Goal: Transaction & Acquisition: Obtain resource

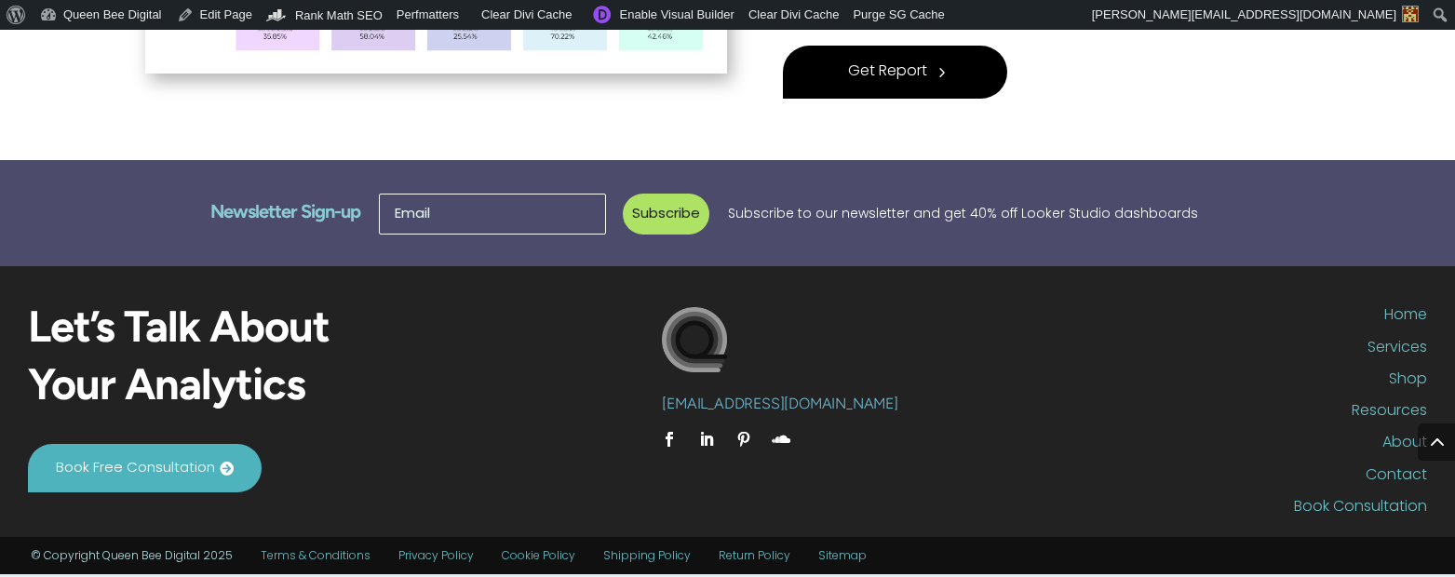
scroll to position [959, 0]
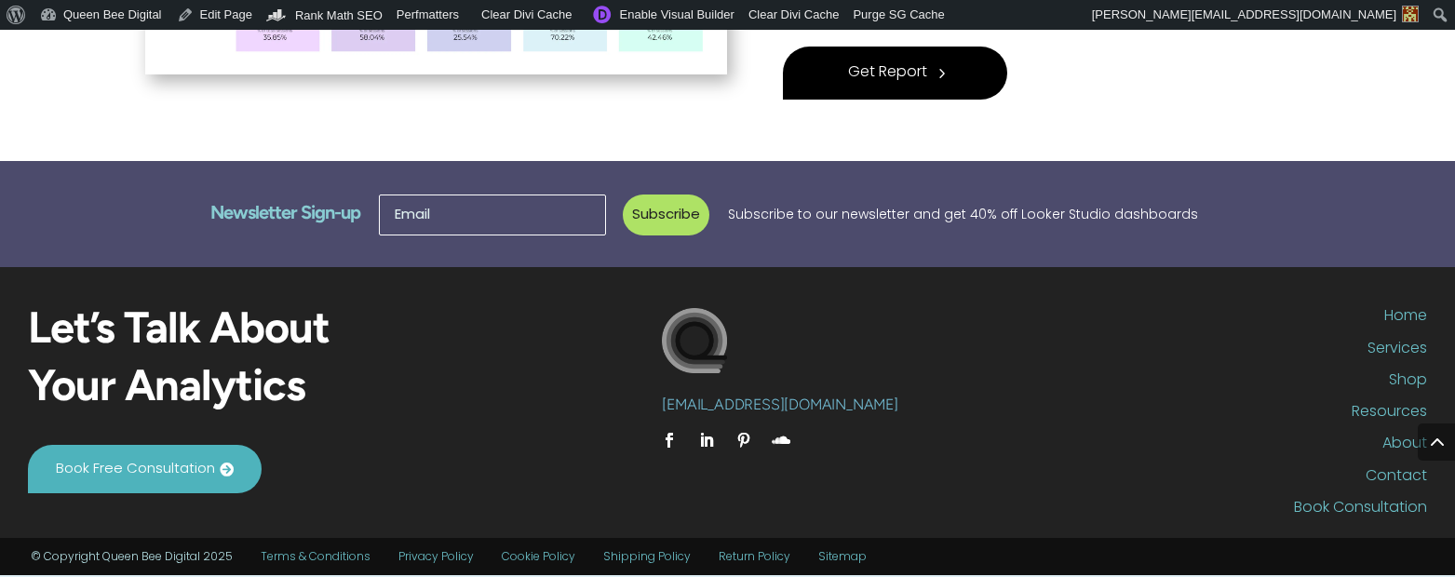
click at [916, 71] on span "Get Report" at bounding box center [887, 73] width 79 height 25
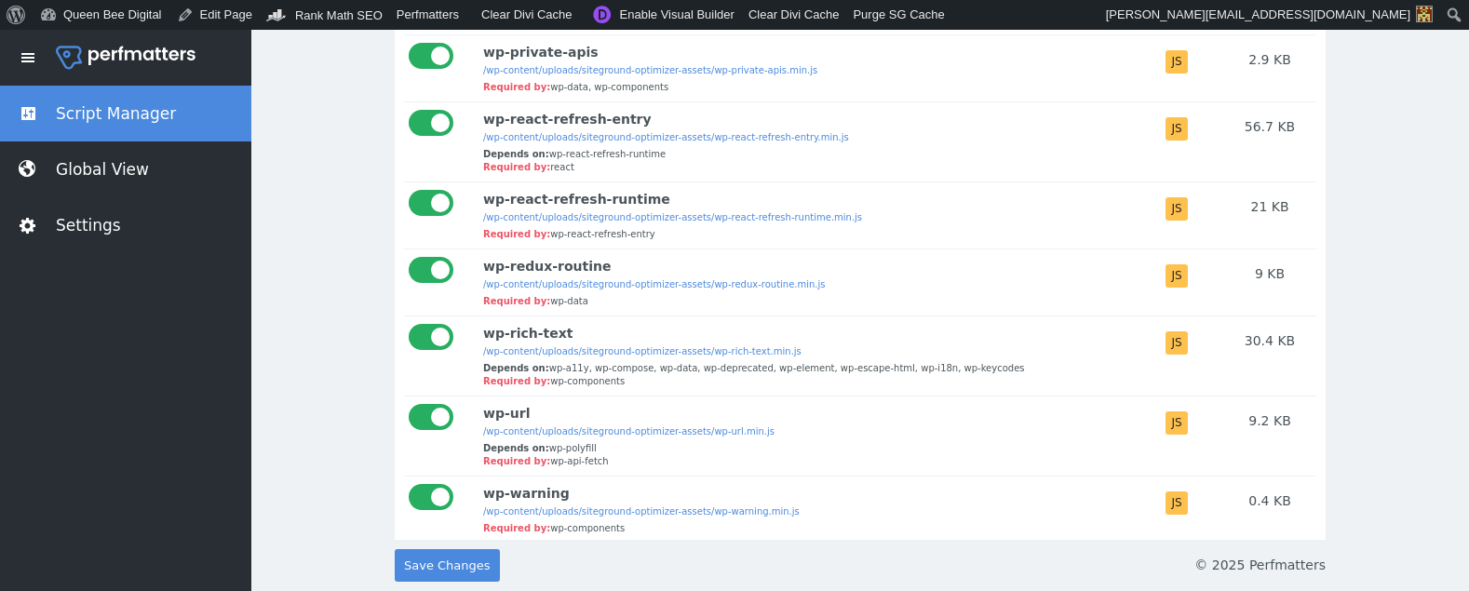
scroll to position [7635, 0]
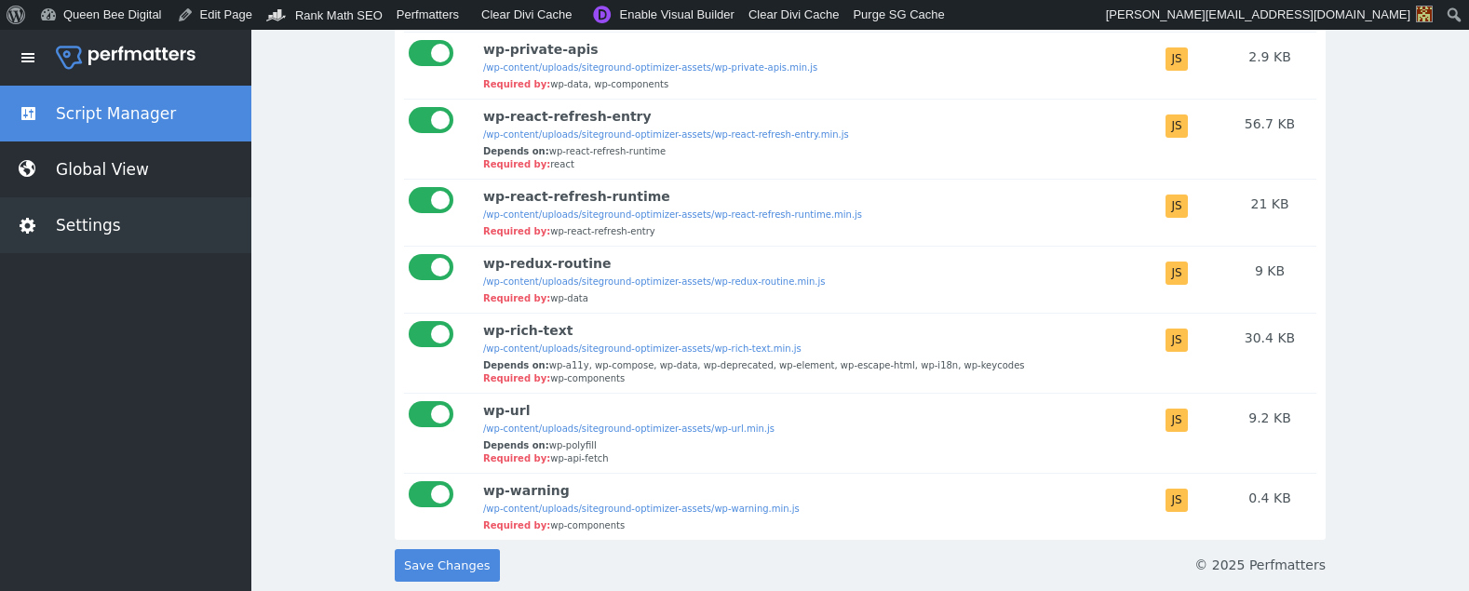
click at [93, 216] on button "Settings" at bounding box center [125, 225] width 251 height 56
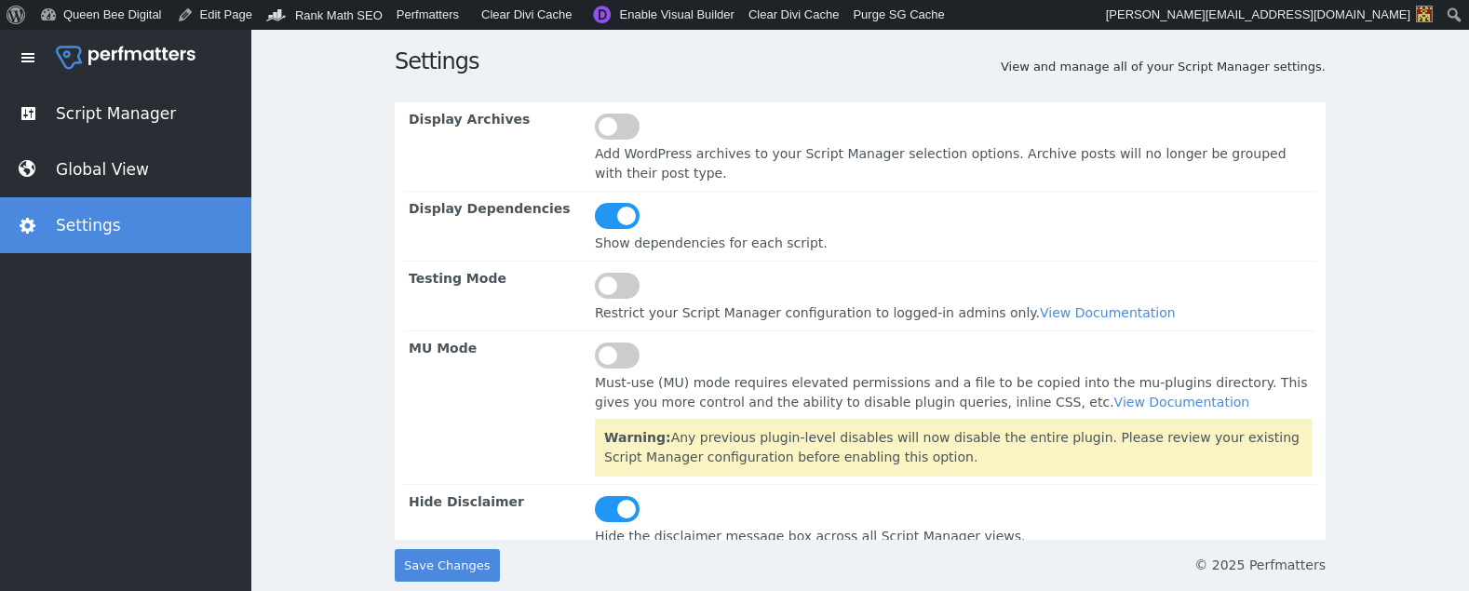
scroll to position [74, 0]
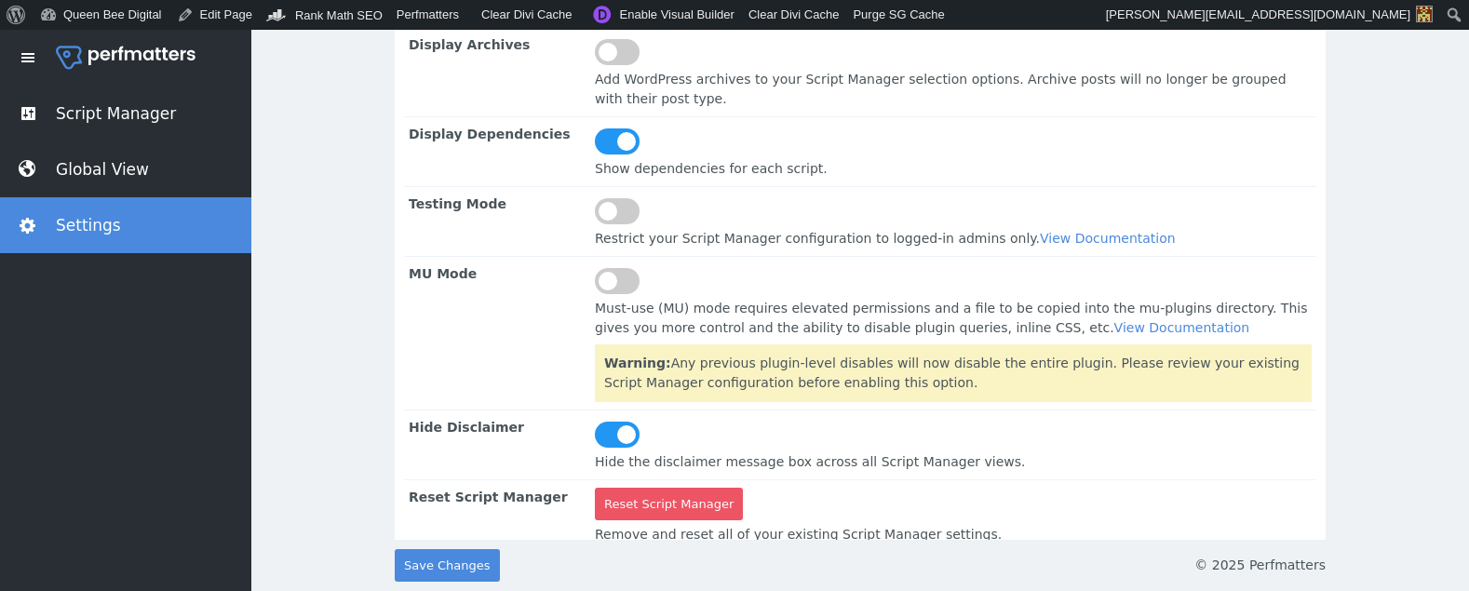
drag, startPoint x: 653, startPoint y: 486, endPoint x: 893, endPoint y: 84, distance: 468.4
click at [653, 488] on input "Reset Script Manager" at bounding box center [669, 504] width 148 height 33
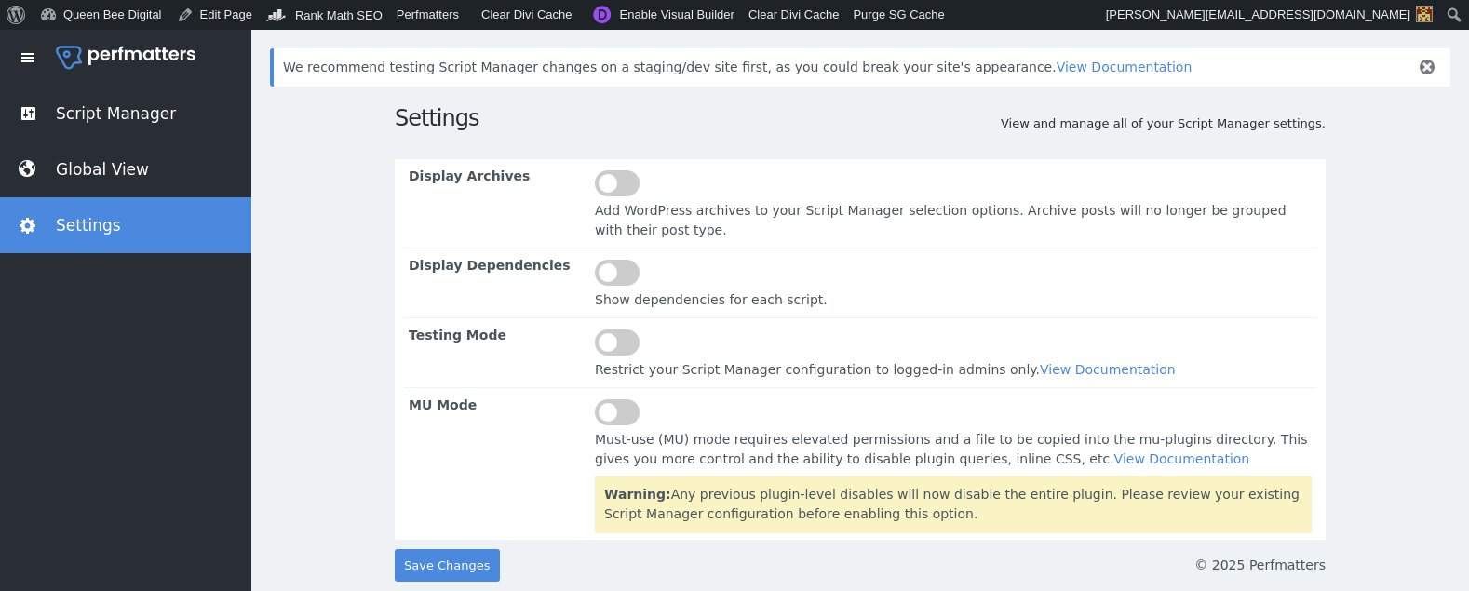
click at [29, 53] on span at bounding box center [28, 57] width 19 height 19
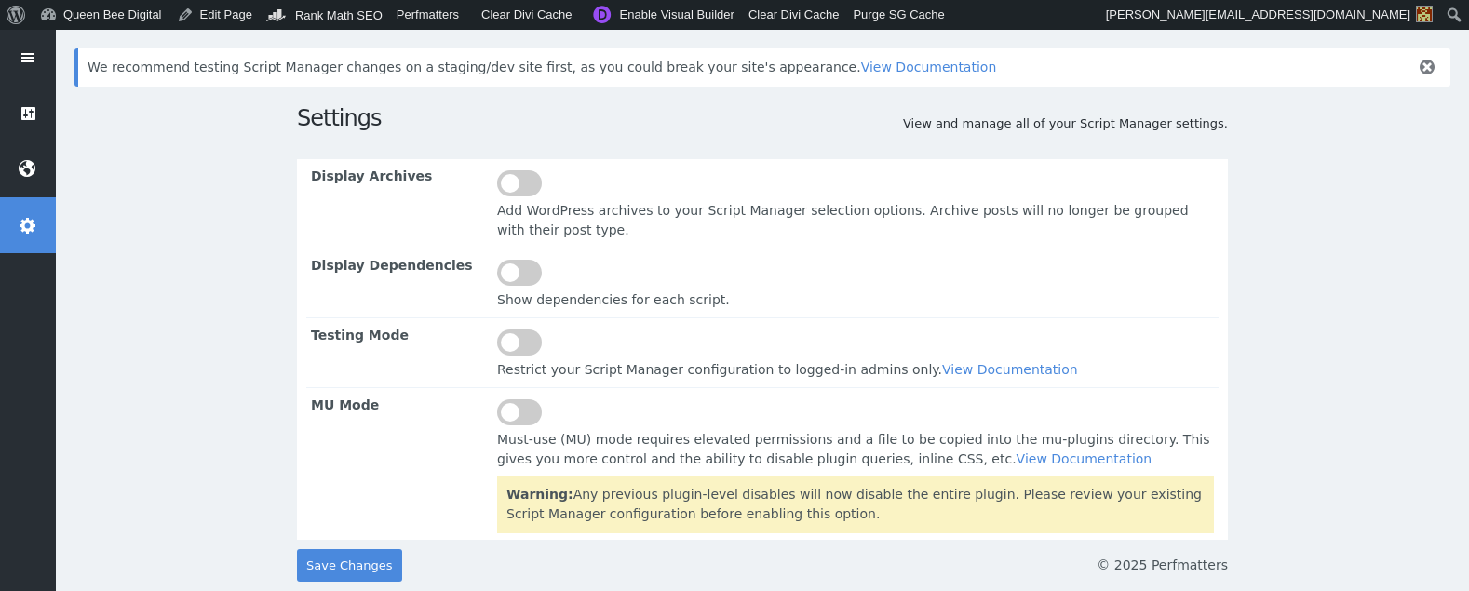
click at [28, 54] on span at bounding box center [28, 57] width 19 height 19
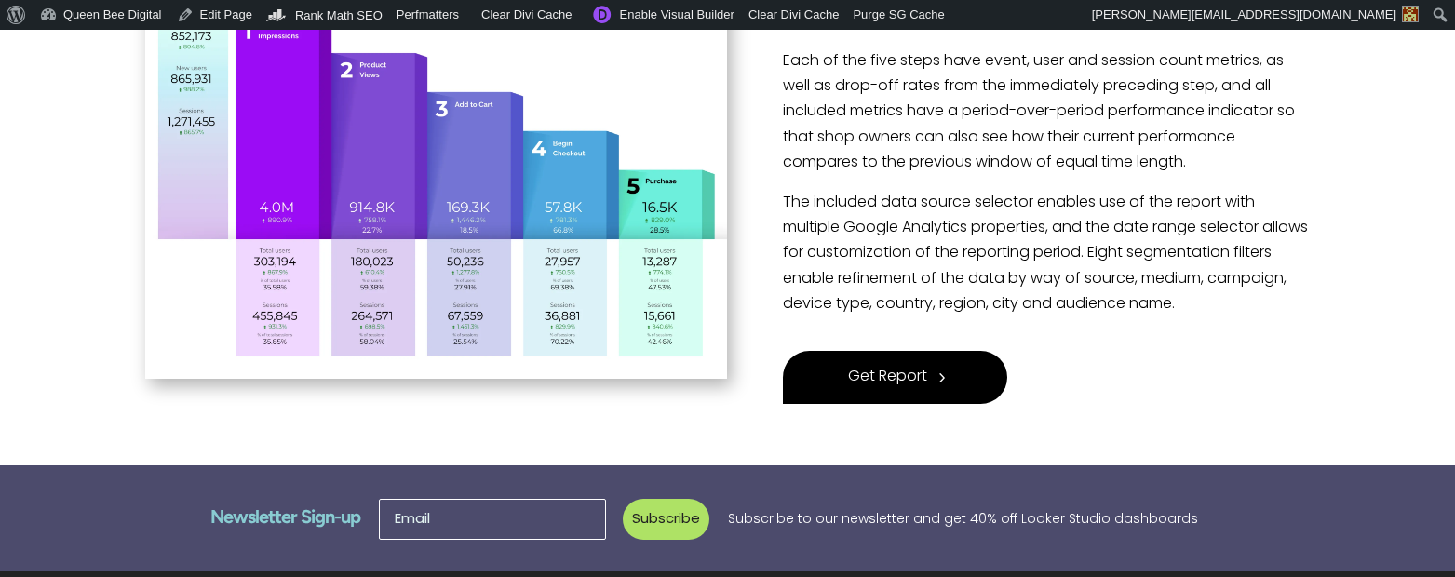
scroll to position [577, 0]
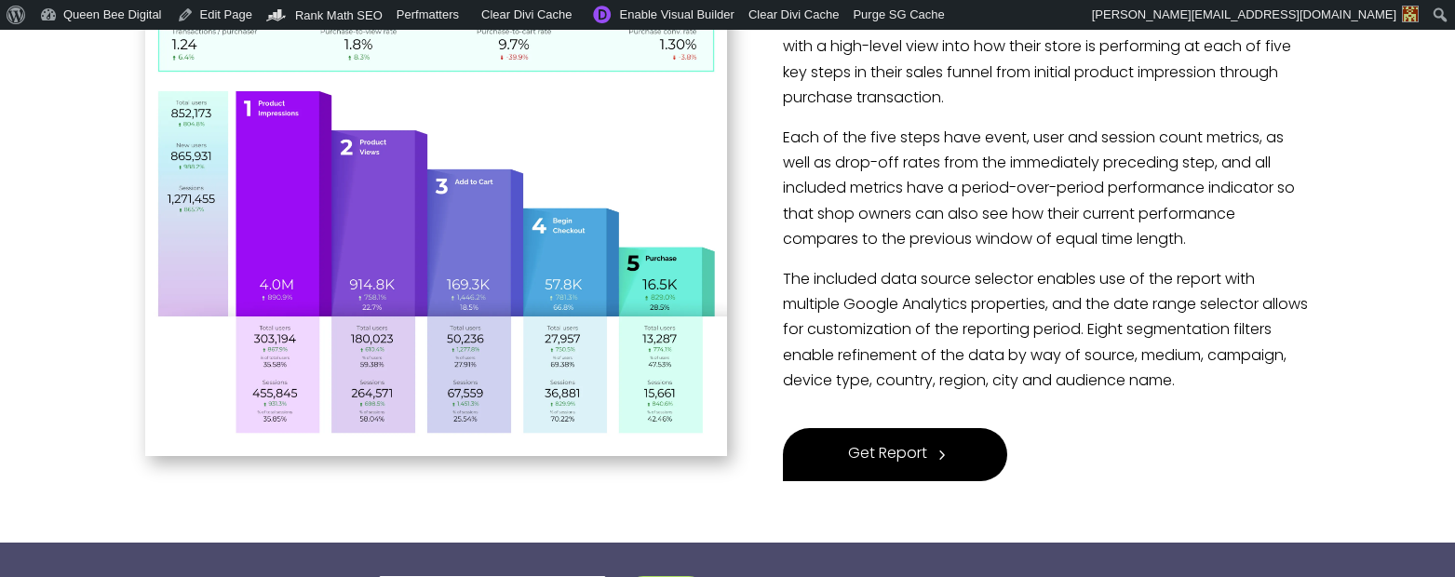
click at [902, 450] on span "Get Report" at bounding box center [887, 454] width 79 height 25
click at [901, 446] on span "Get Report" at bounding box center [887, 454] width 79 height 25
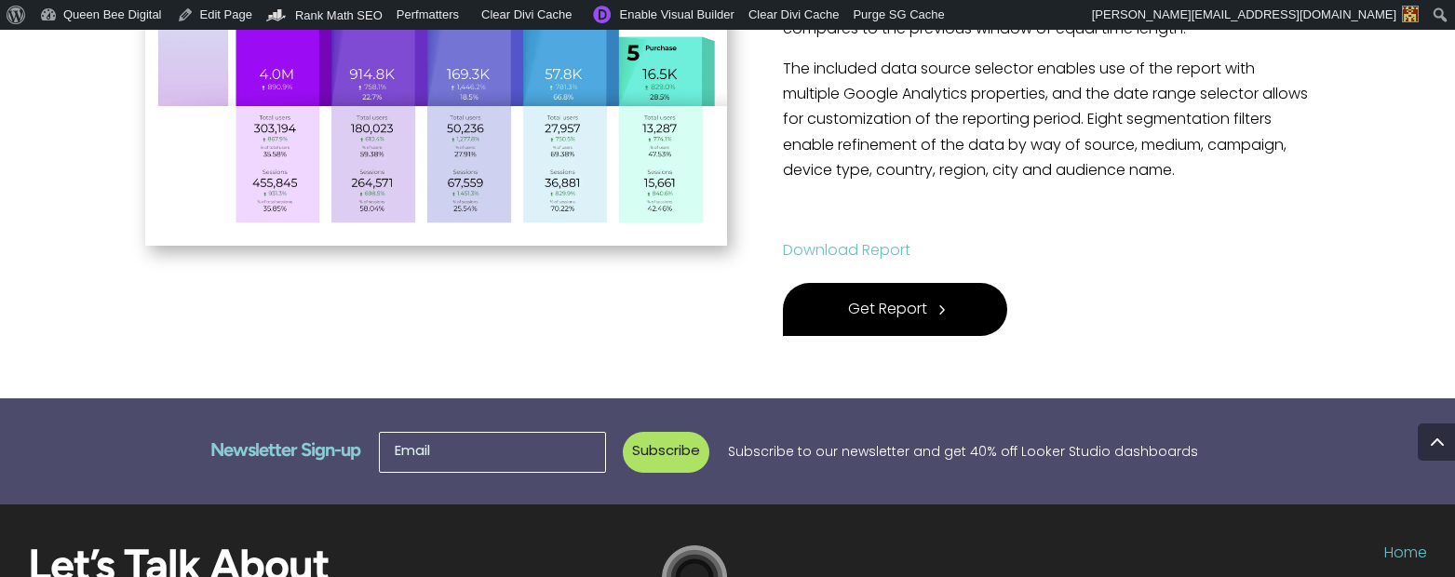
scroll to position [775, 0]
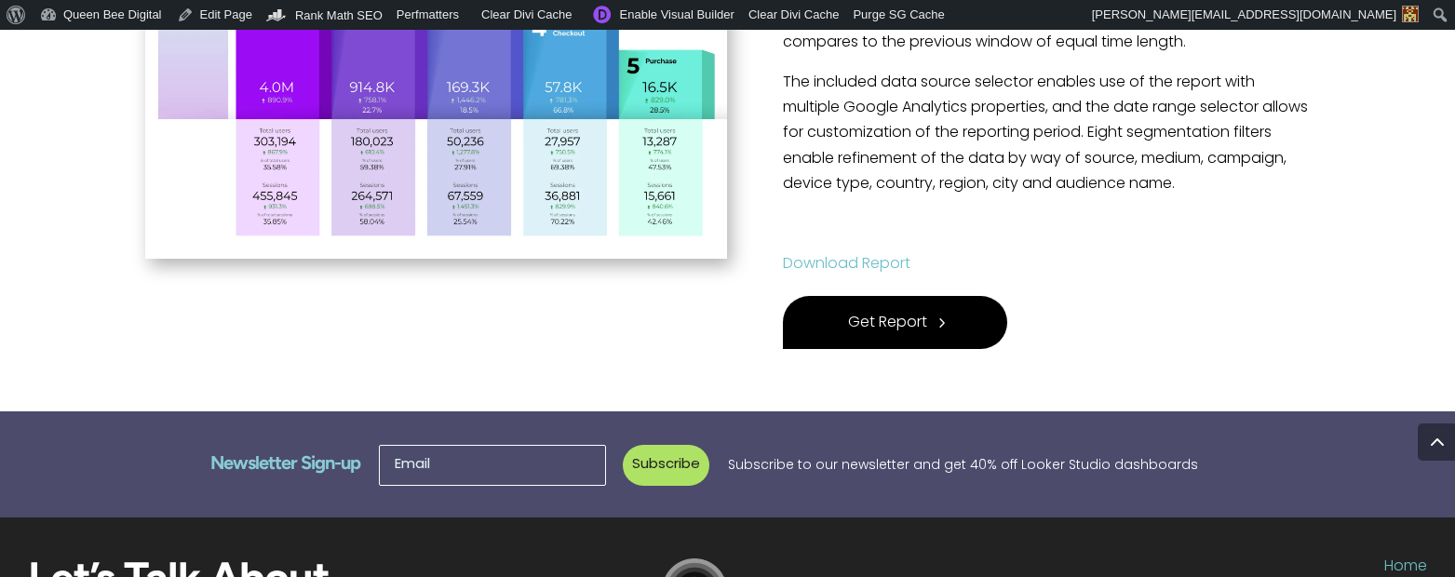
click at [851, 261] on link "Download Report" at bounding box center [847, 264] width 128 height 15
click at [843, 261] on link "Download Report" at bounding box center [847, 264] width 128 height 15
click at [833, 258] on link "Download Report" at bounding box center [847, 264] width 128 height 15
click at [897, 321] on span "Get Report" at bounding box center [887, 323] width 79 height 25
click at [874, 261] on link "Download Report" at bounding box center [847, 264] width 128 height 15
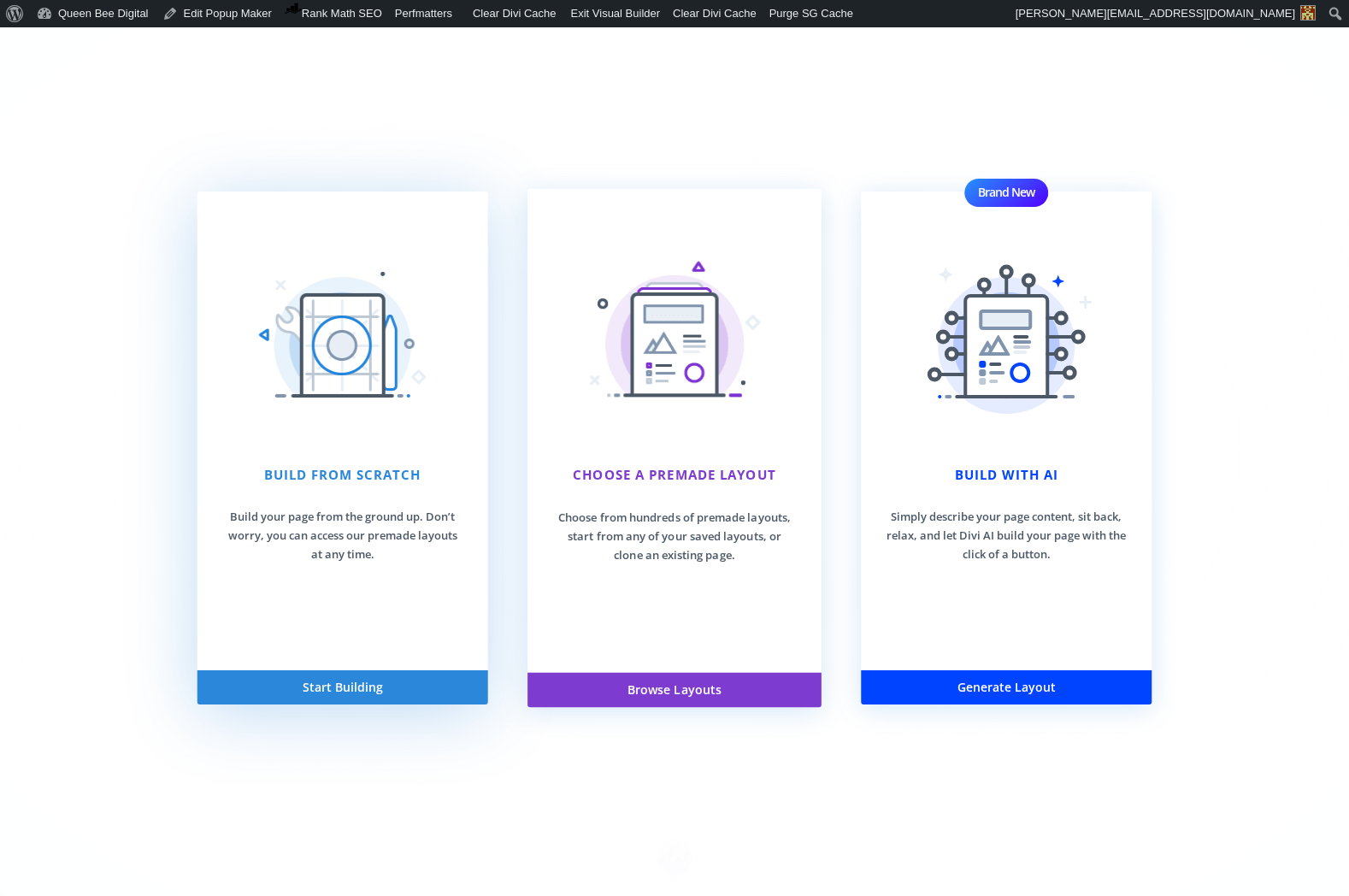
click at [336, 406] on img at bounding box center [343, 345] width 171 height 171
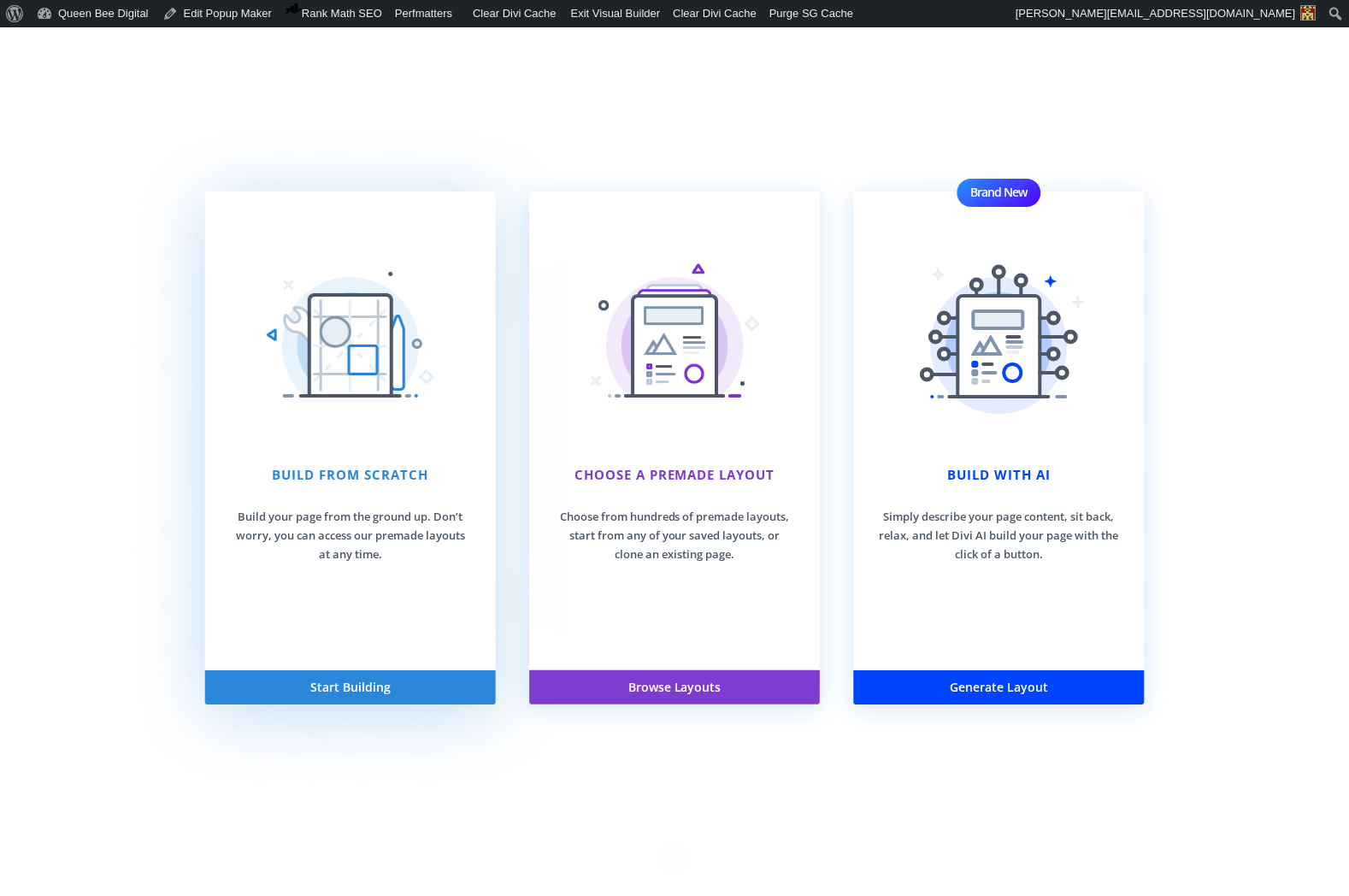
click at [354, 367] on img at bounding box center [351, 345] width 171 height 171
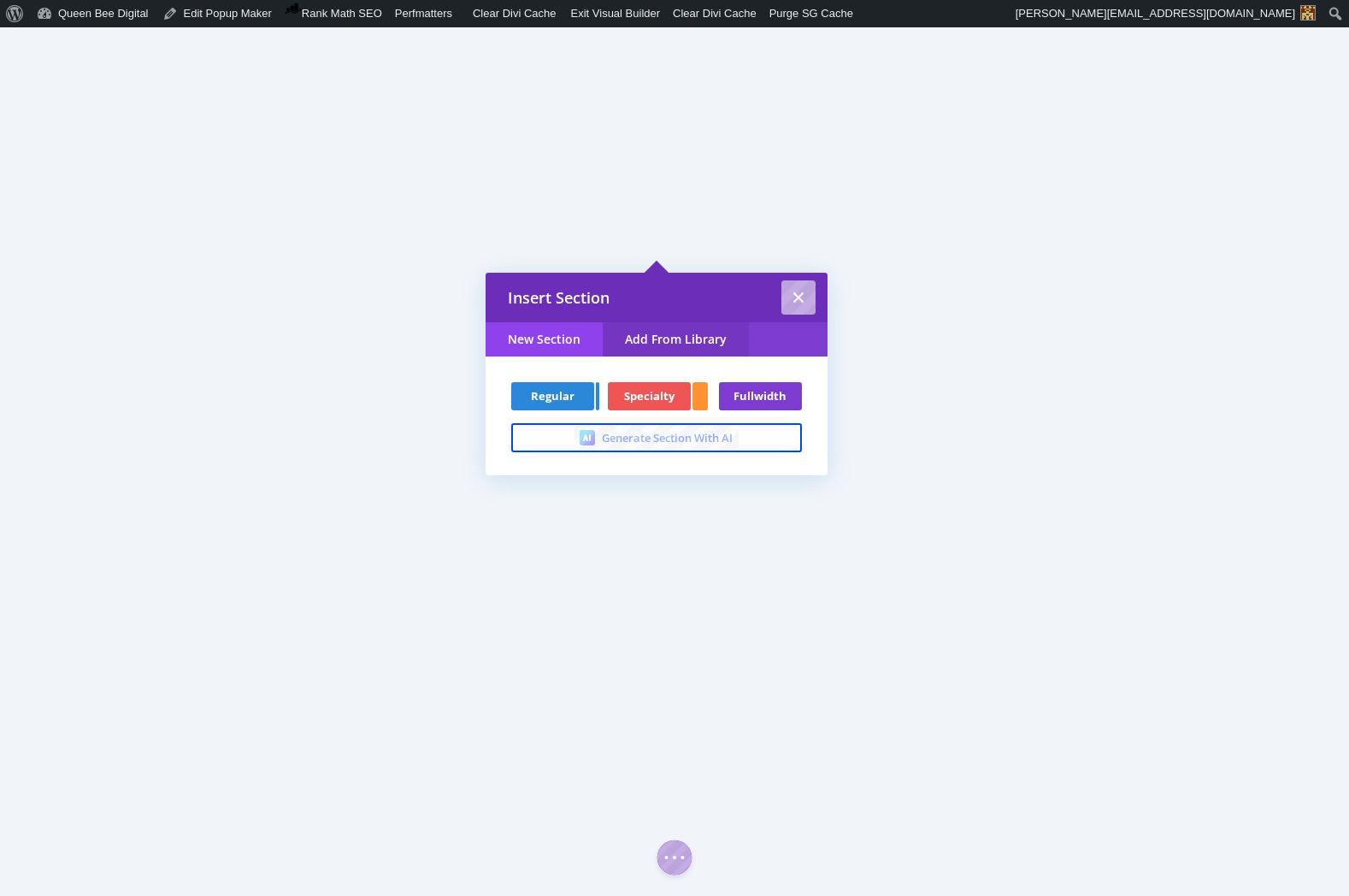
click at [674, 330] on link "Add From Library" at bounding box center [675, 339] width 146 height 34
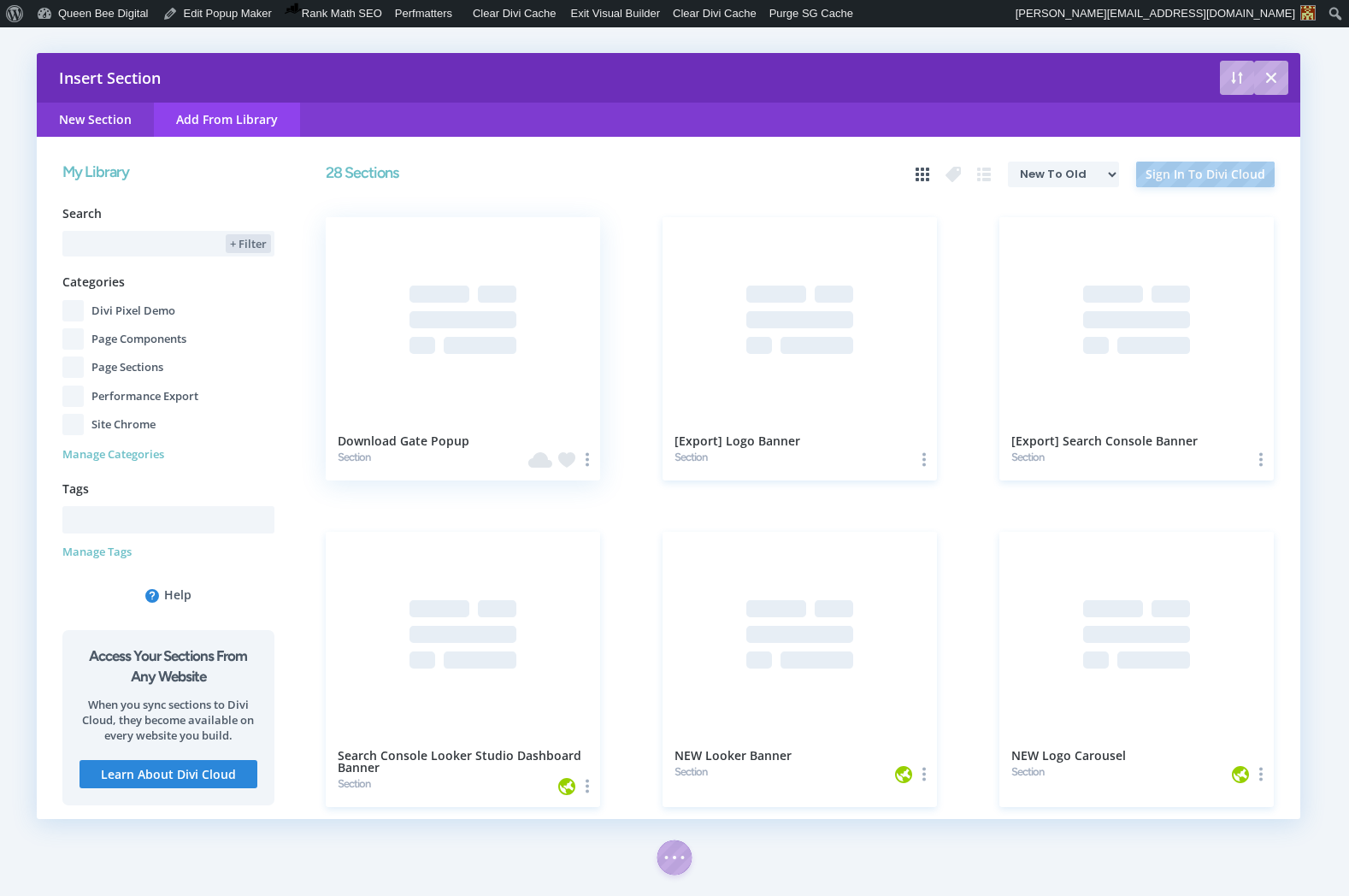
click at [454, 312] on div at bounding box center [464, 319] width 275 height 206
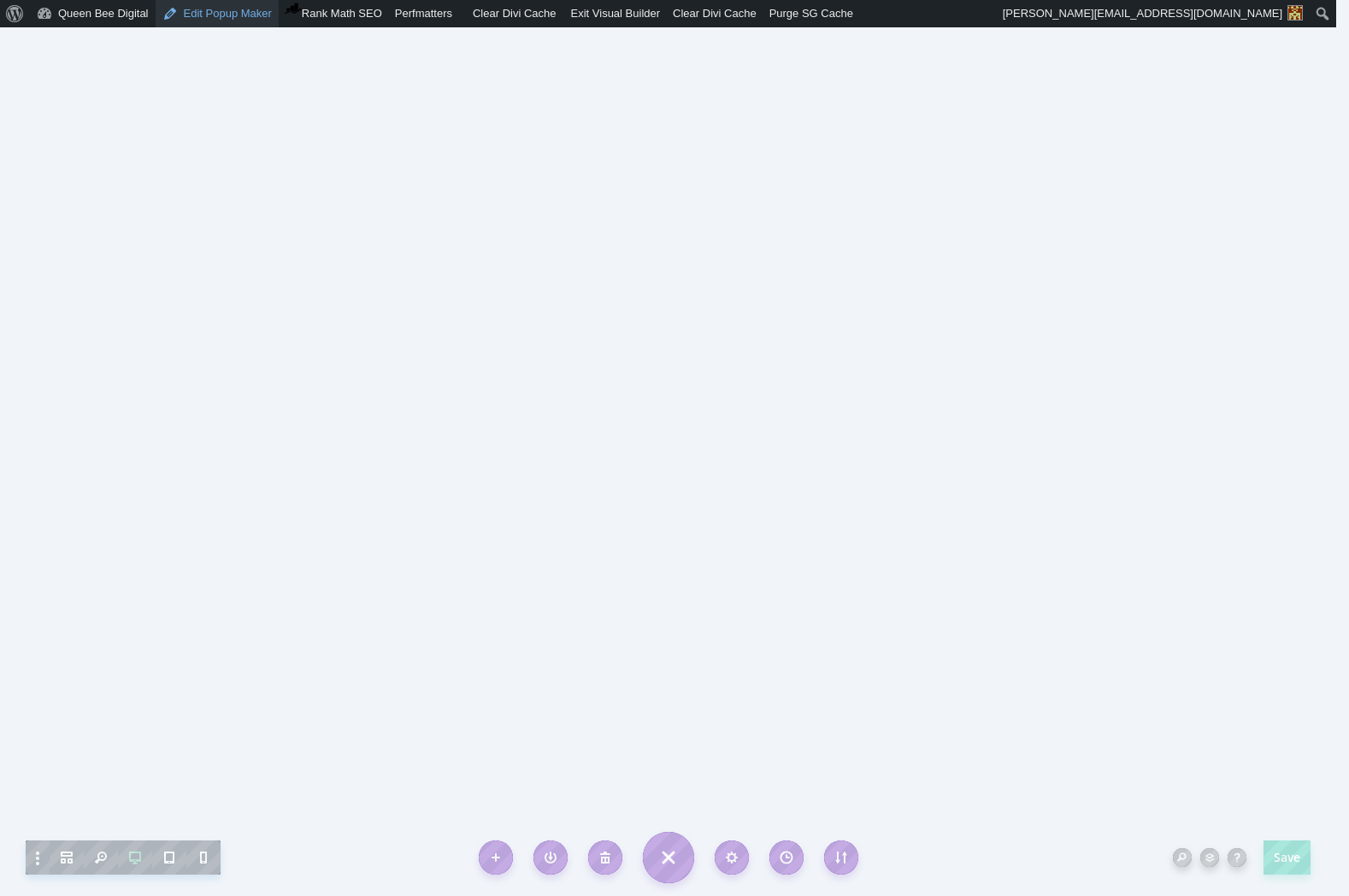
click at [218, 8] on link "Edit Popup Maker" at bounding box center [217, 14] width 123 height 28
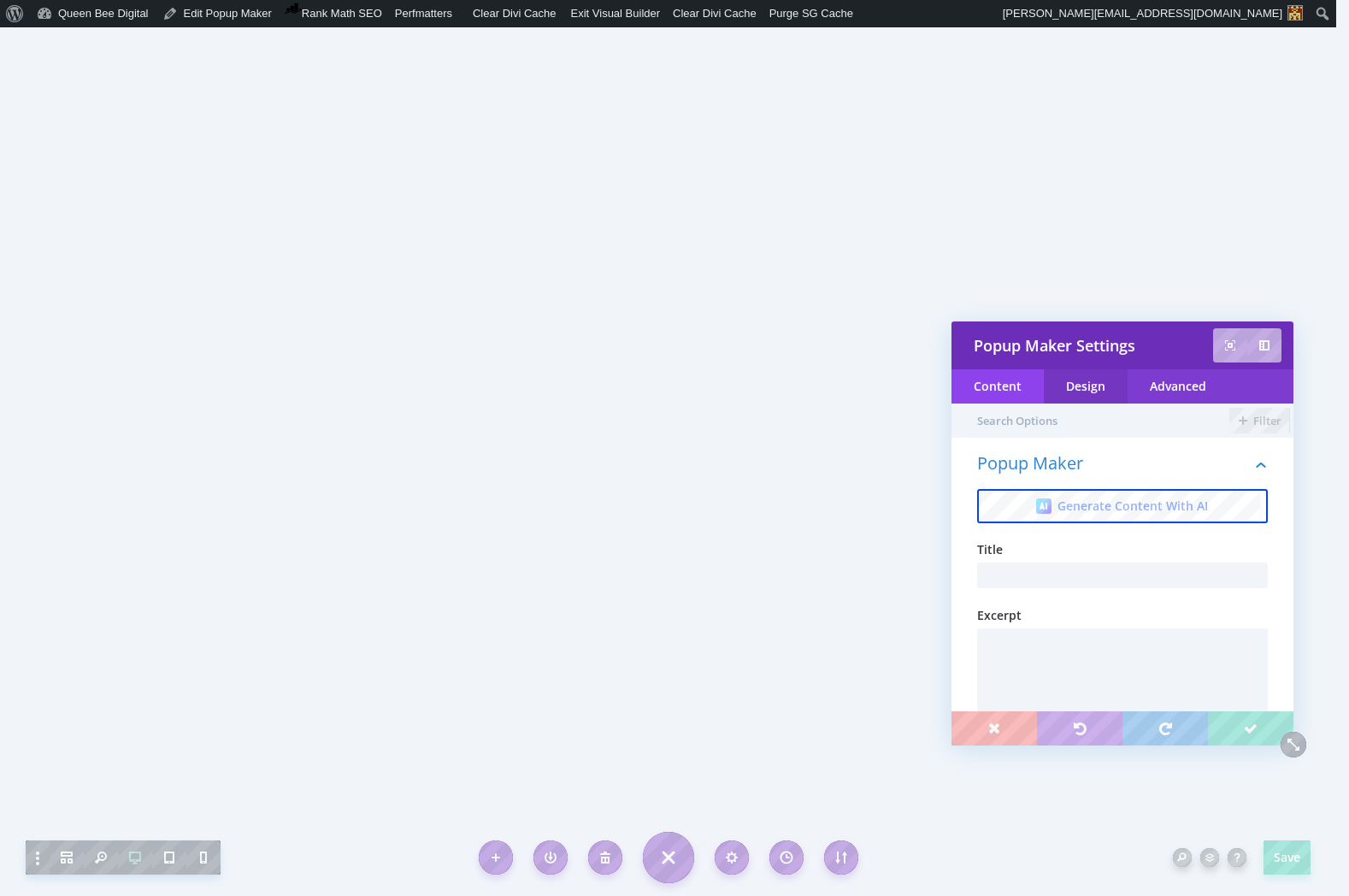
click at [1080, 390] on div "Design" at bounding box center [1085, 386] width 84 height 34
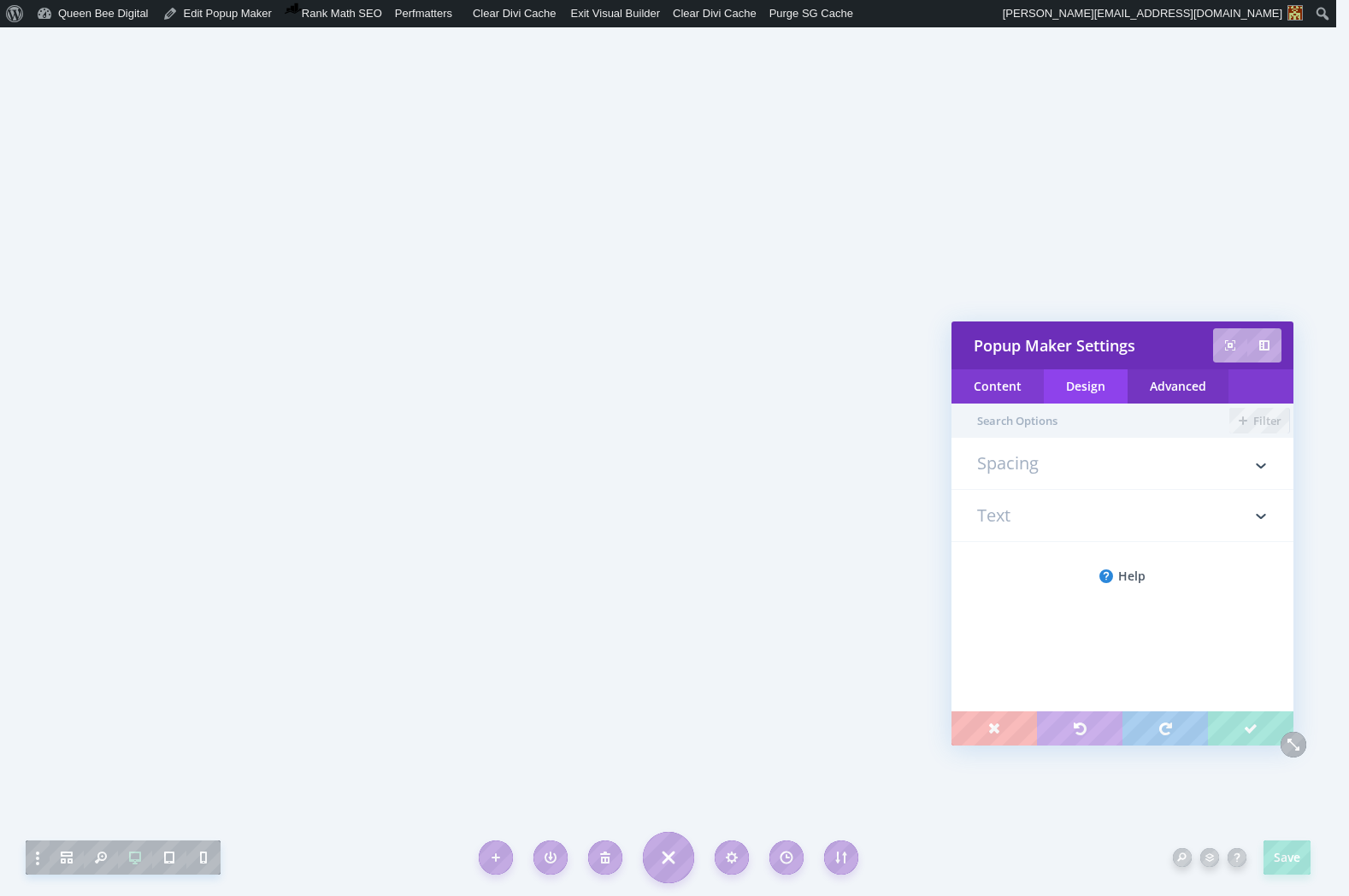
click at [1174, 387] on div "Advanced" at bounding box center [1178, 386] width 101 height 34
click at [1048, 454] on h3 "Custom CSS" at bounding box center [1122, 471] width 291 height 34
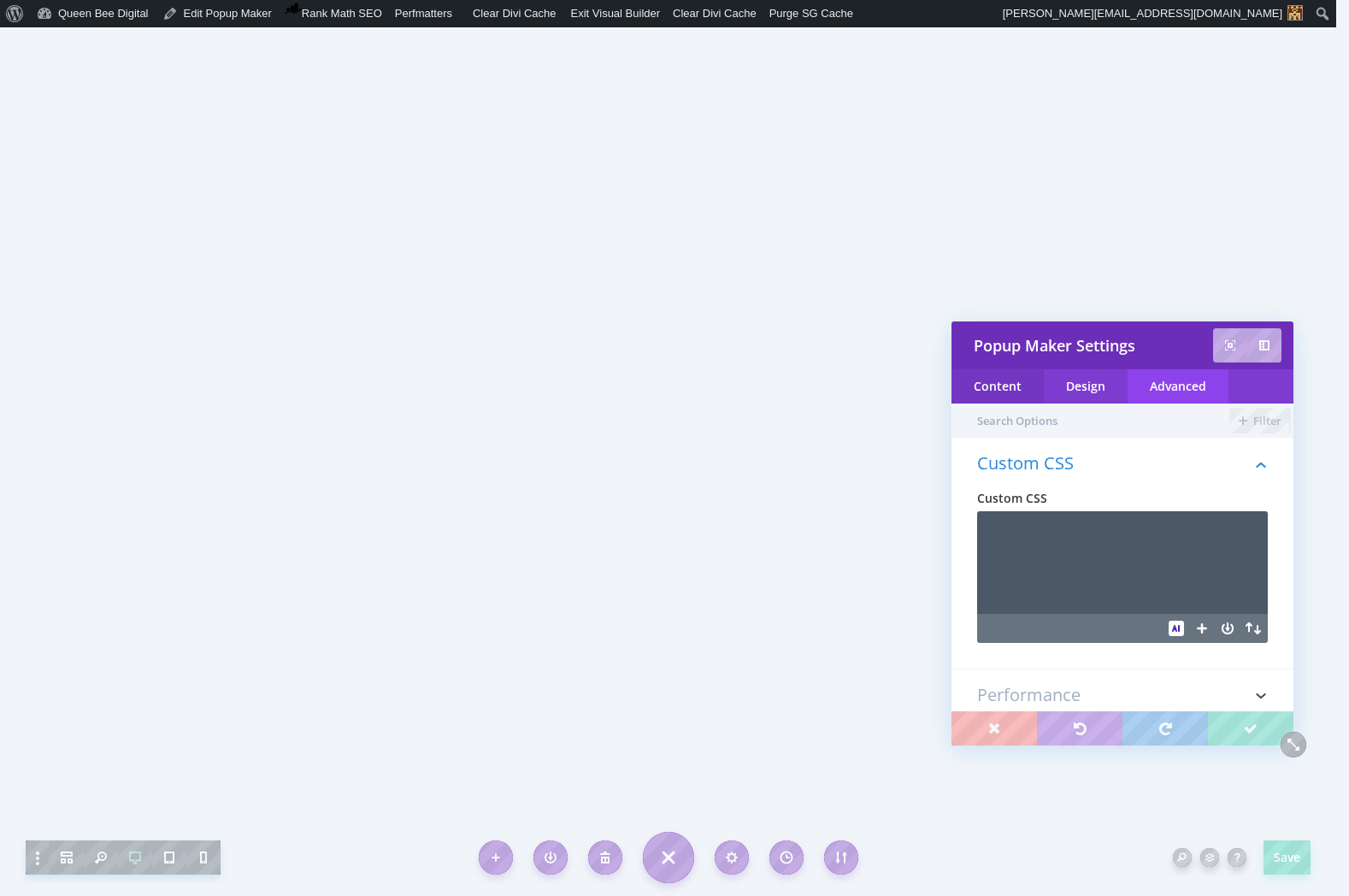
click at [1003, 388] on div "Content" at bounding box center [997, 386] width 93 height 34
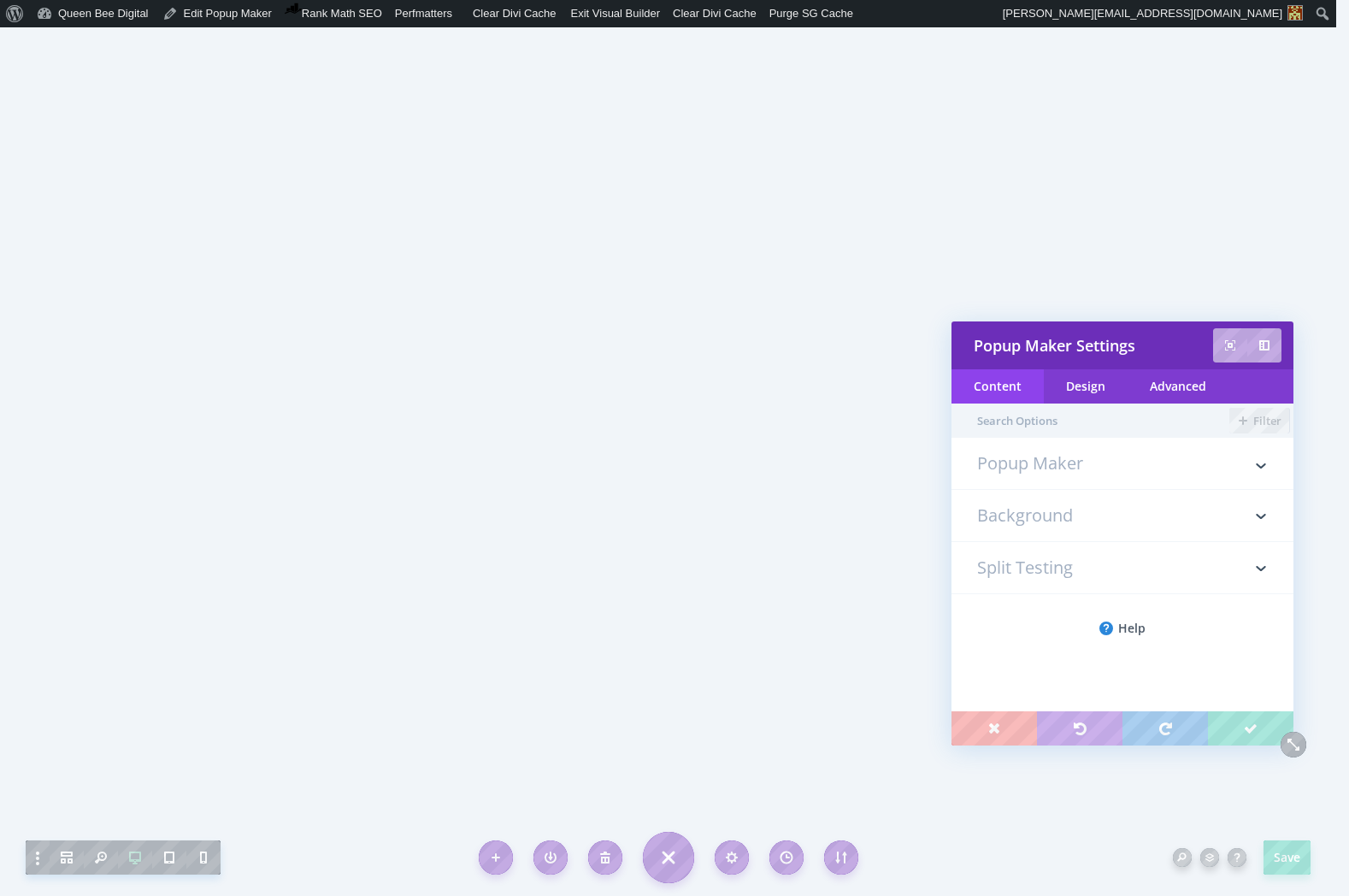
click at [1040, 466] on h3 "Popup Maker" at bounding box center [1122, 471] width 291 height 34
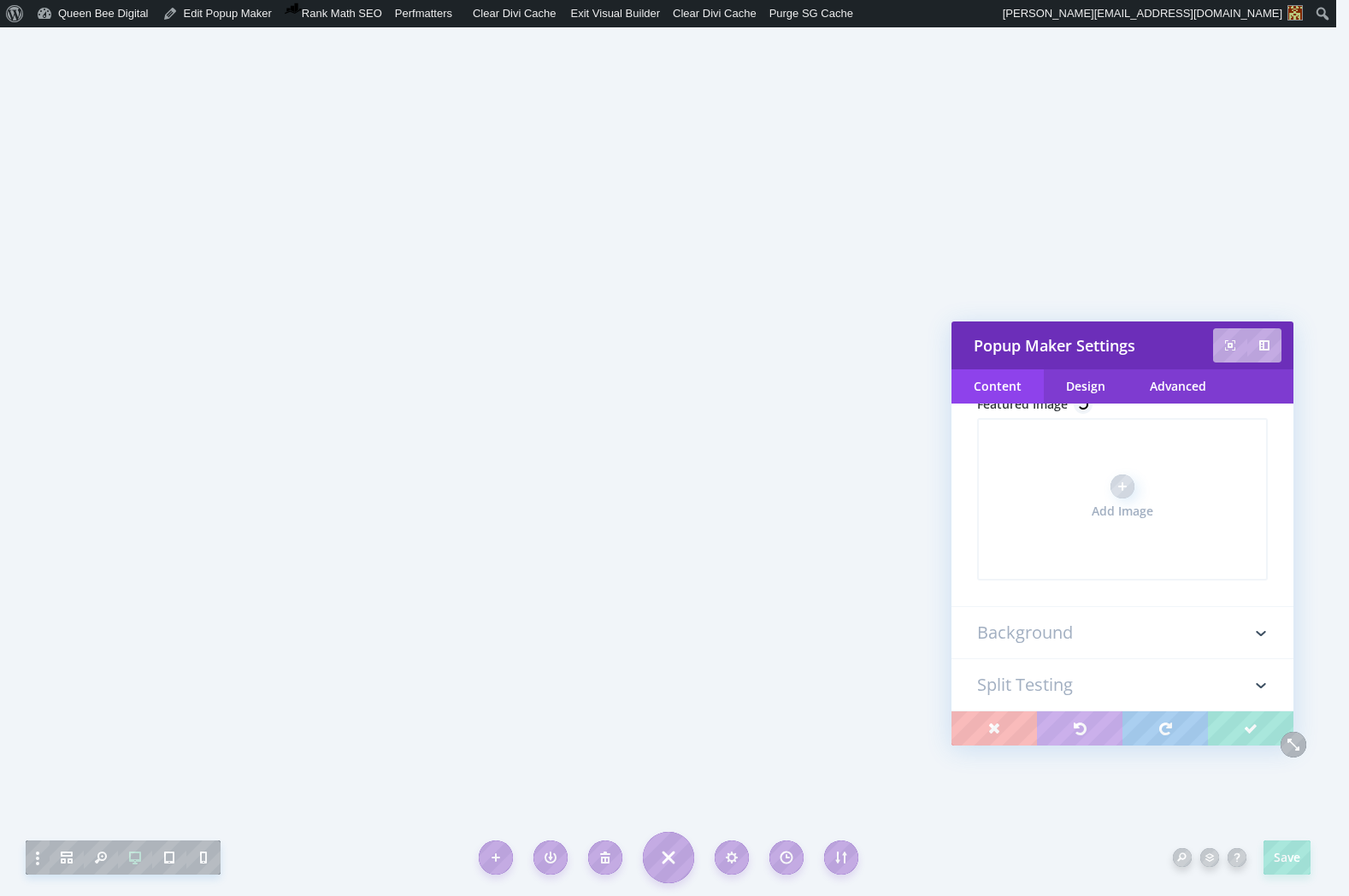
scroll to position [359, 0]
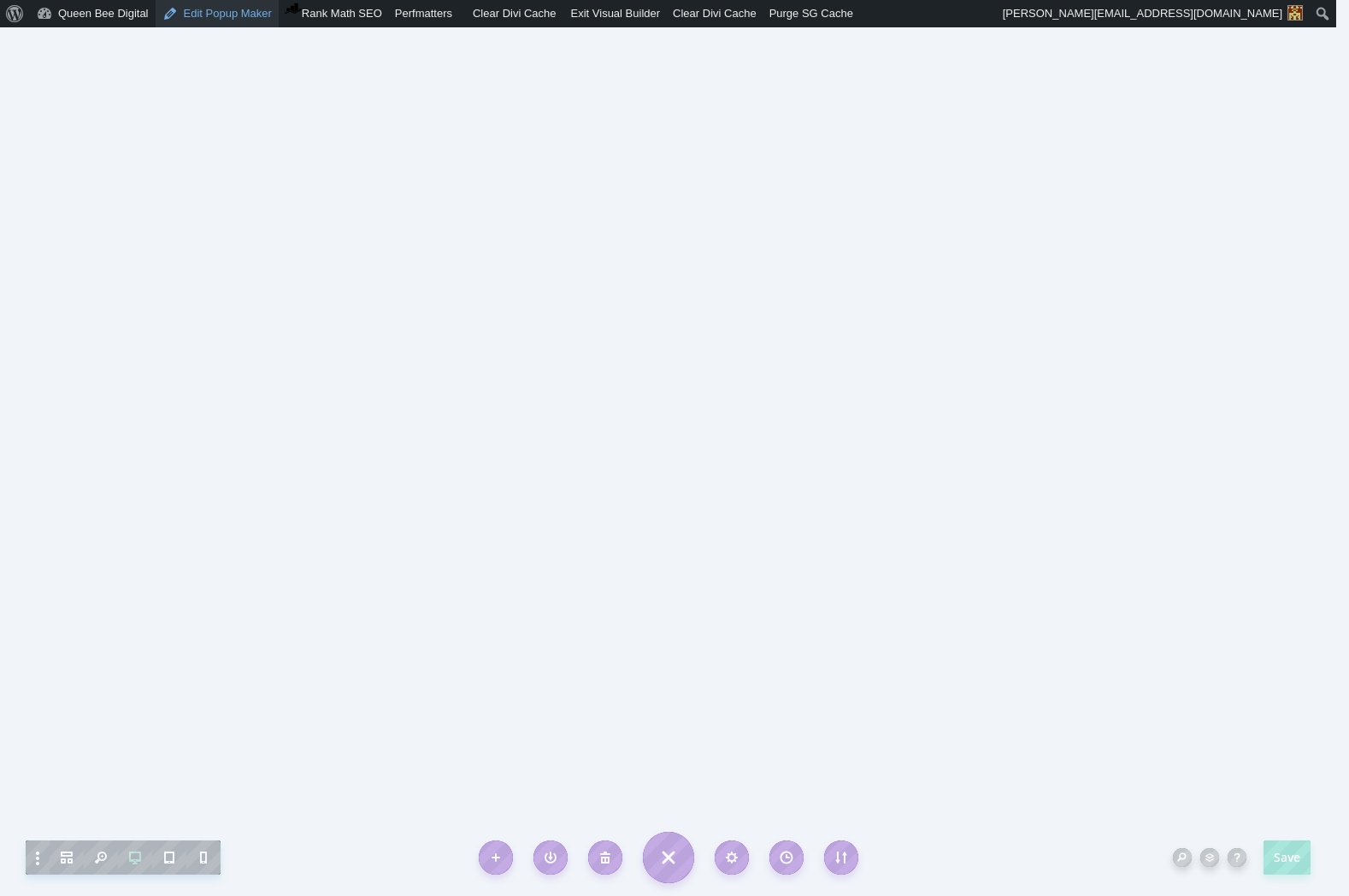
click at [193, 13] on link "Edit Popup Maker" at bounding box center [217, 14] width 123 height 28
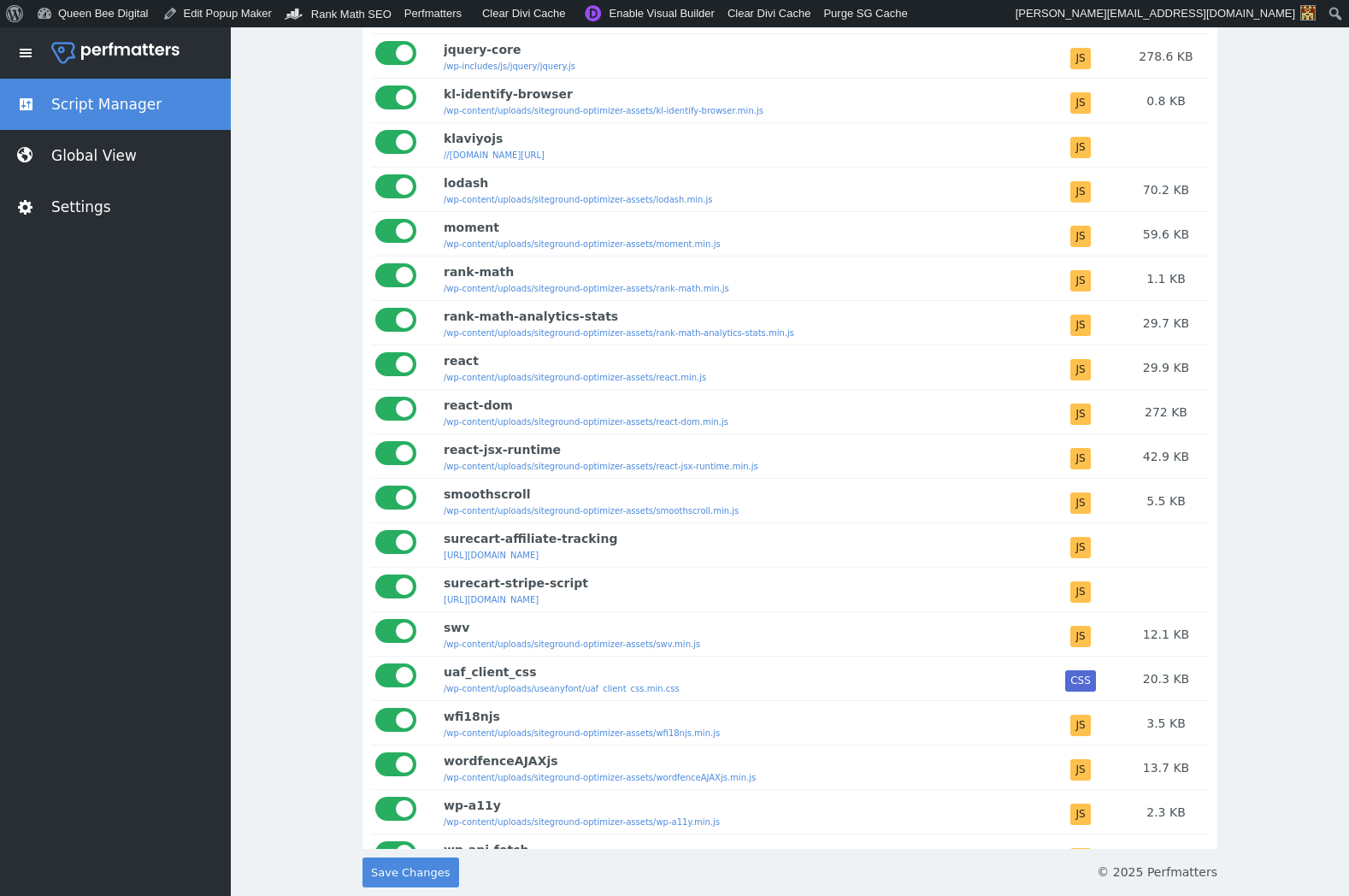
scroll to position [6, 0]
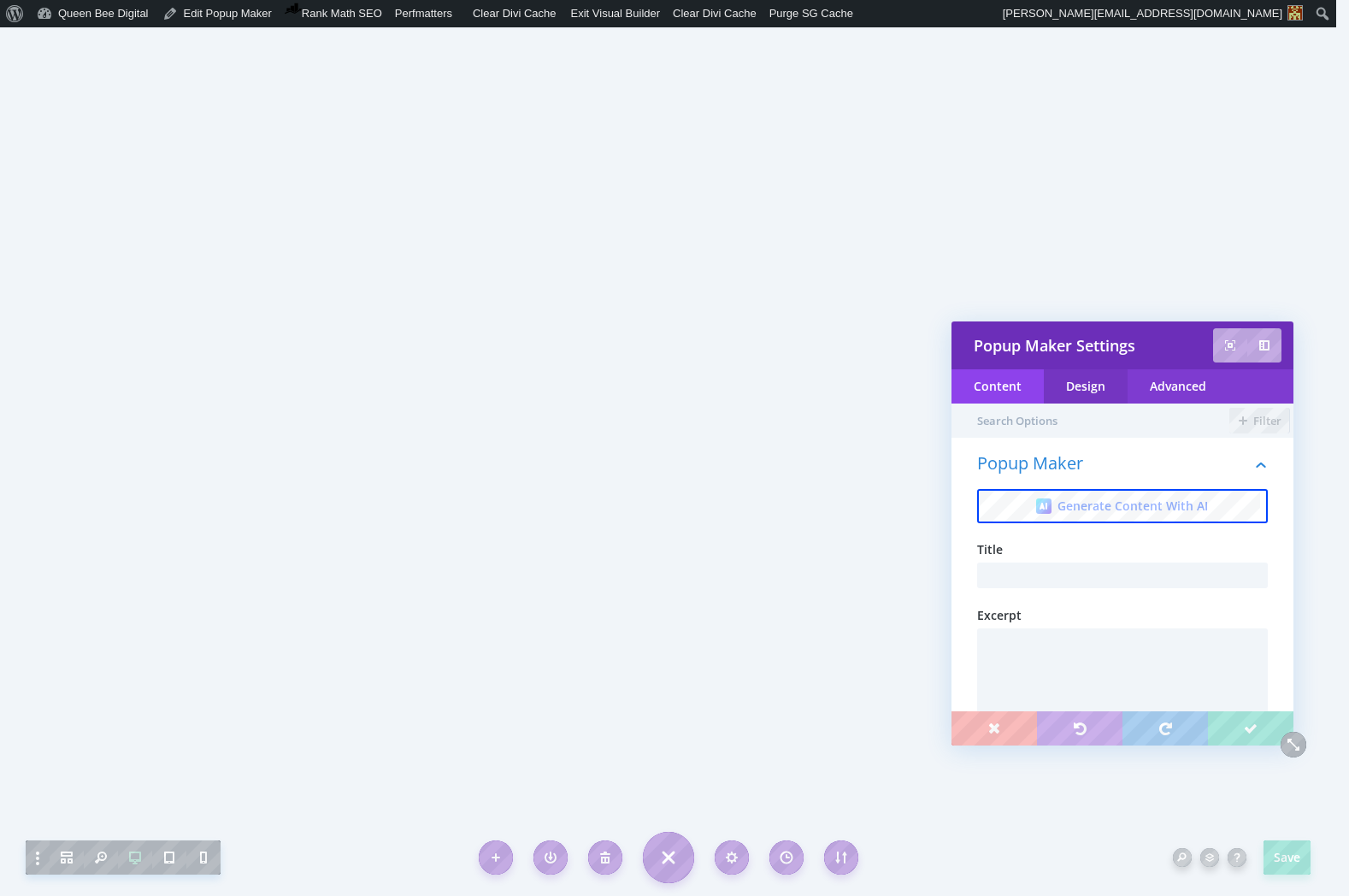
click at [1088, 384] on div "Design" at bounding box center [1085, 386] width 84 height 34
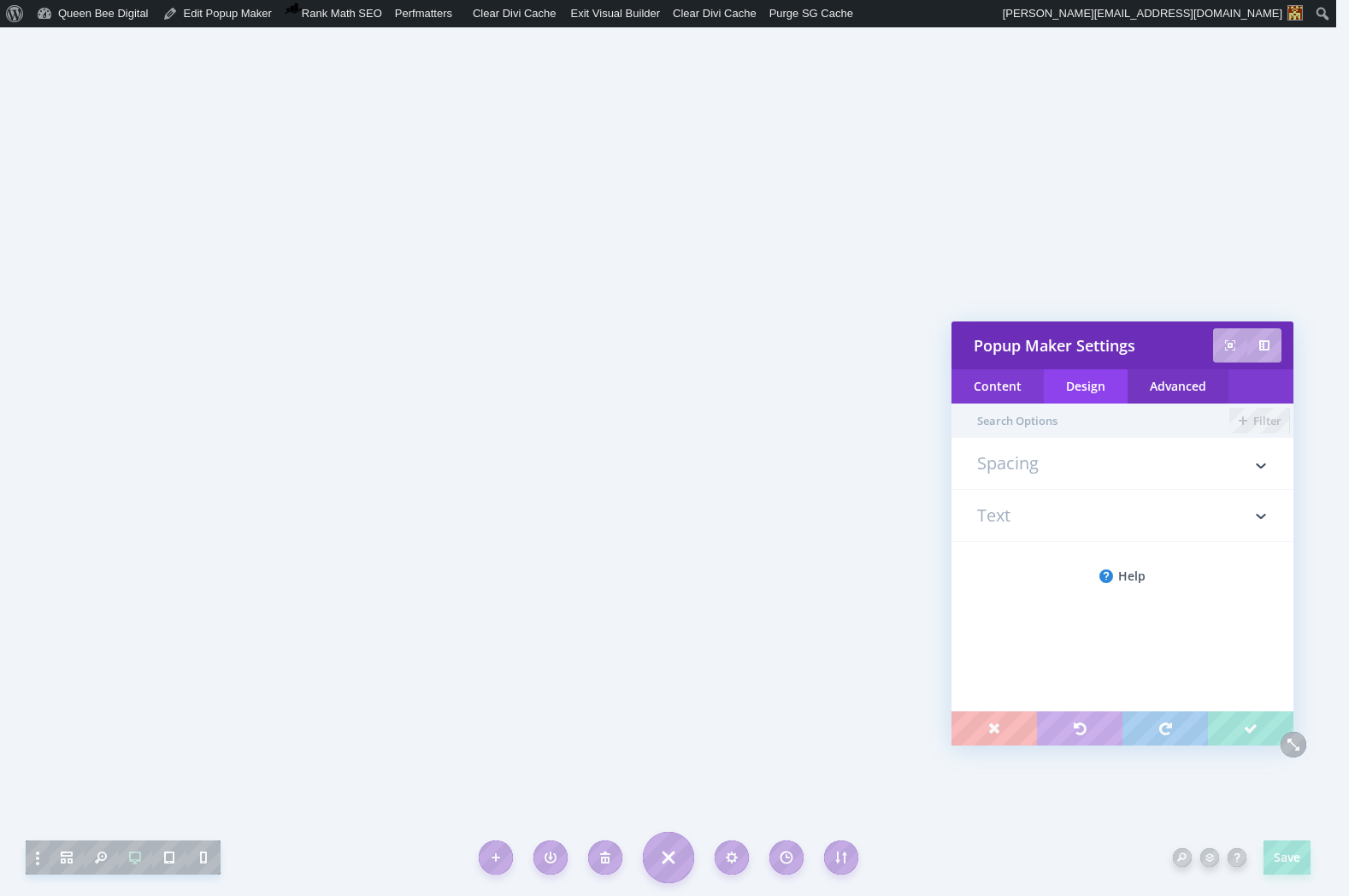
click at [1149, 387] on div "Advanced" at bounding box center [1178, 386] width 101 height 34
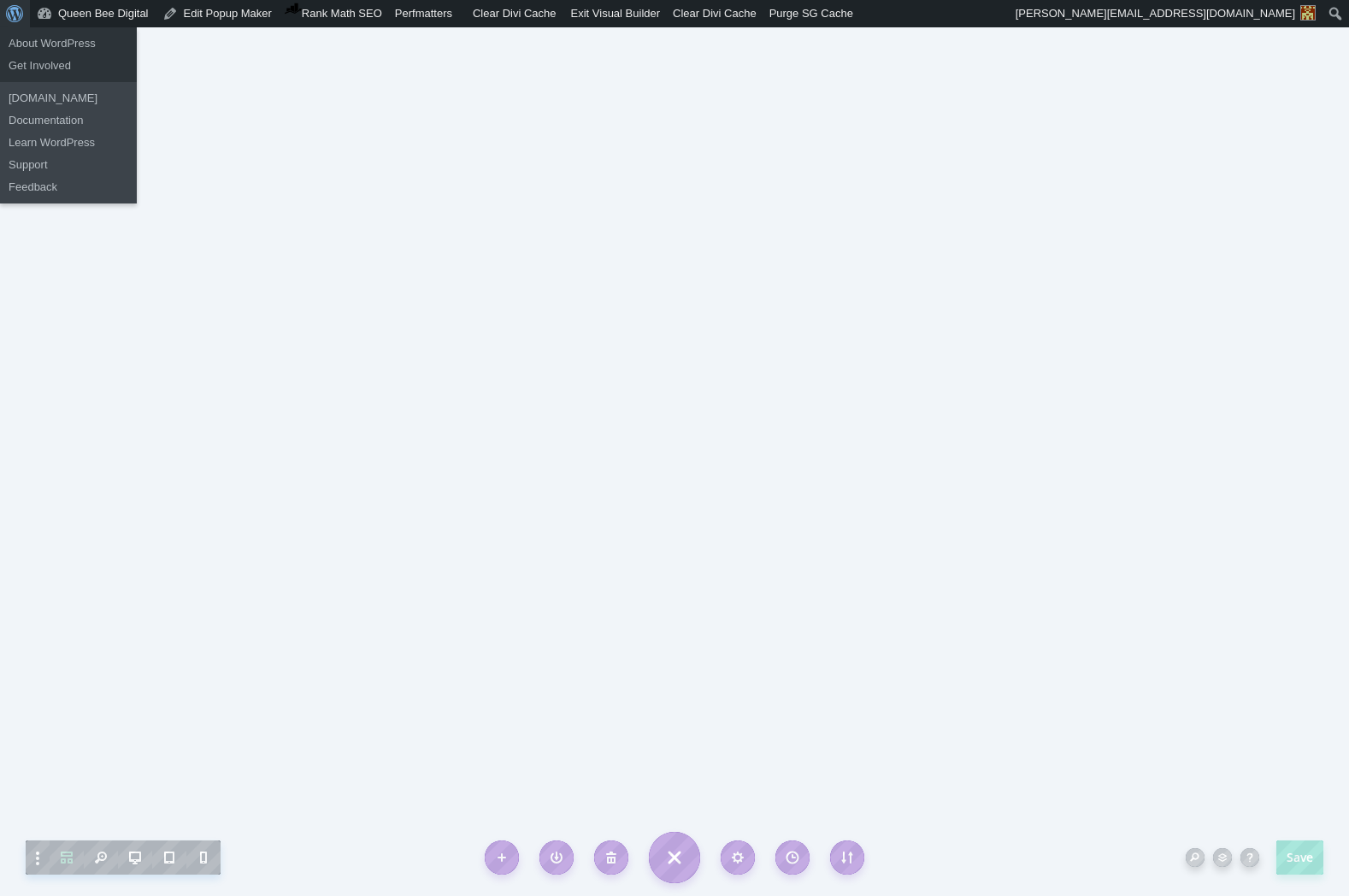
click at [9, 10] on span "Toolbar" at bounding box center [13, 12] width 13 height 24
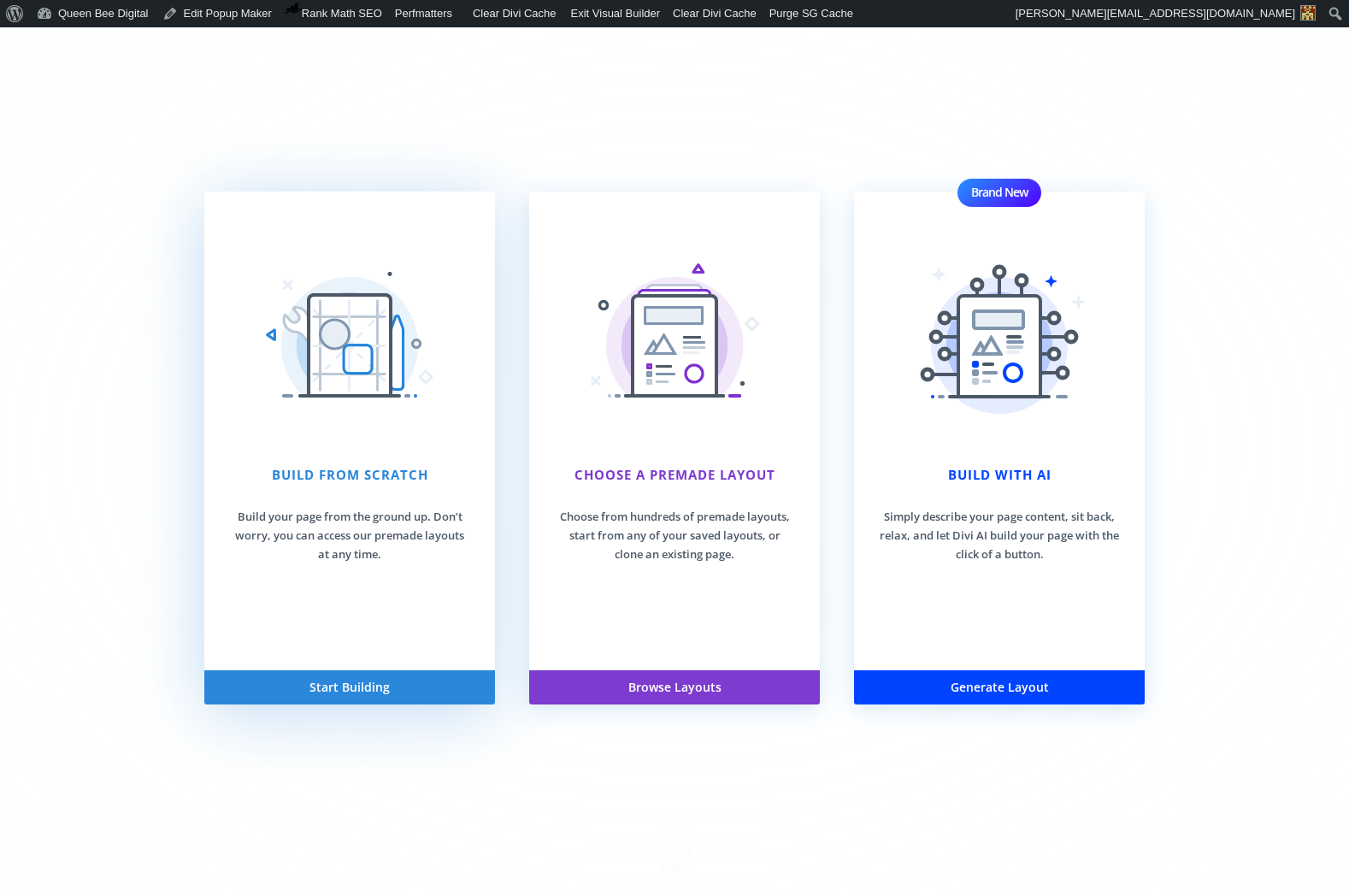
click at [389, 460] on div "Build From Scratch Build your page from the ground up. Don’t worry, you can acc…" at bounding box center [350, 431] width 291 height 478
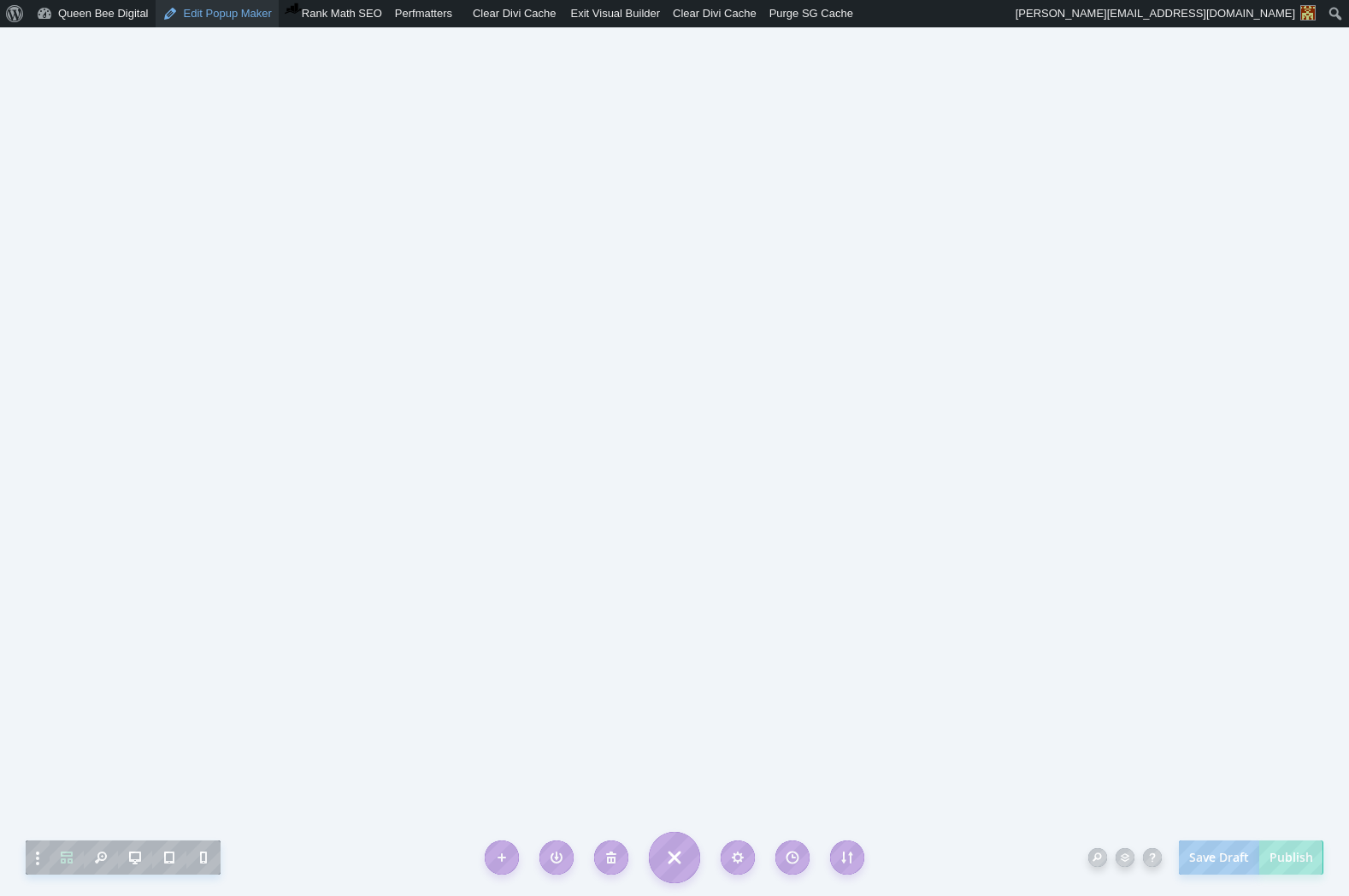
click at [211, 7] on link "Edit Popup Maker" at bounding box center [217, 14] width 123 height 28
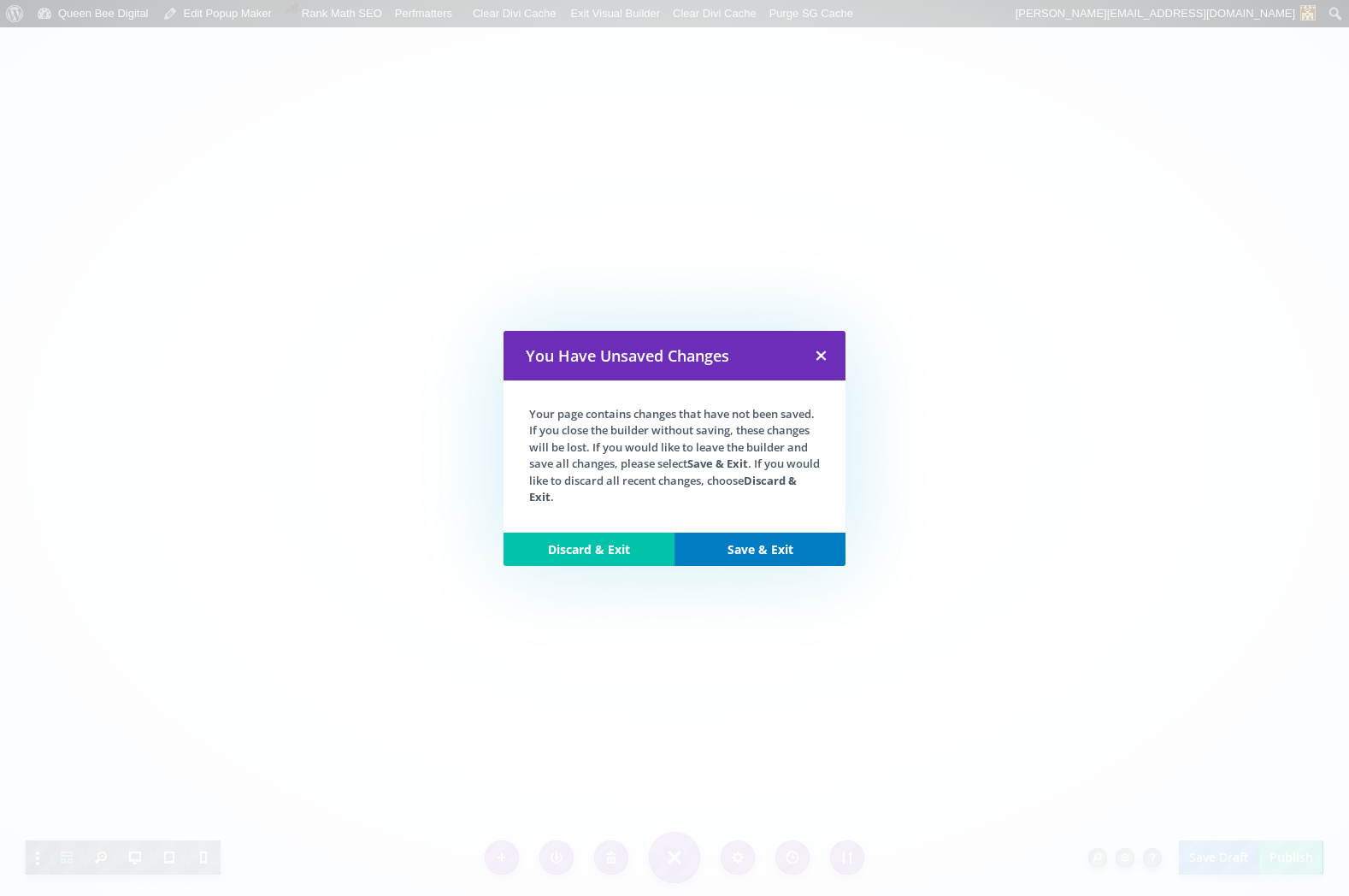
click at [758, 554] on link "Save & Exit" at bounding box center [760, 549] width 171 height 34
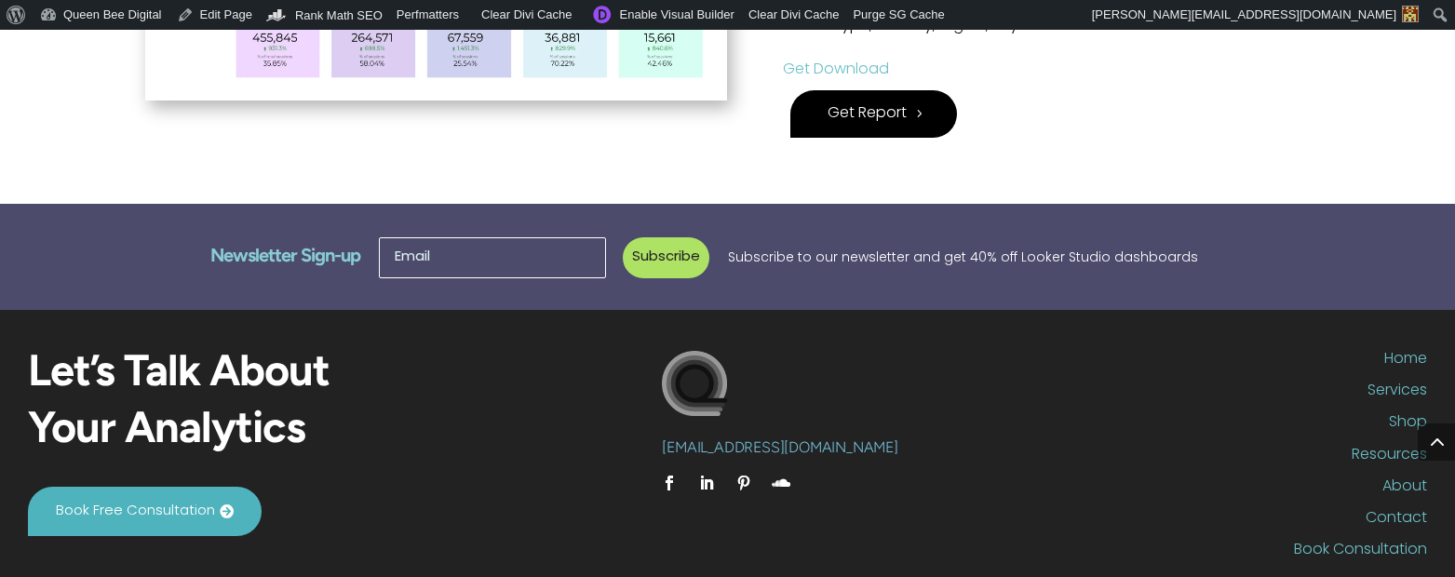
scroll to position [930, 9]
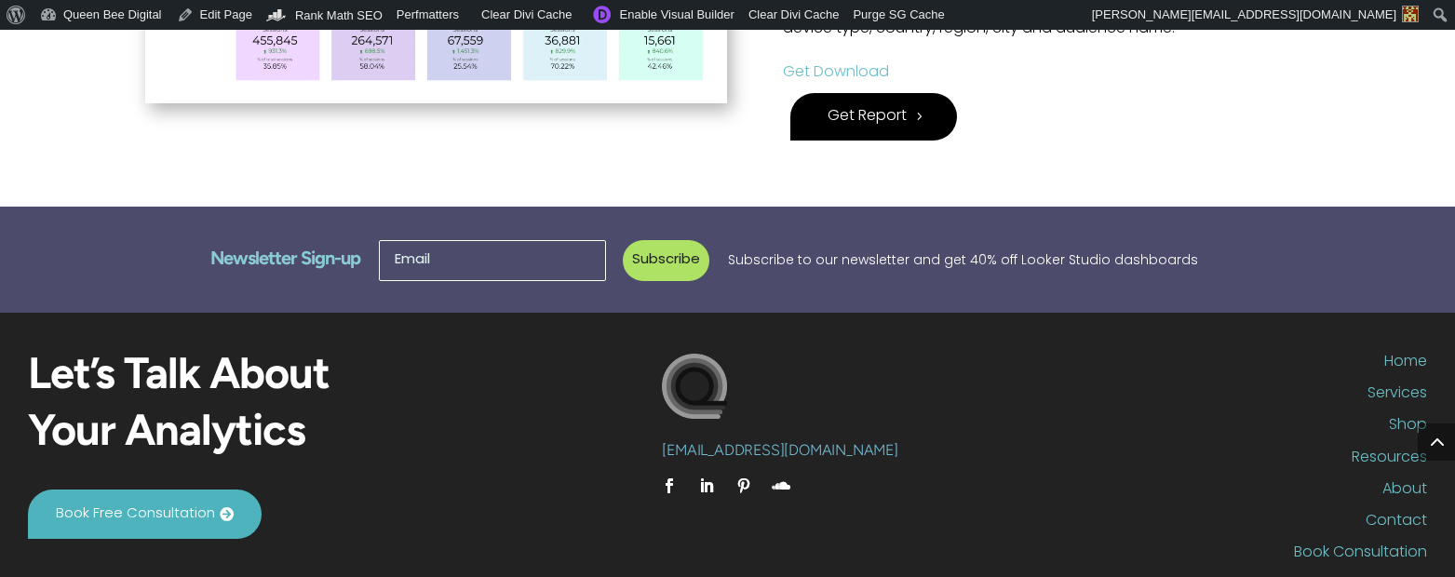
click at [851, 67] on link "Get Download" at bounding box center [836, 72] width 106 height 15
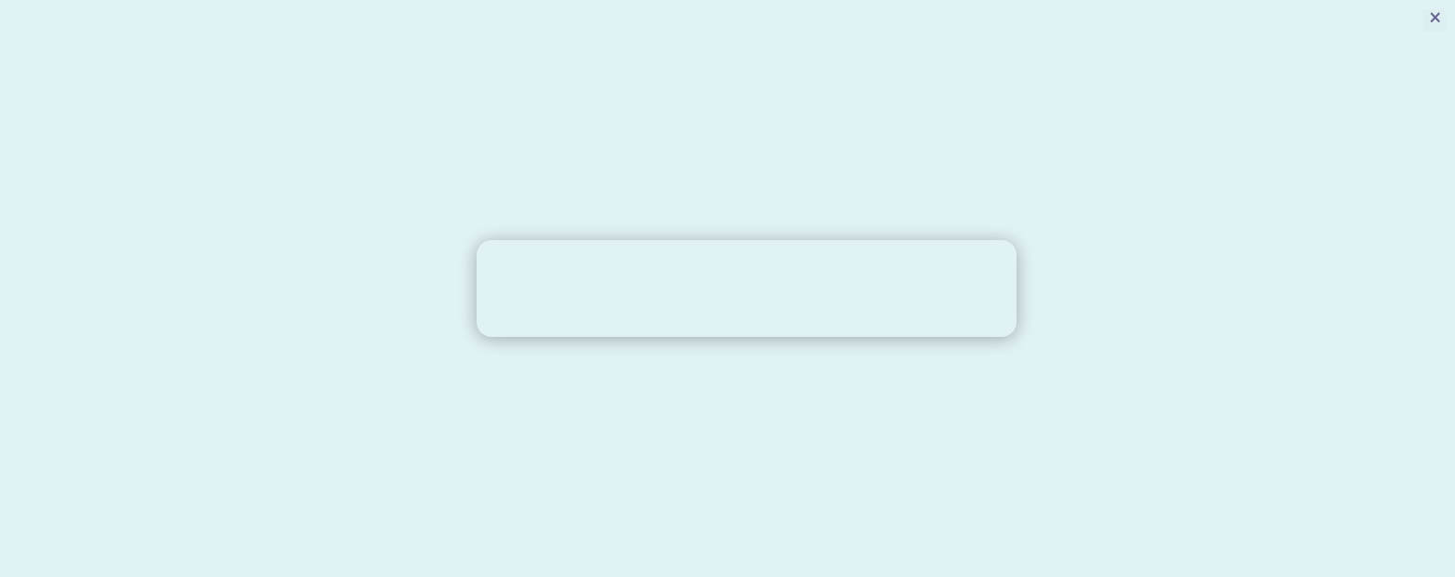
click at [1437, 15] on span "×" at bounding box center [1435, 20] width 14 height 22
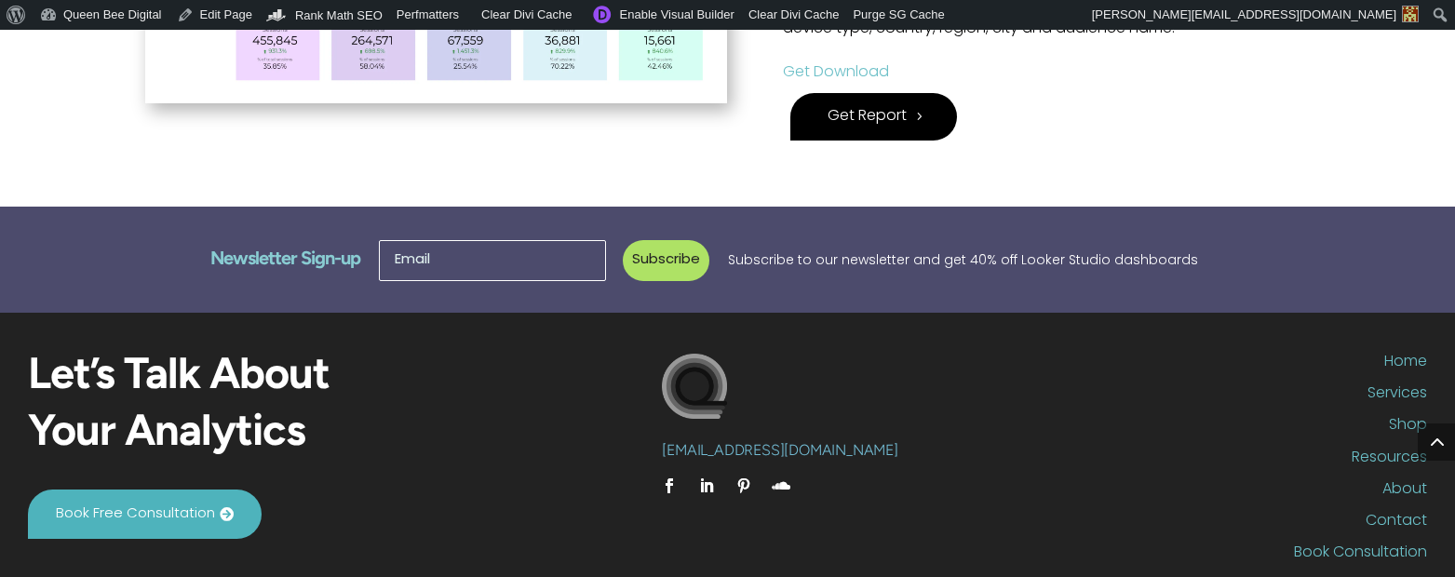
click at [845, 67] on link "Get Download" at bounding box center [836, 72] width 106 height 15
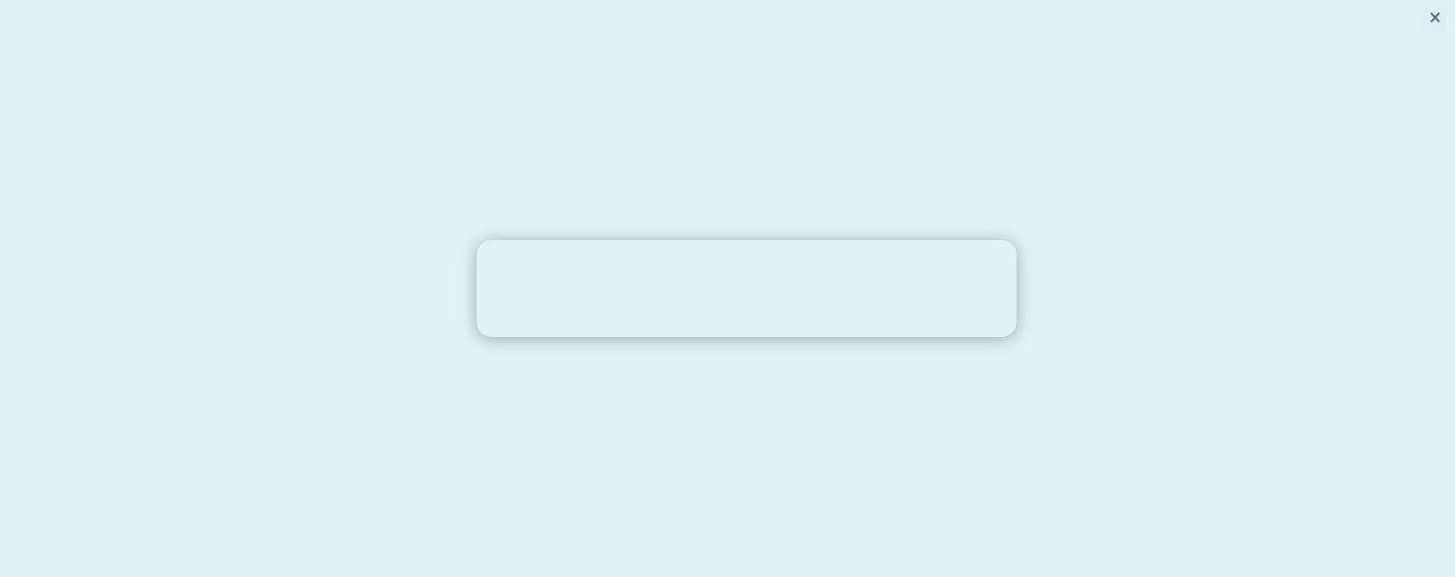
click at [1438, 15] on span "×" at bounding box center [1435, 20] width 14 height 22
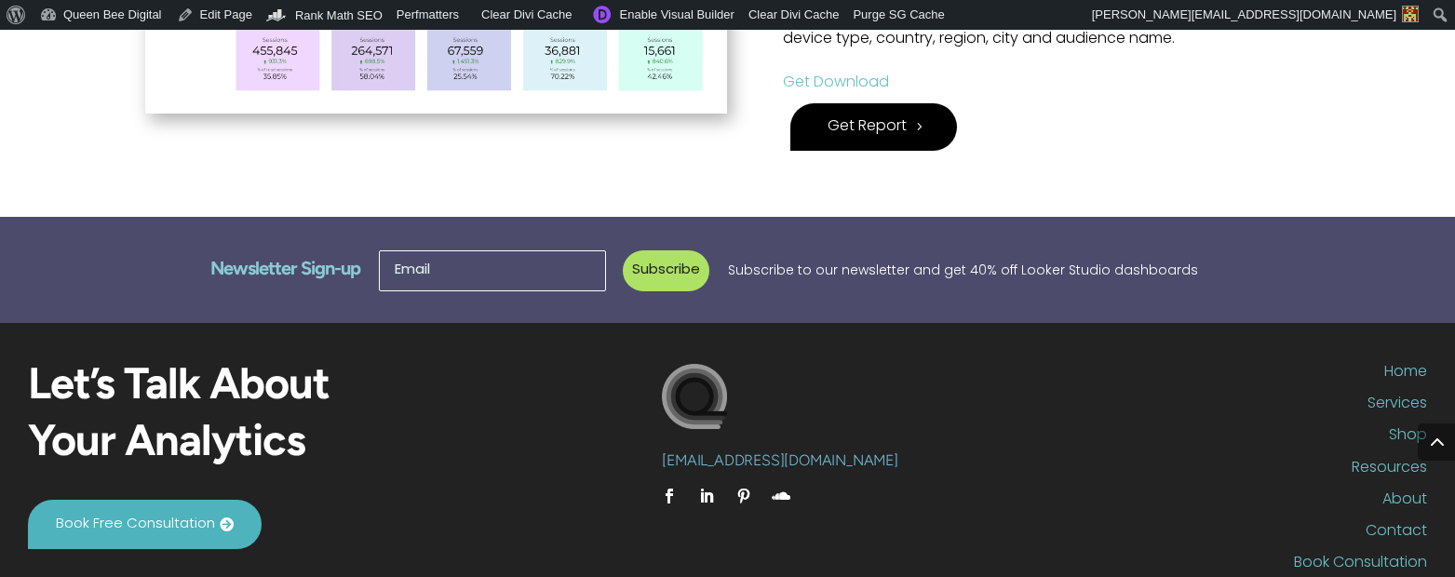
scroll to position [931, 0]
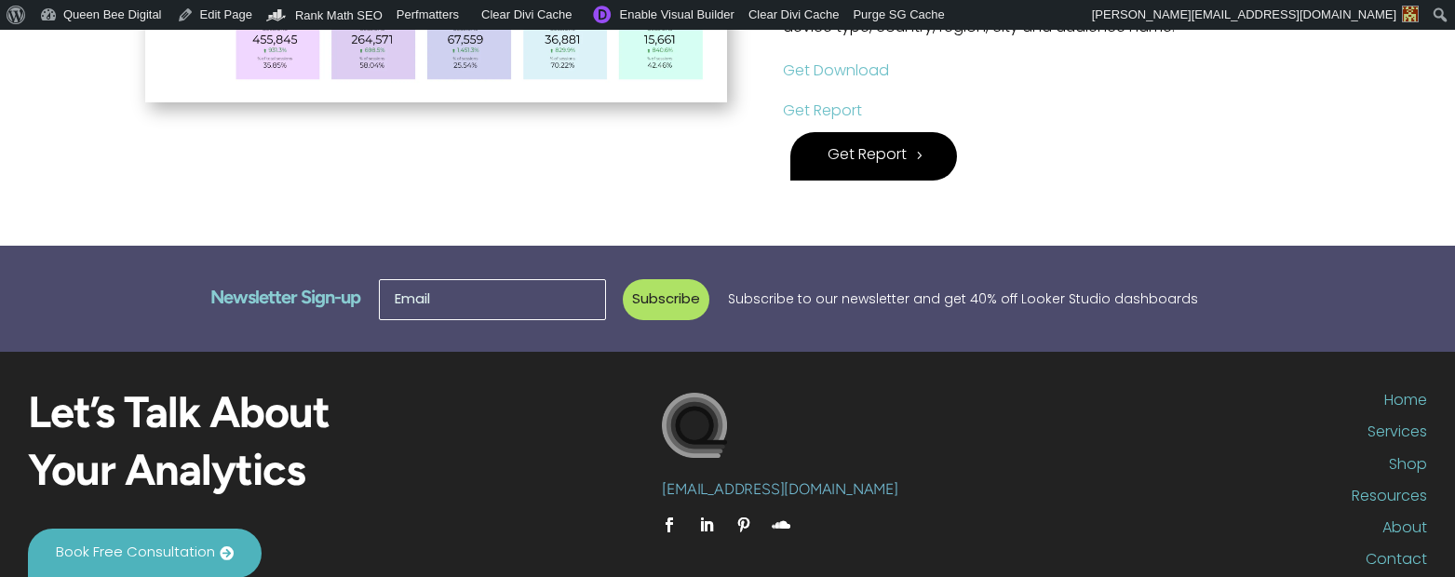
click at [836, 109] on link "Get Report" at bounding box center [822, 111] width 79 height 15
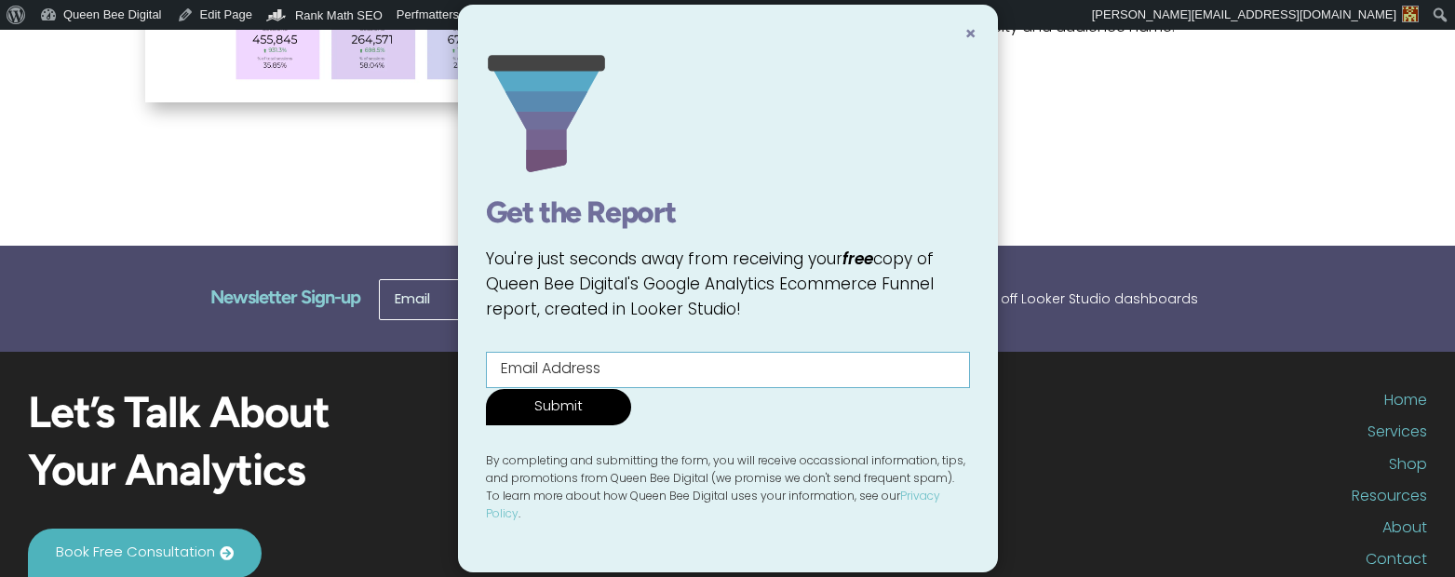
click at [968, 34] on span "×" at bounding box center [970, 35] width 12 height 19
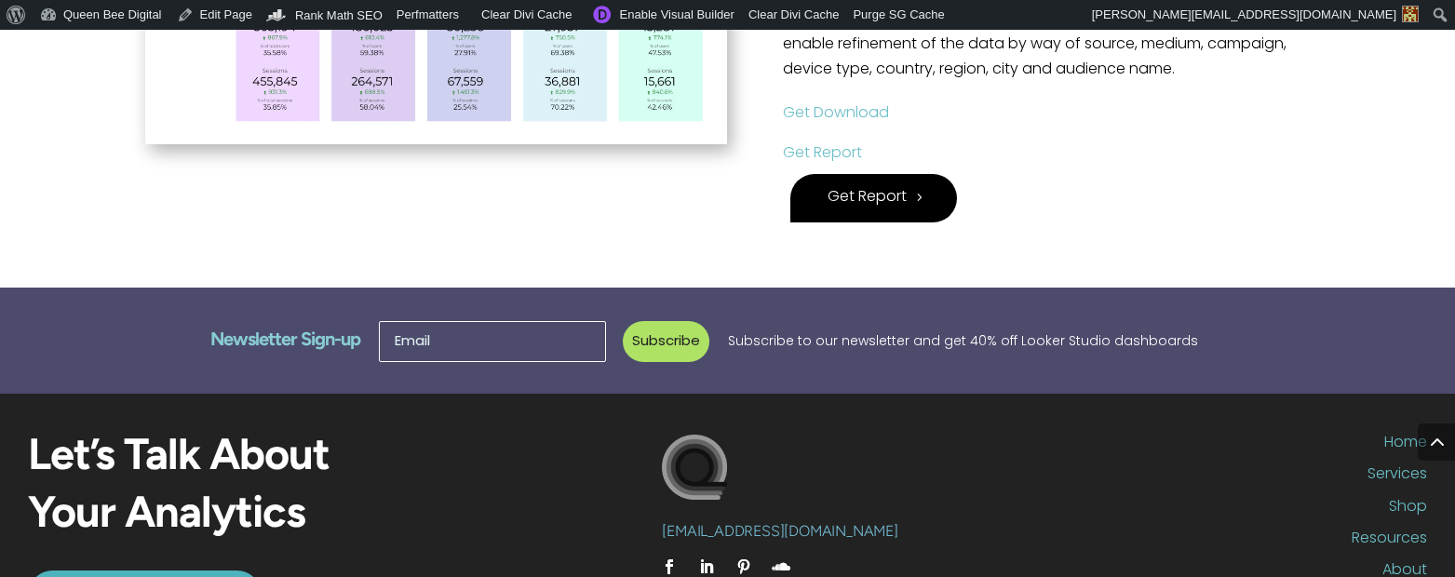
scroll to position [890, 0]
click at [829, 150] on link "Get Report" at bounding box center [822, 152] width 79 height 15
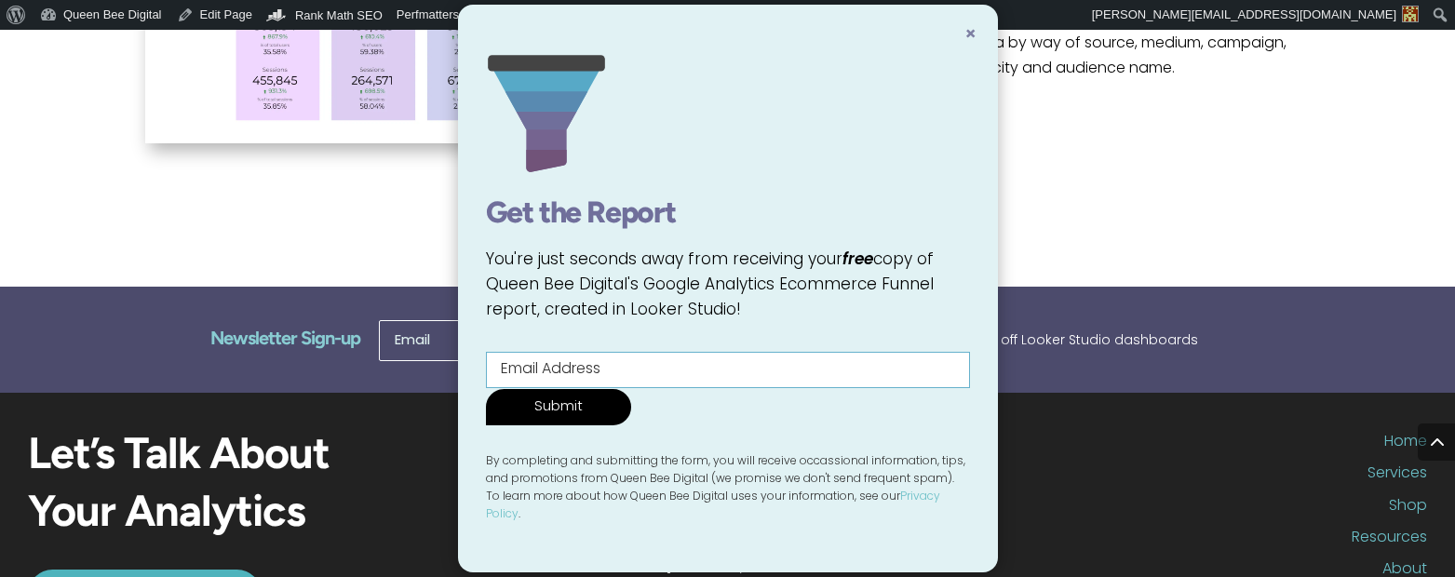
click at [974, 32] on span "×" at bounding box center [970, 35] width 12 height 19
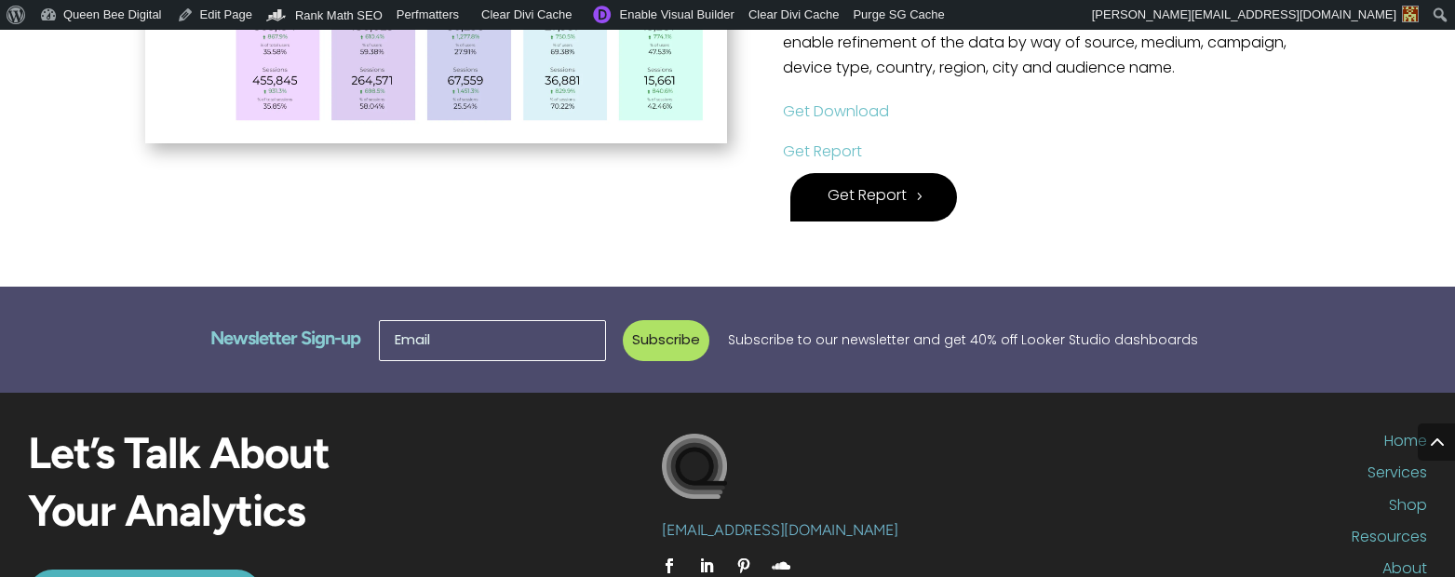
click at [843, 109] on link "Get Download" at bounding box center [836, 112] width 106 height 15
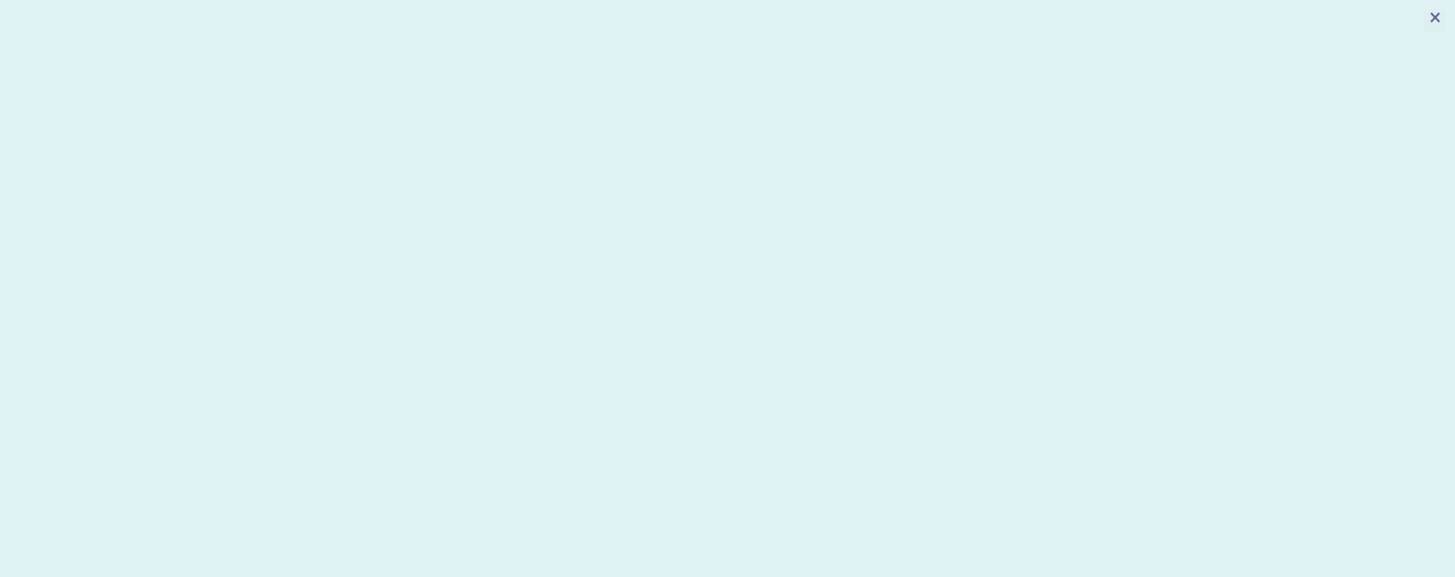
click at [1438, 17] on span "×" at bounding box center [1435, 20] width 14 height 22
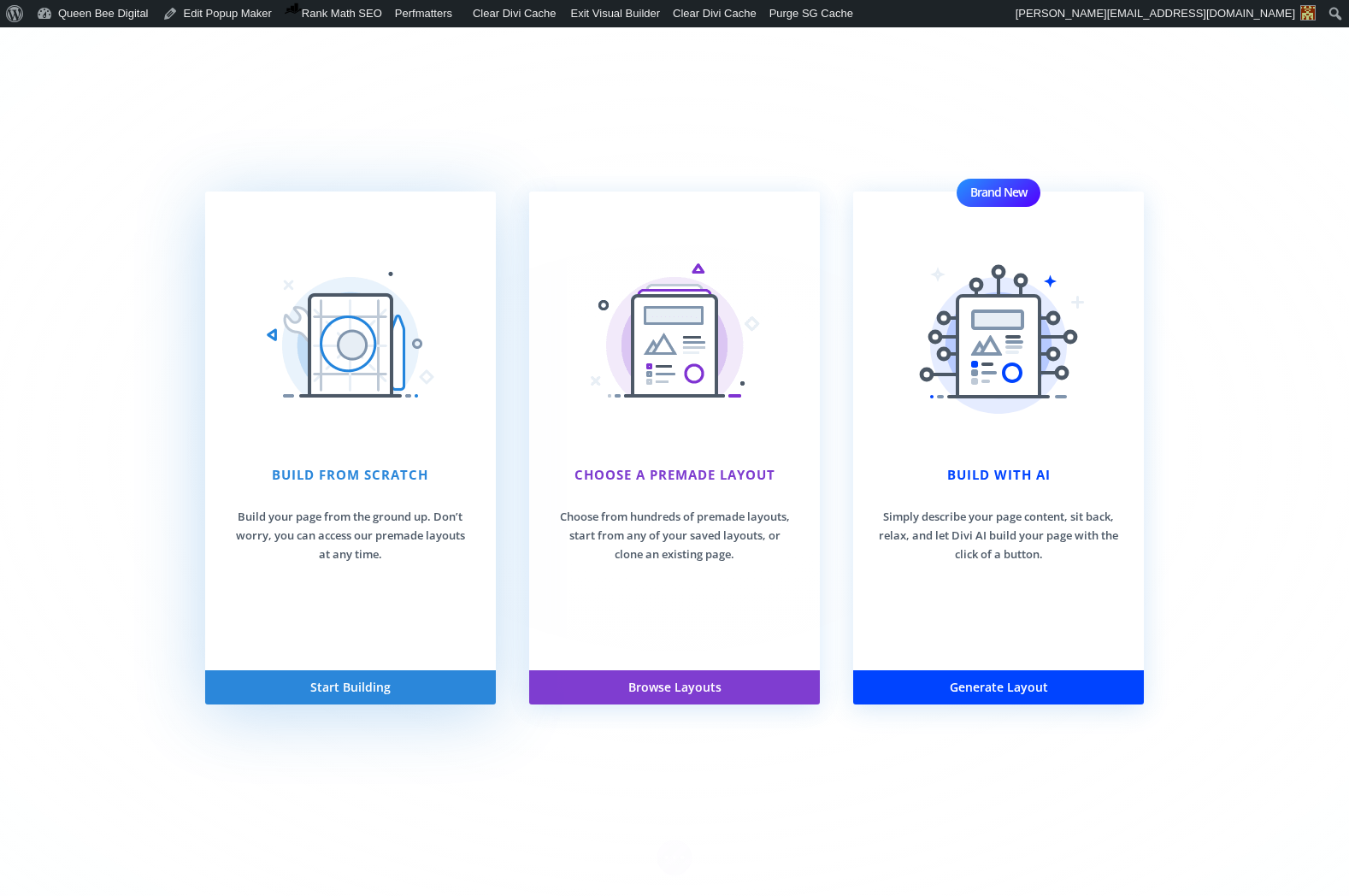
click at [343, 421] on img at bounding box center [351, 345] width 171 height 171
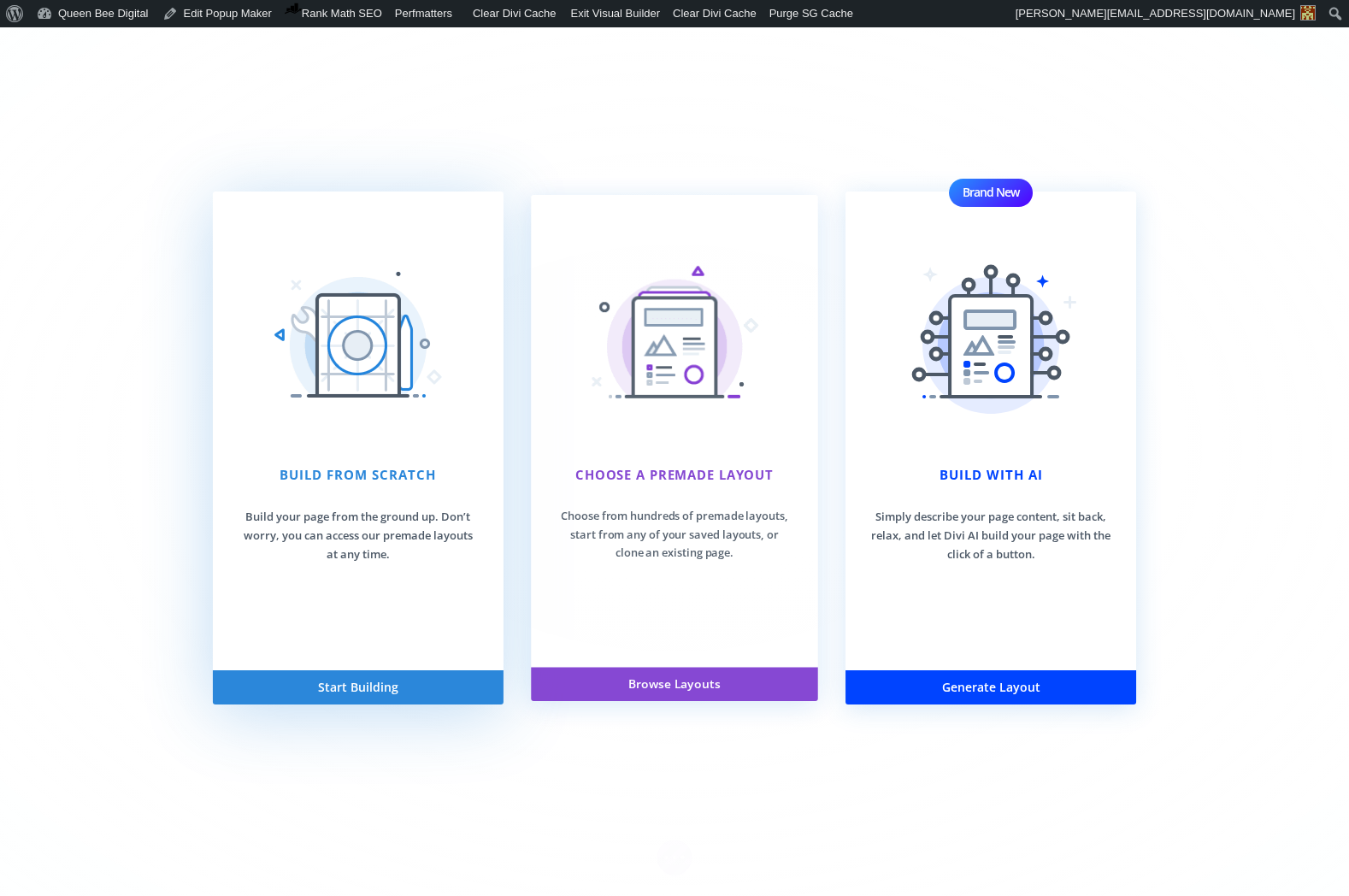
click at [363, 416] on img at bounding box center [358, 345] width 171 height 171
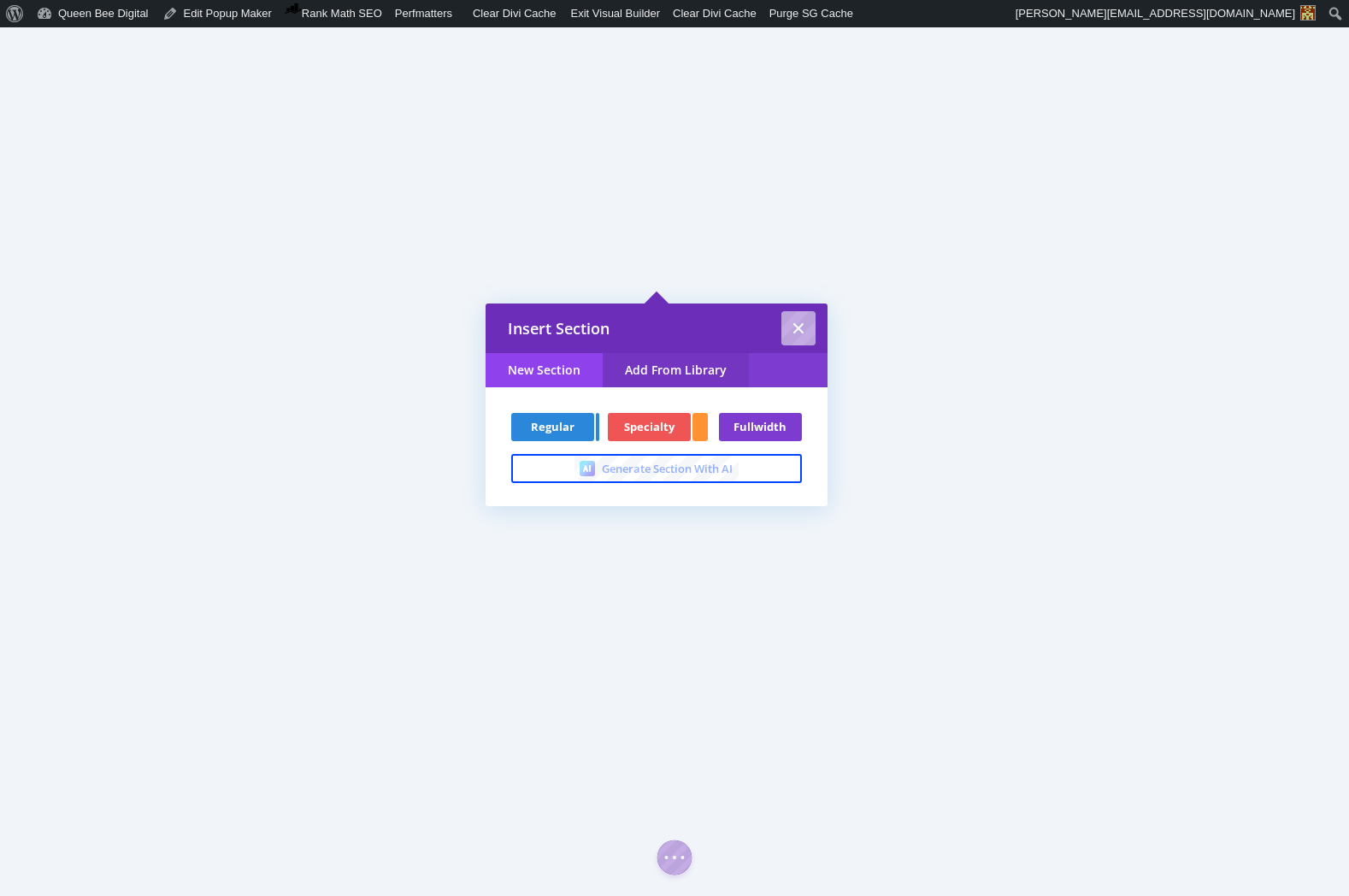
click at [678, 363] on link "Add From Library" at bounding box center [675, 369] width 146 height 34
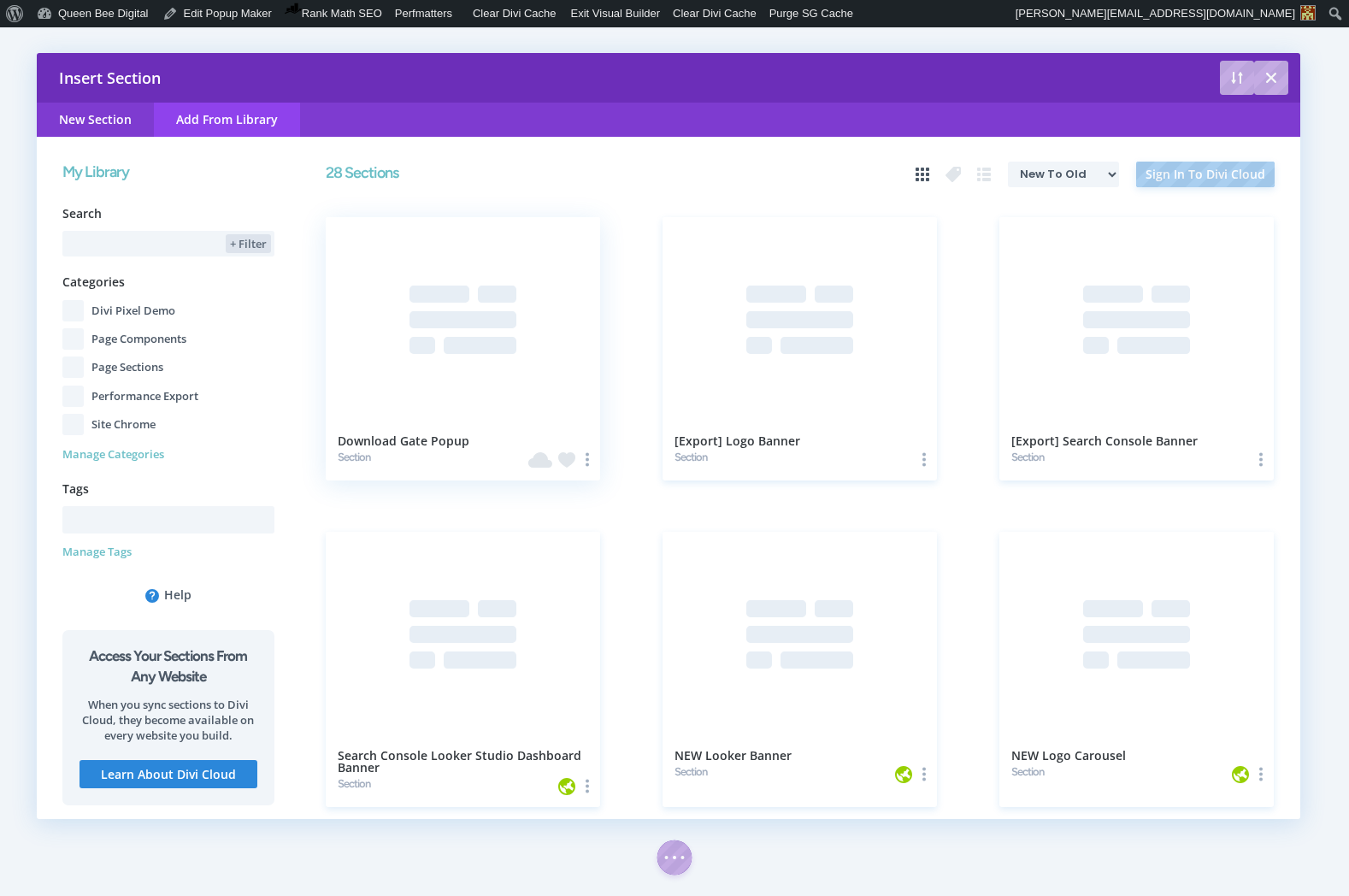
click at [419, 353] on div at bounding box center [464, 319] width 275 height 206
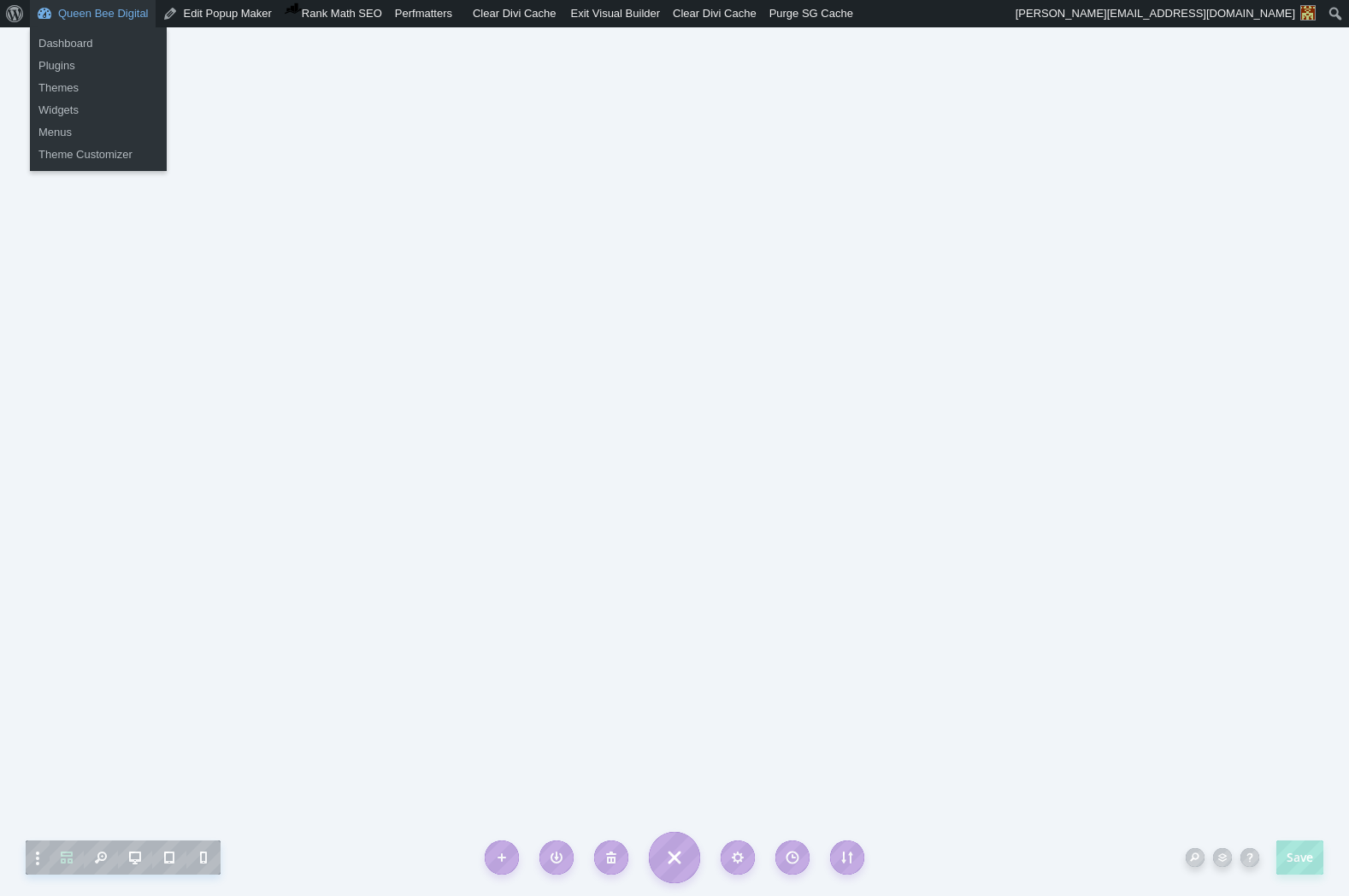
click at [93, 13] on link "Queen Bee Digital" at bounding box center [93, 14] width 126 height 28
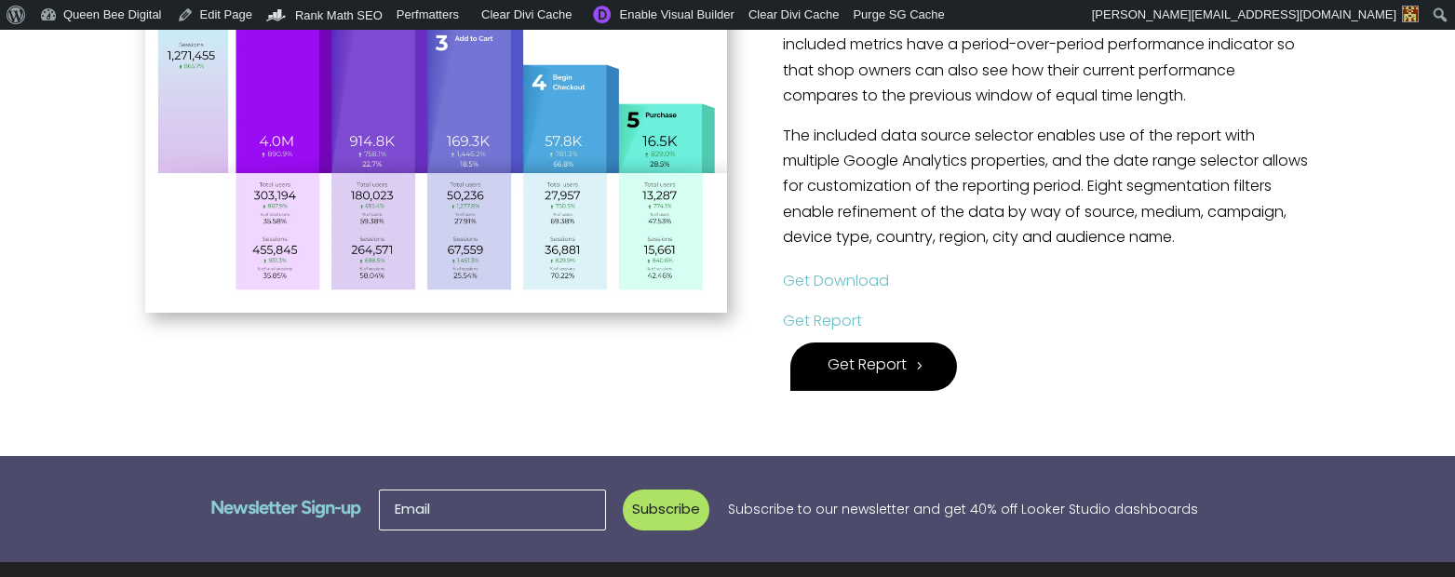
scroll to position [699, 1]
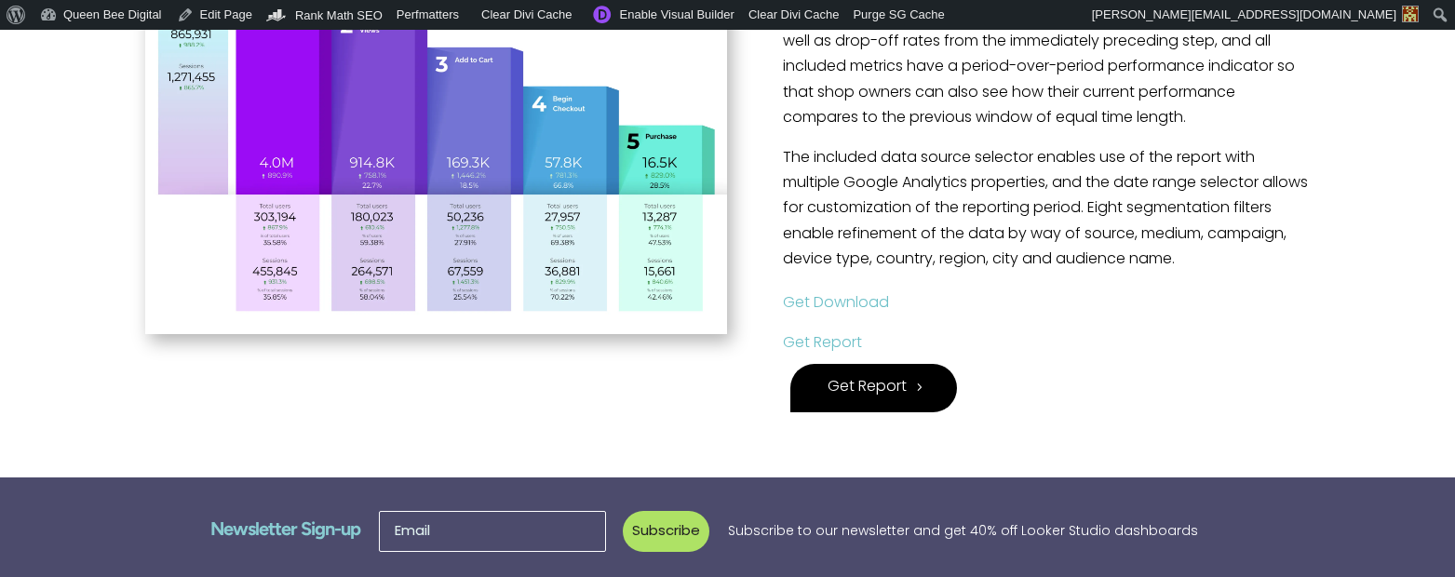
click at [832, 340] on link "Get Report" at bounding box center [822, 343] width 79 height 15
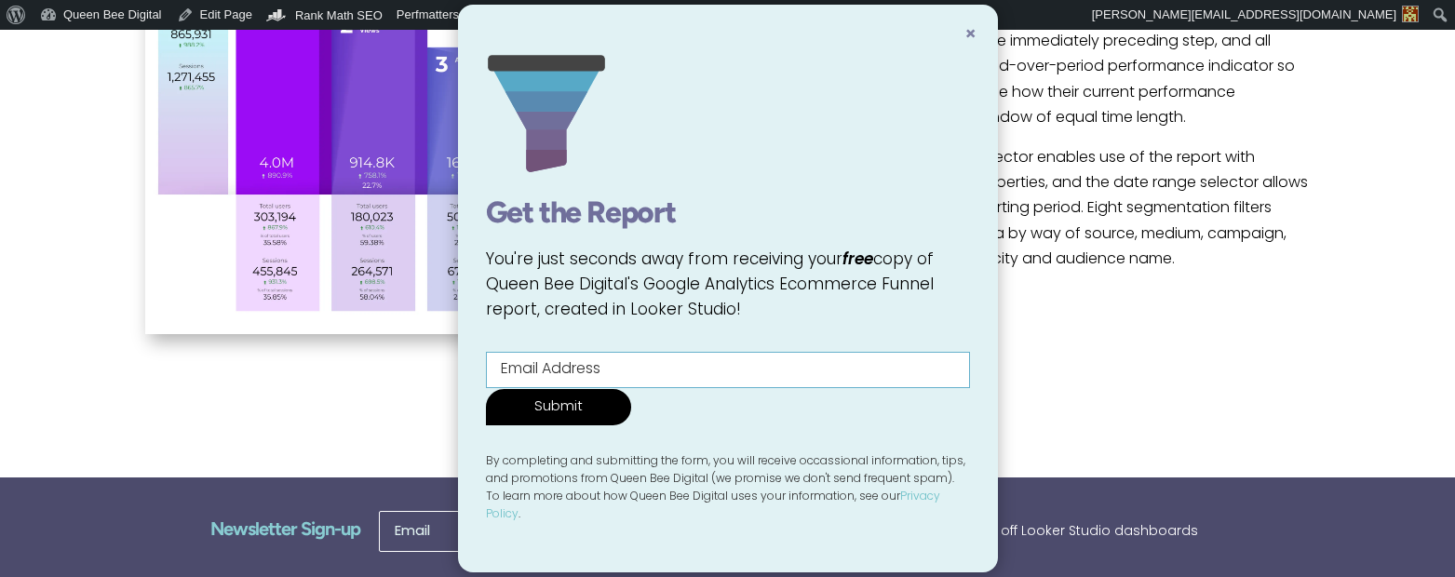
click at [975, 31] on span "×" at bounding box center [970, 35] width 12 height 19
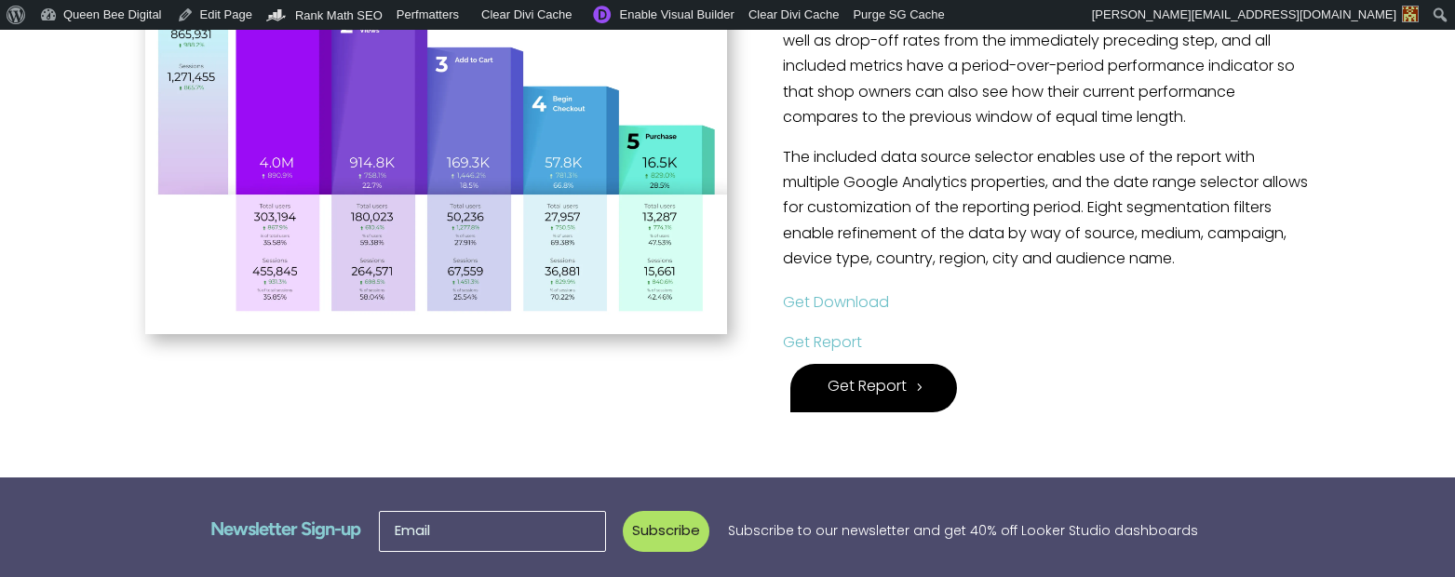
click at [853, 297] on link "Get Download" at bounding box center [836, 303] width 106 height 15
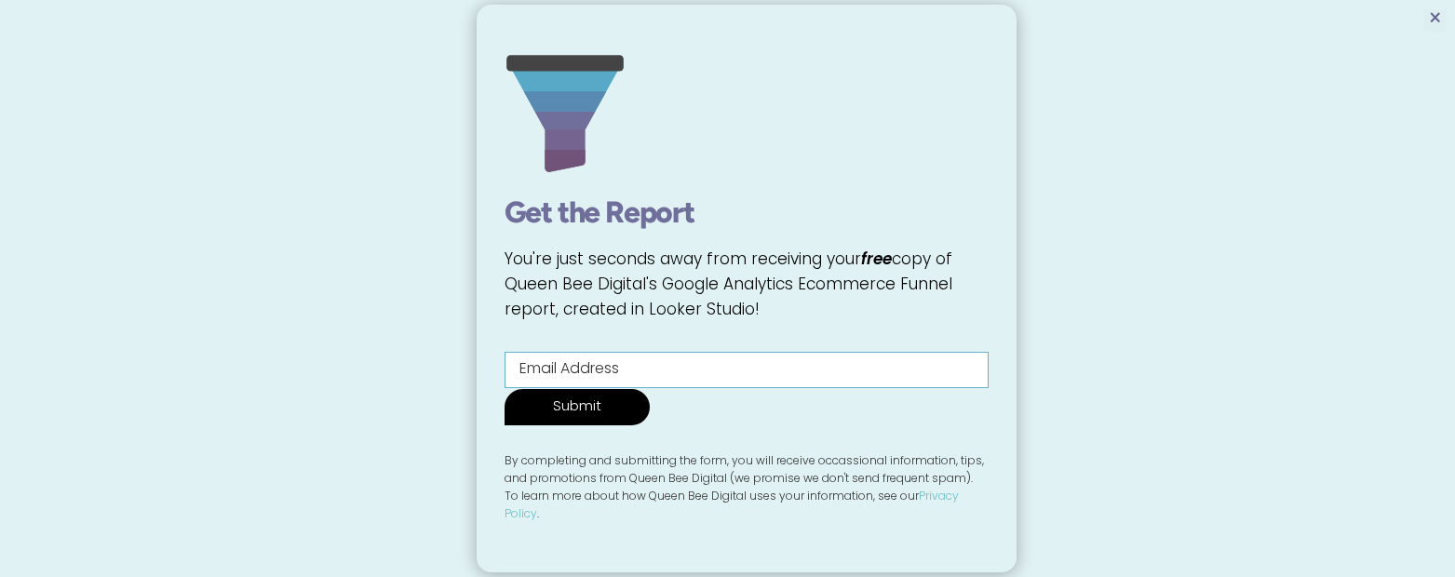
click at [1435, 19] on span "×" at bounding box center [1435, 20] width 14 height 22
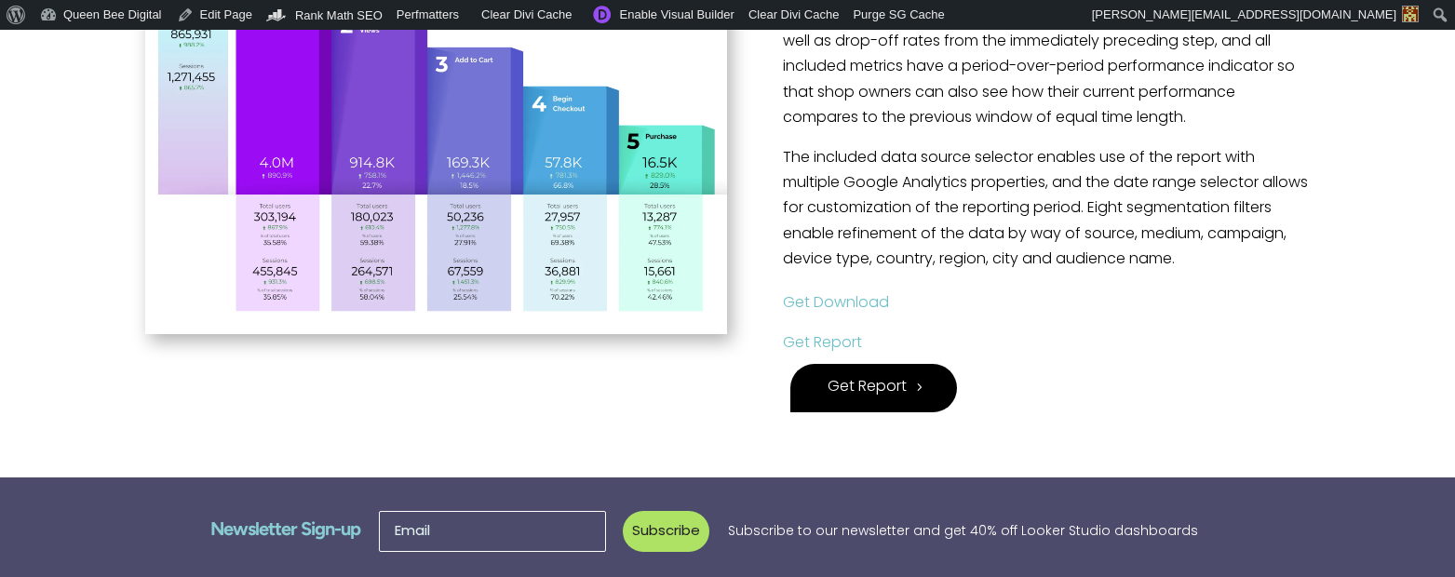
click at [843, 303] on link "Get Download" at bounding box center [836, 303] width 106 height 15
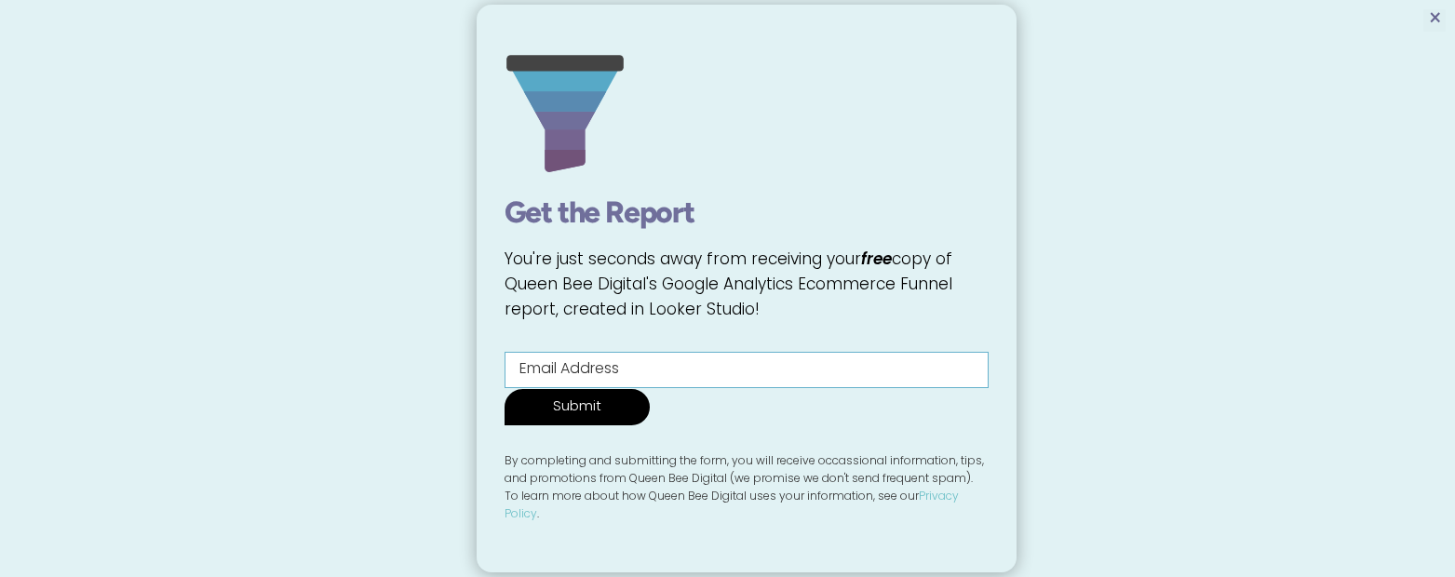
click at [641, 360] on input "Contact form" at bounding box center [747, 370] width 484 height 36
type input "testy@mctesterson.com"
click at [607, 413] on input "Submit" at bounding box center [577, 407] width 145 height 36
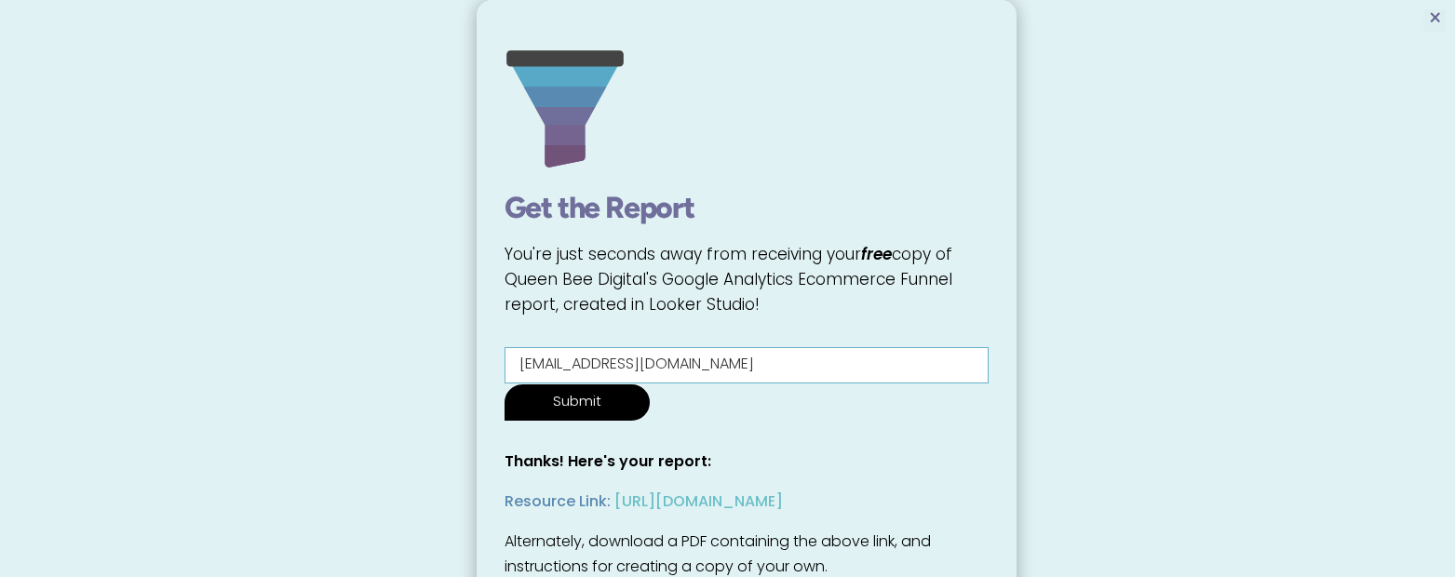
click at [1437, 14] on span "×" at bounding box center [1435, 20] width 14 height 22
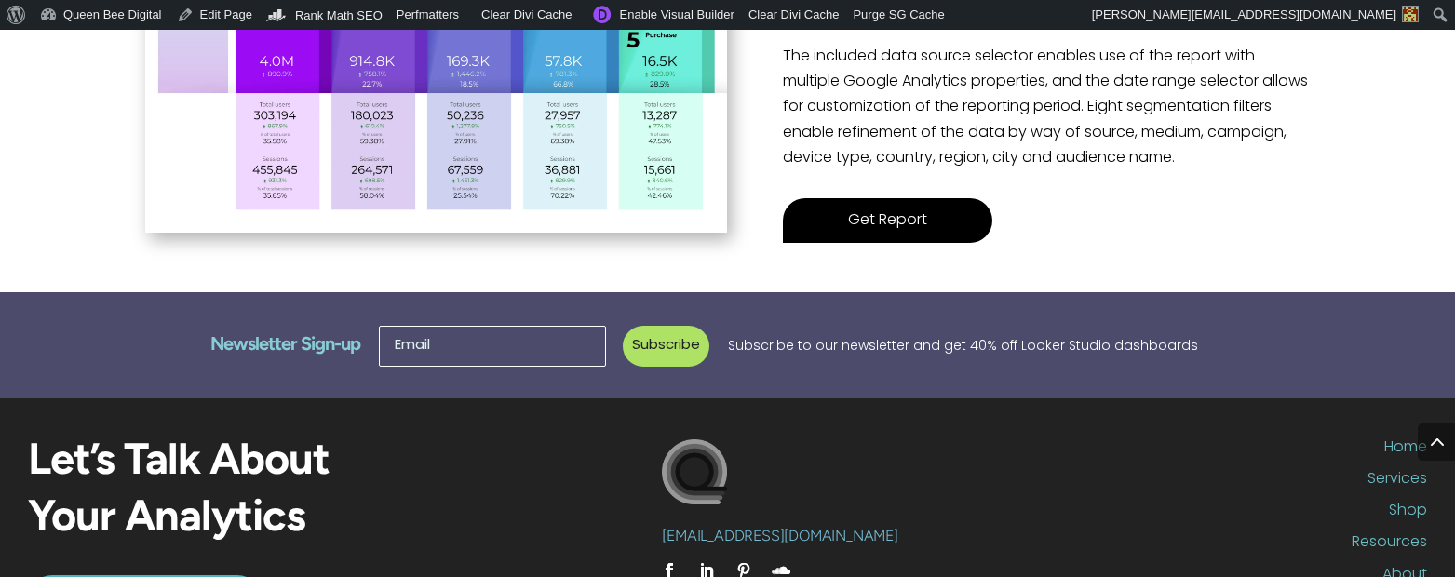
scroll to position [802, 0]
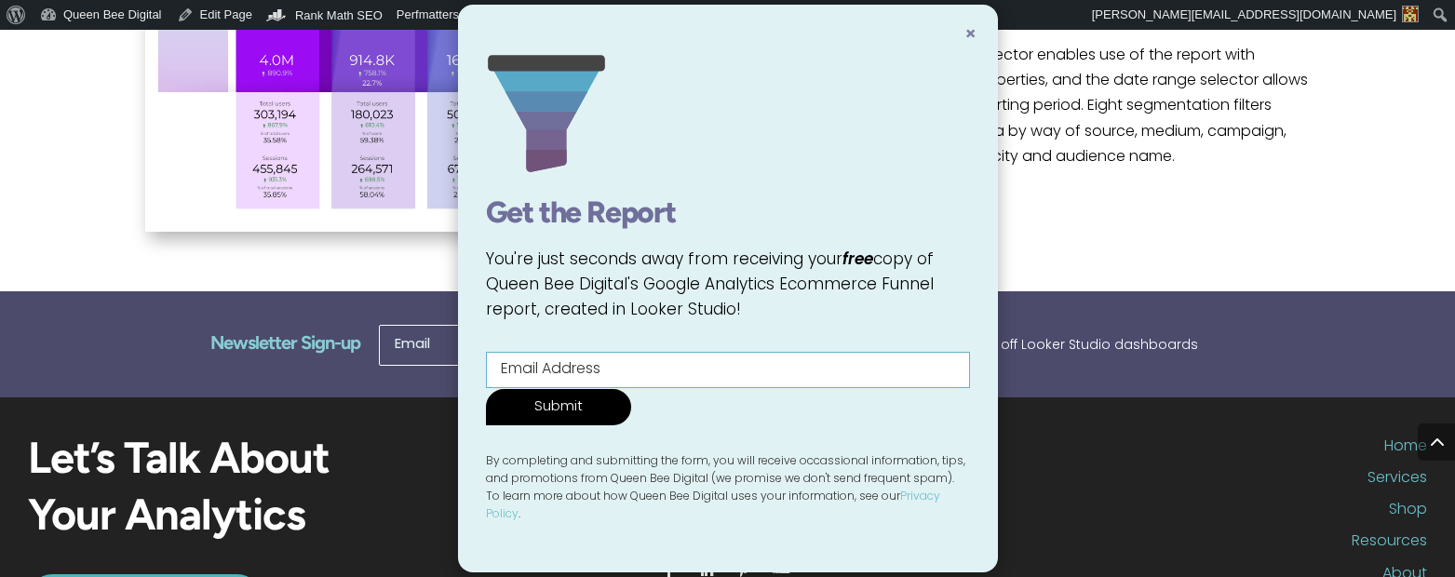
click at [977, 34] on span "×" at bounding box center [970, 35] width 12 height 19
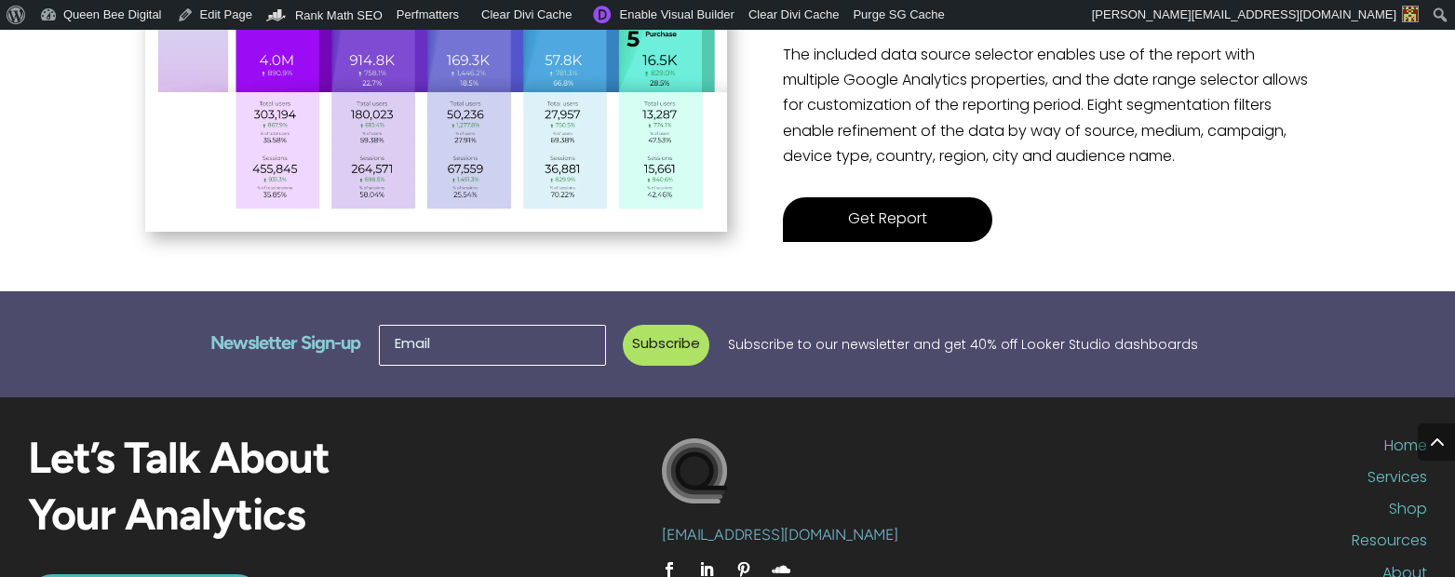
click at [888, 205] on link "Get Report" at bounding box center [887, 219] width 209 height 45
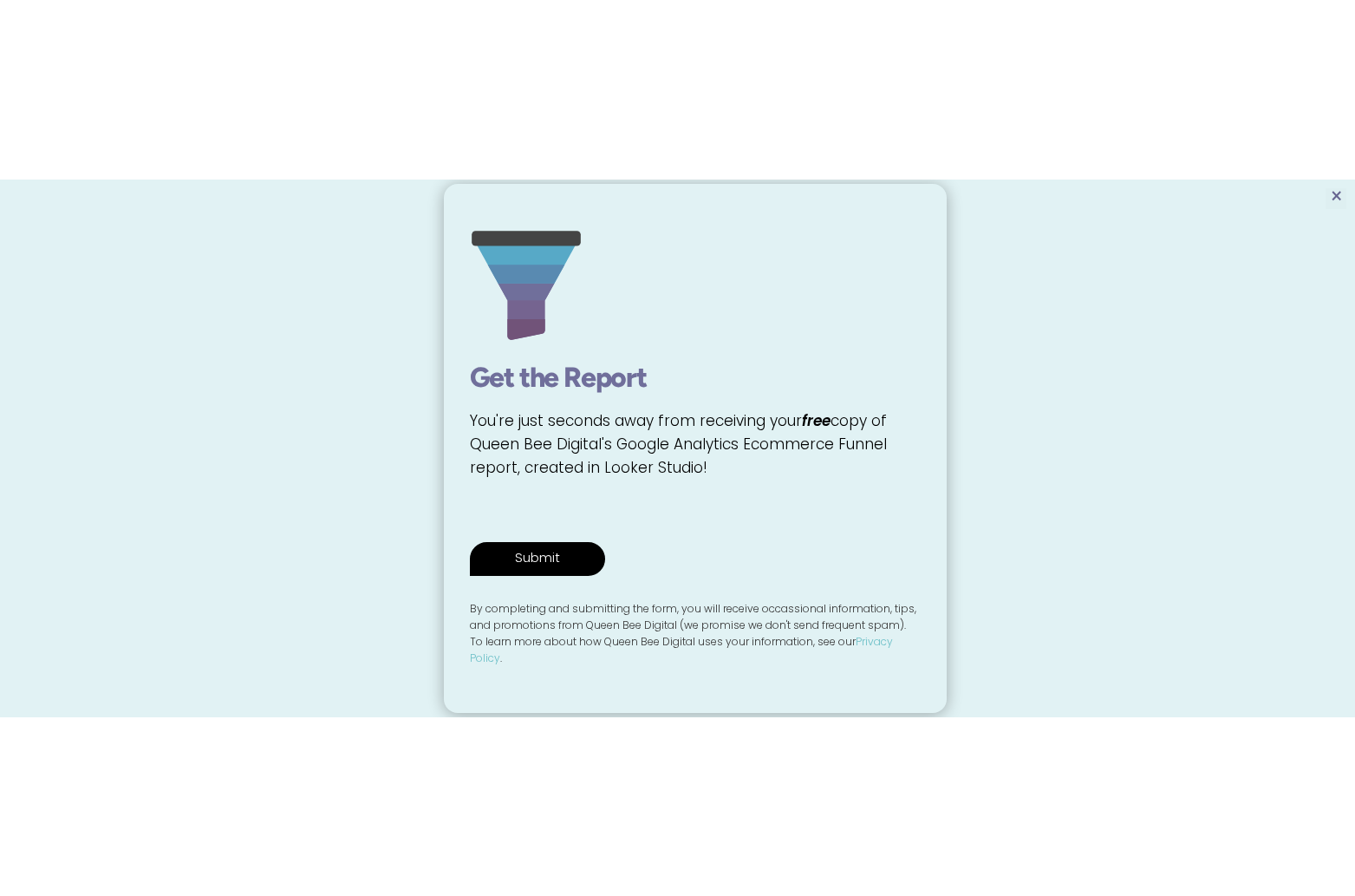
scroll to position [510, 0]
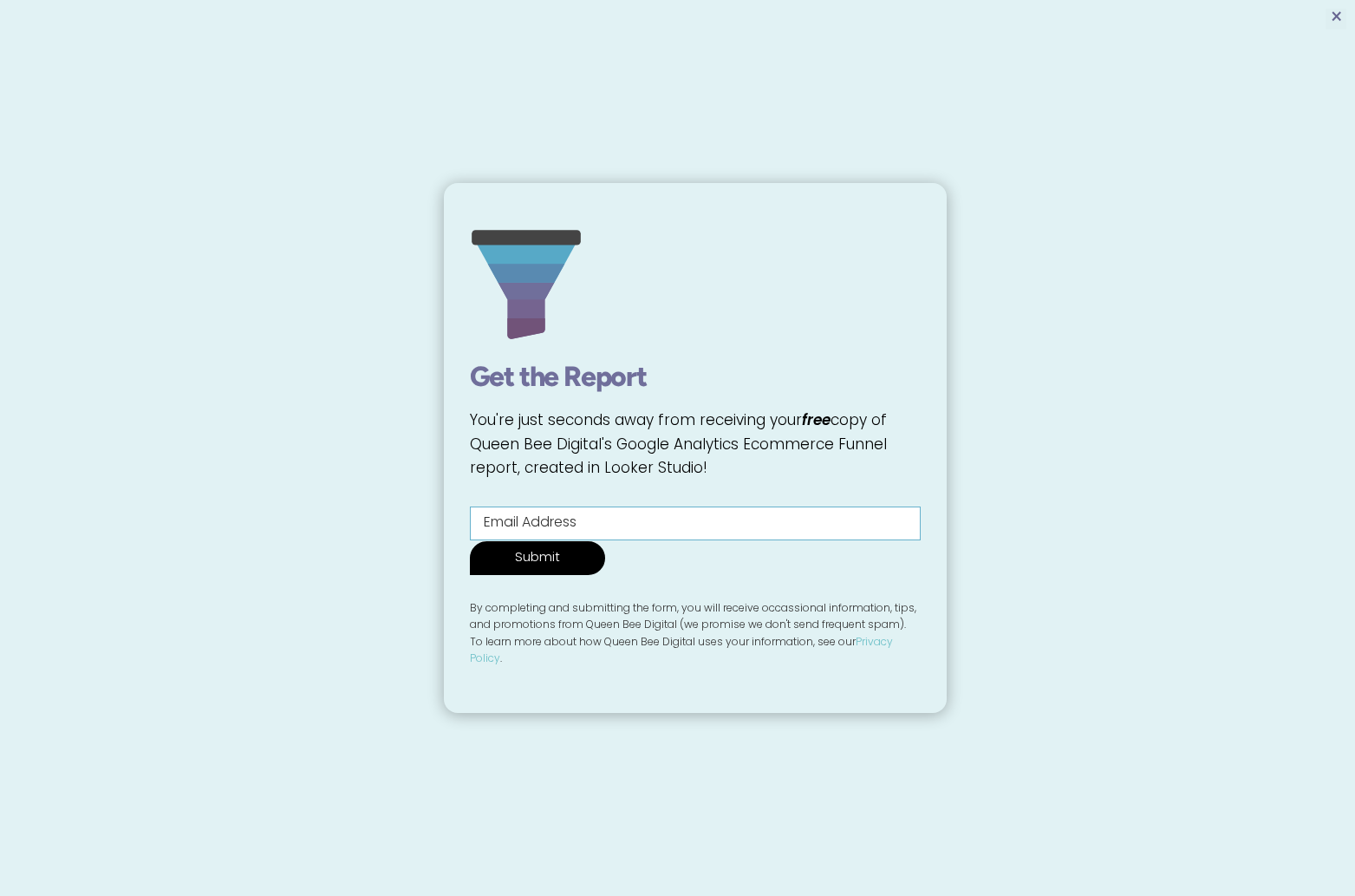
click at [1339, 16] on span "×" at bounding box center [1336, 19] width 13 height 20
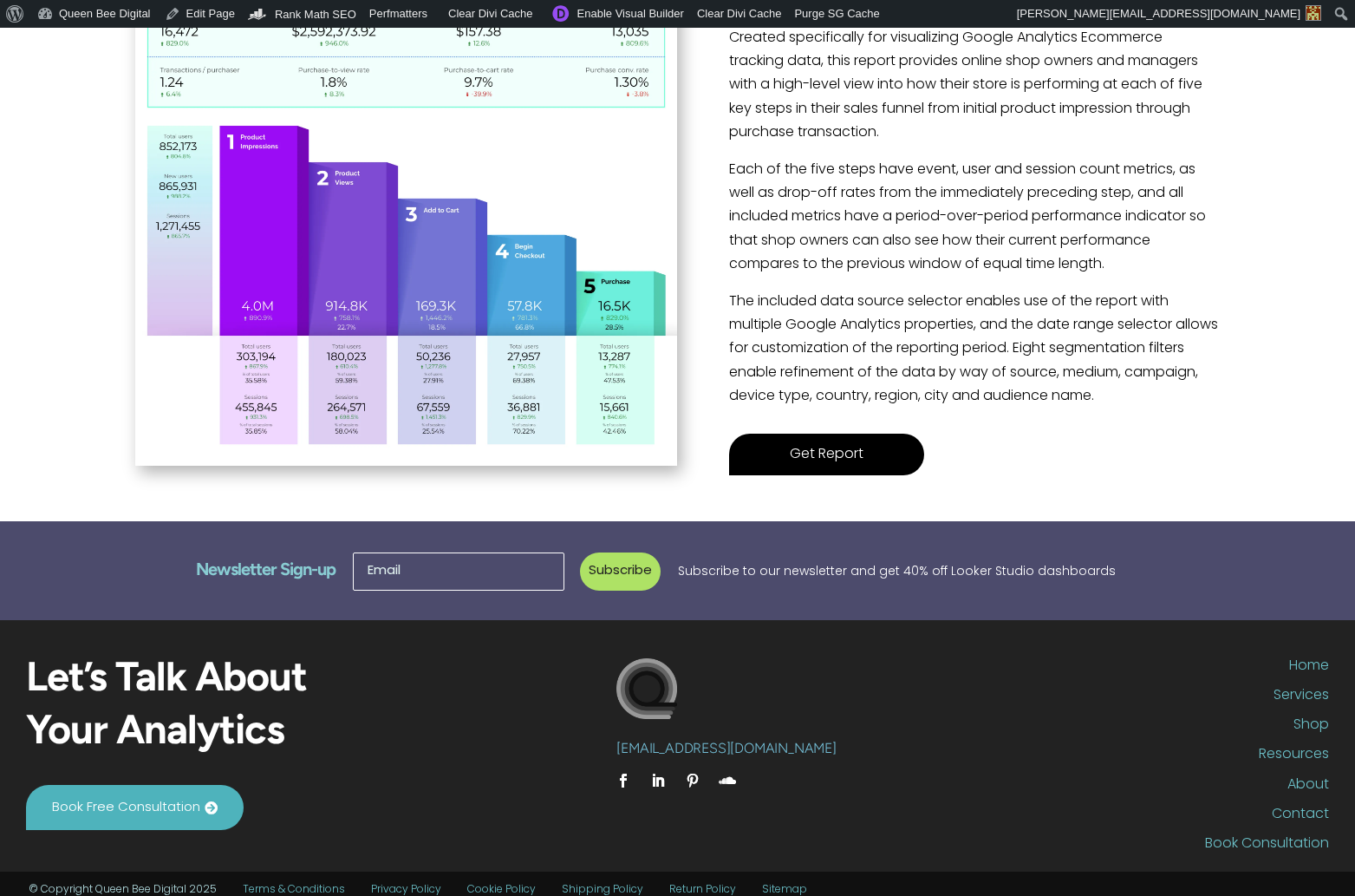
scroll to position [510, 0]
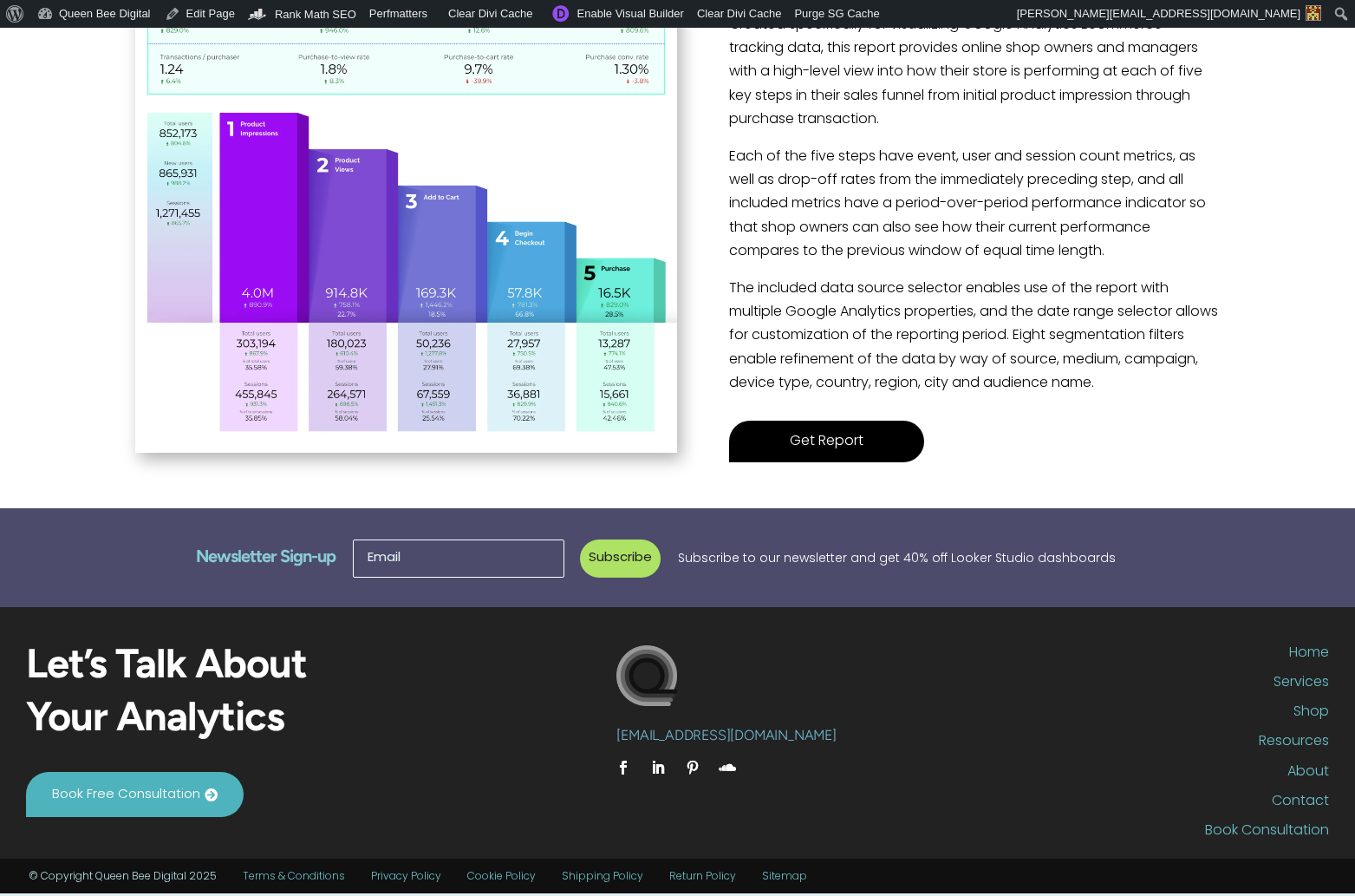
click at [835, 439] on link "Get Report" at bounding box center [826, 441] width 195 height 42
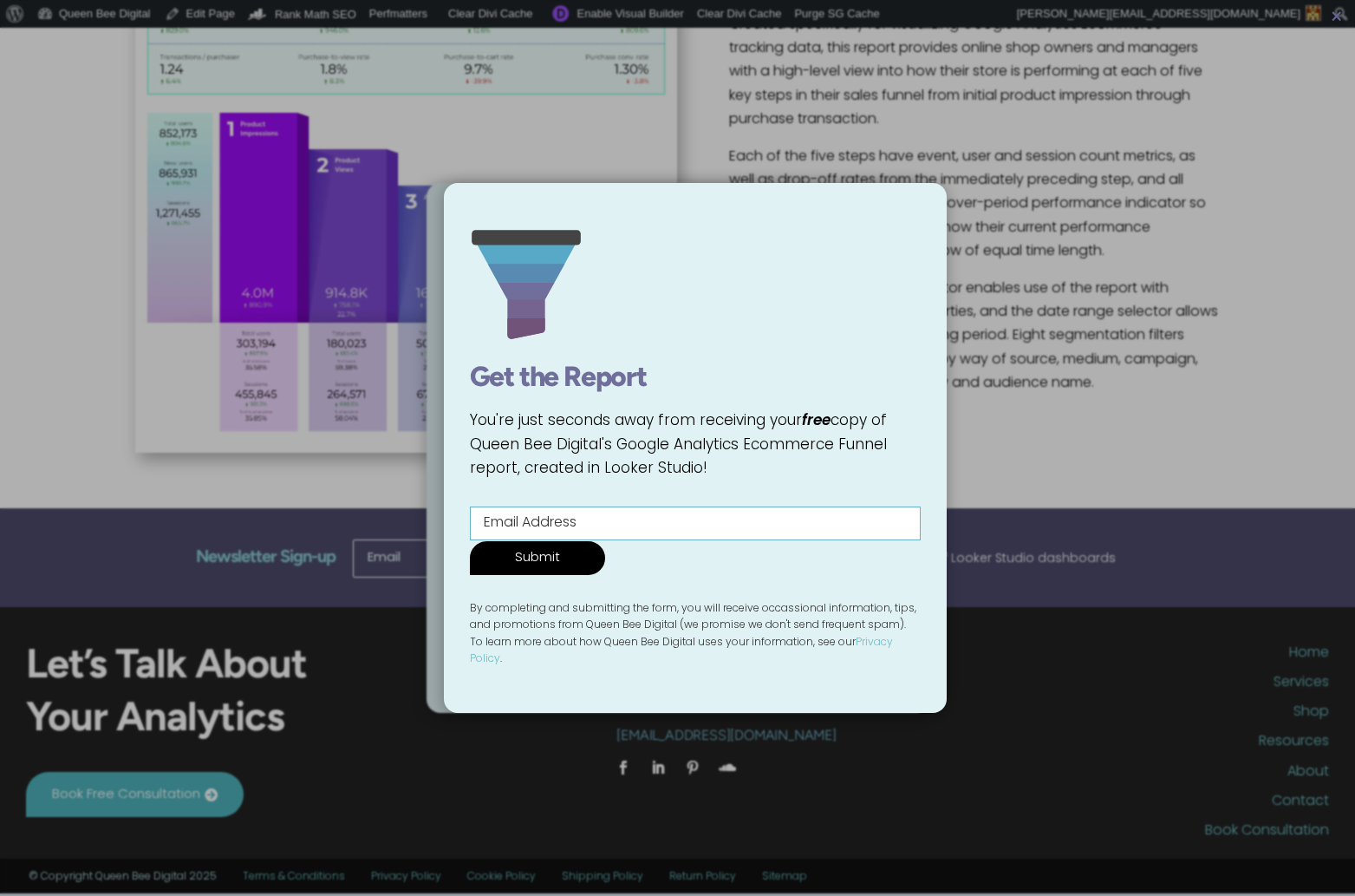
click at [585, 532] on input "Contact form" at bounding box center [696, 523] width 451 height 34
type input "testy@mctesterson.com"
click at [605, 541] on input "Submit" at bounding box center [537, 558] width 135 height 34
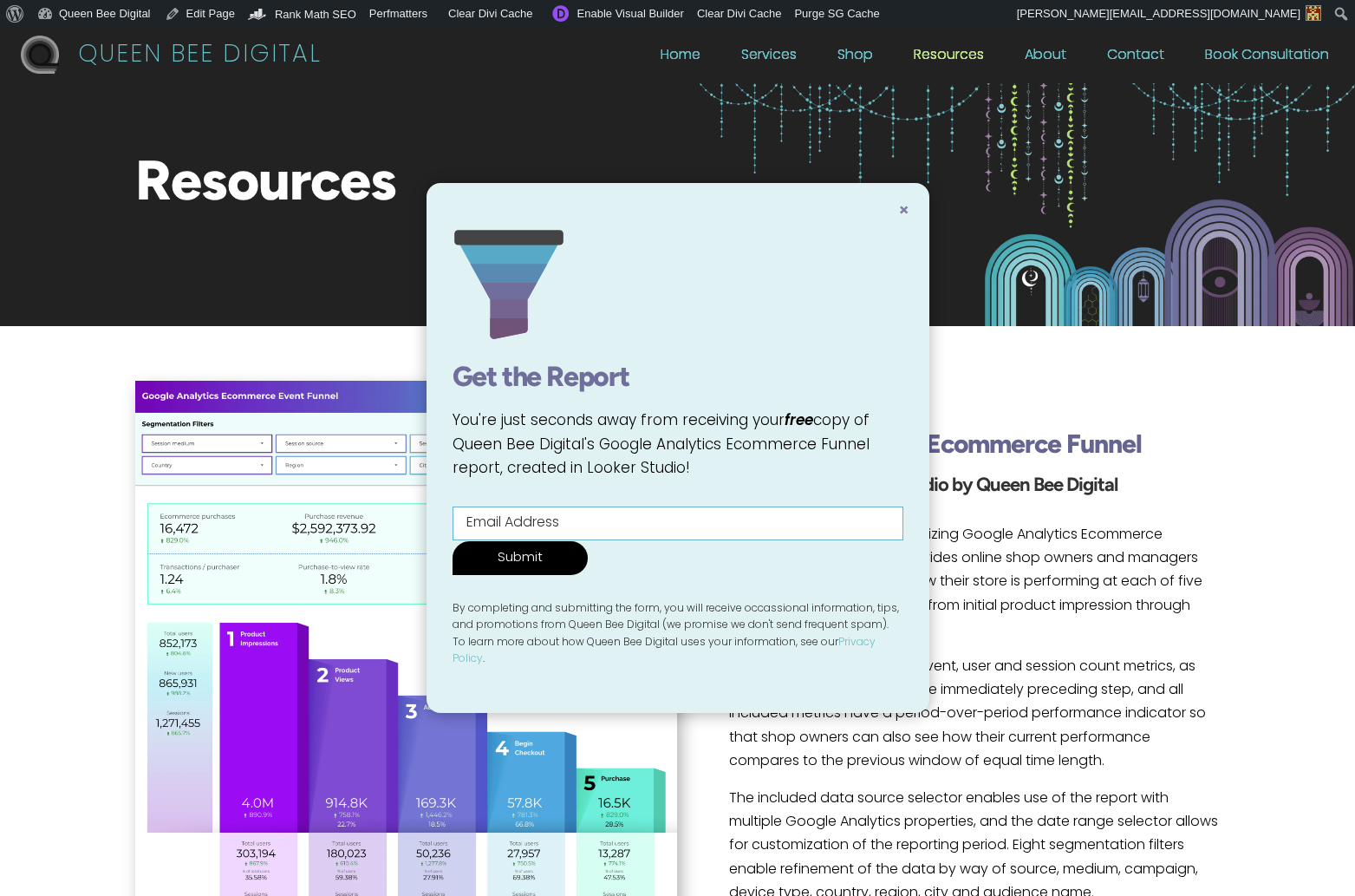
click at [902, 215] on span "×" at bounding box center [903, 211] width 11 height 18
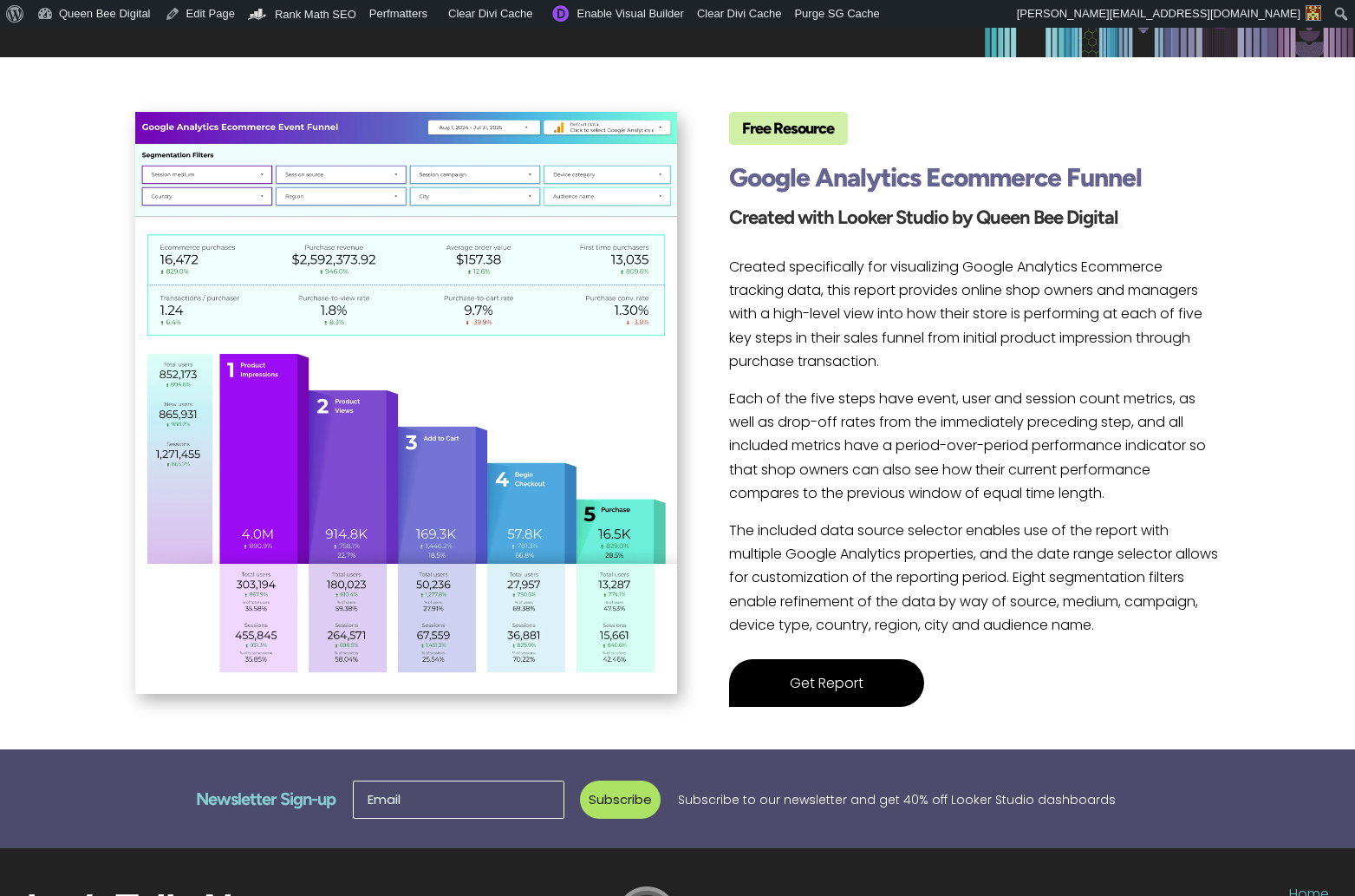
scroll to position [295, 0]
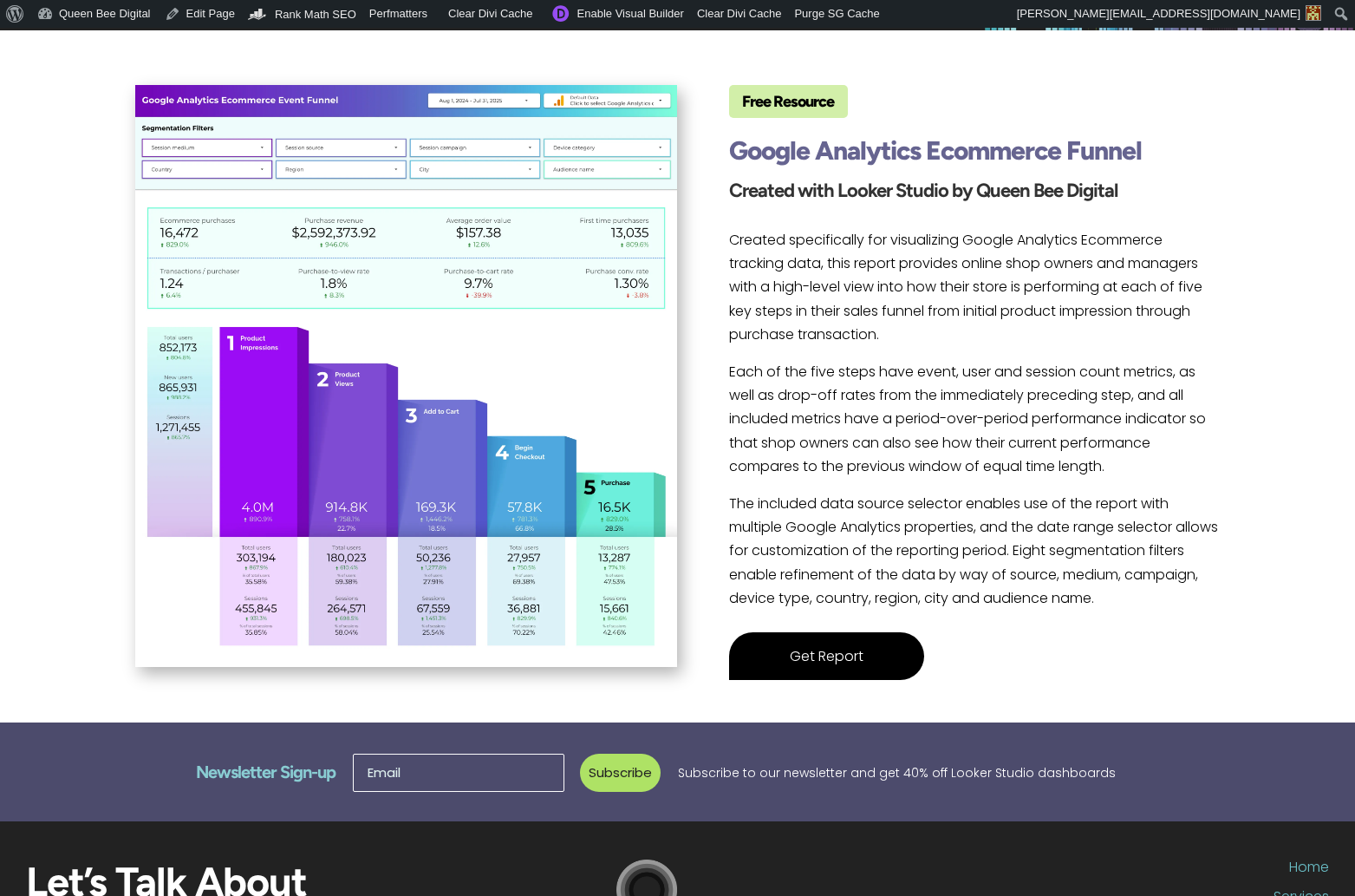
click at [829, 653] on link "Get Report" at bounding box center [826, 656] width 195 height 48
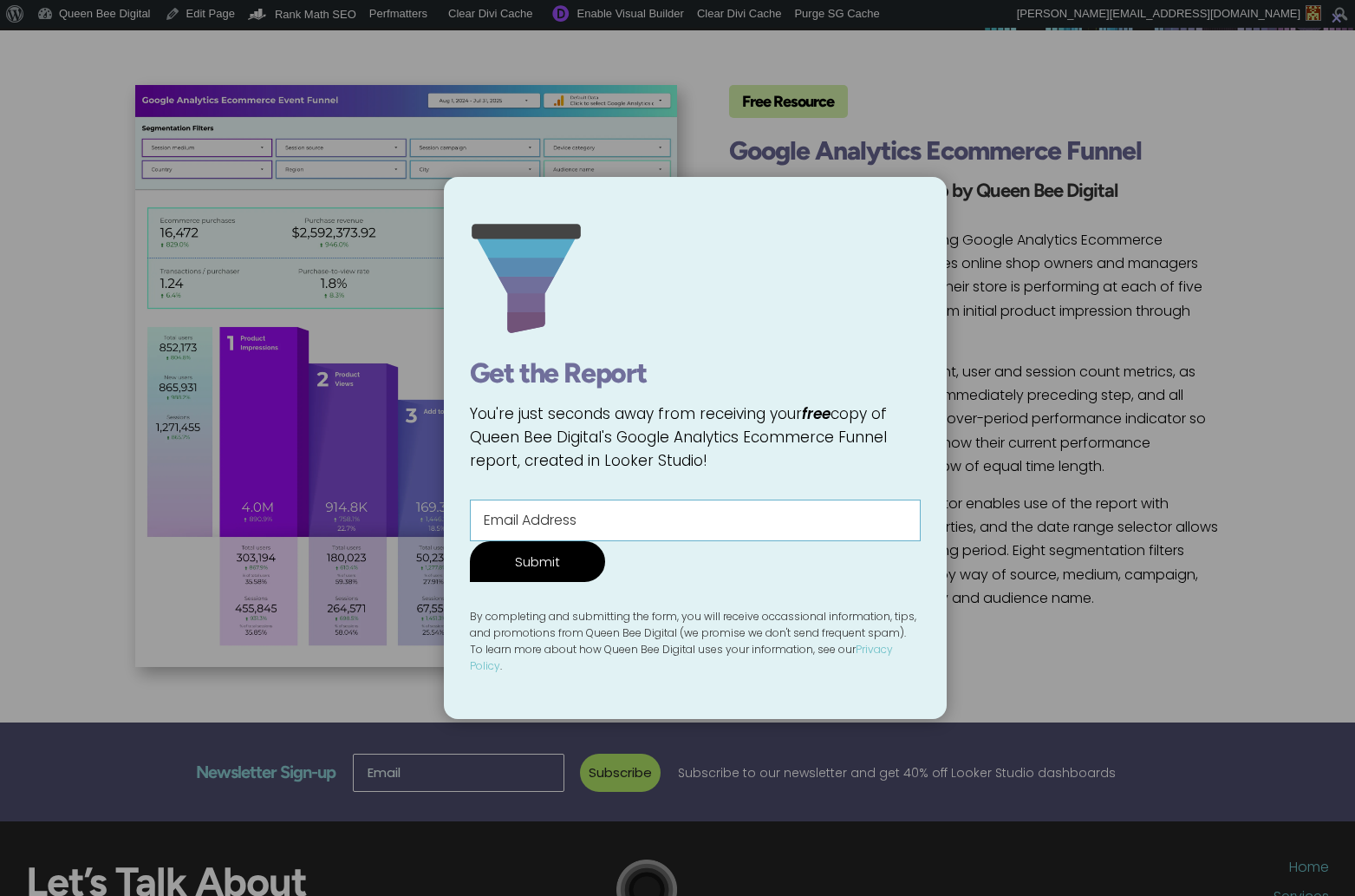
click at [620, 533] on input "Contact form" at bounding box center [696, 520] width 451 height 42
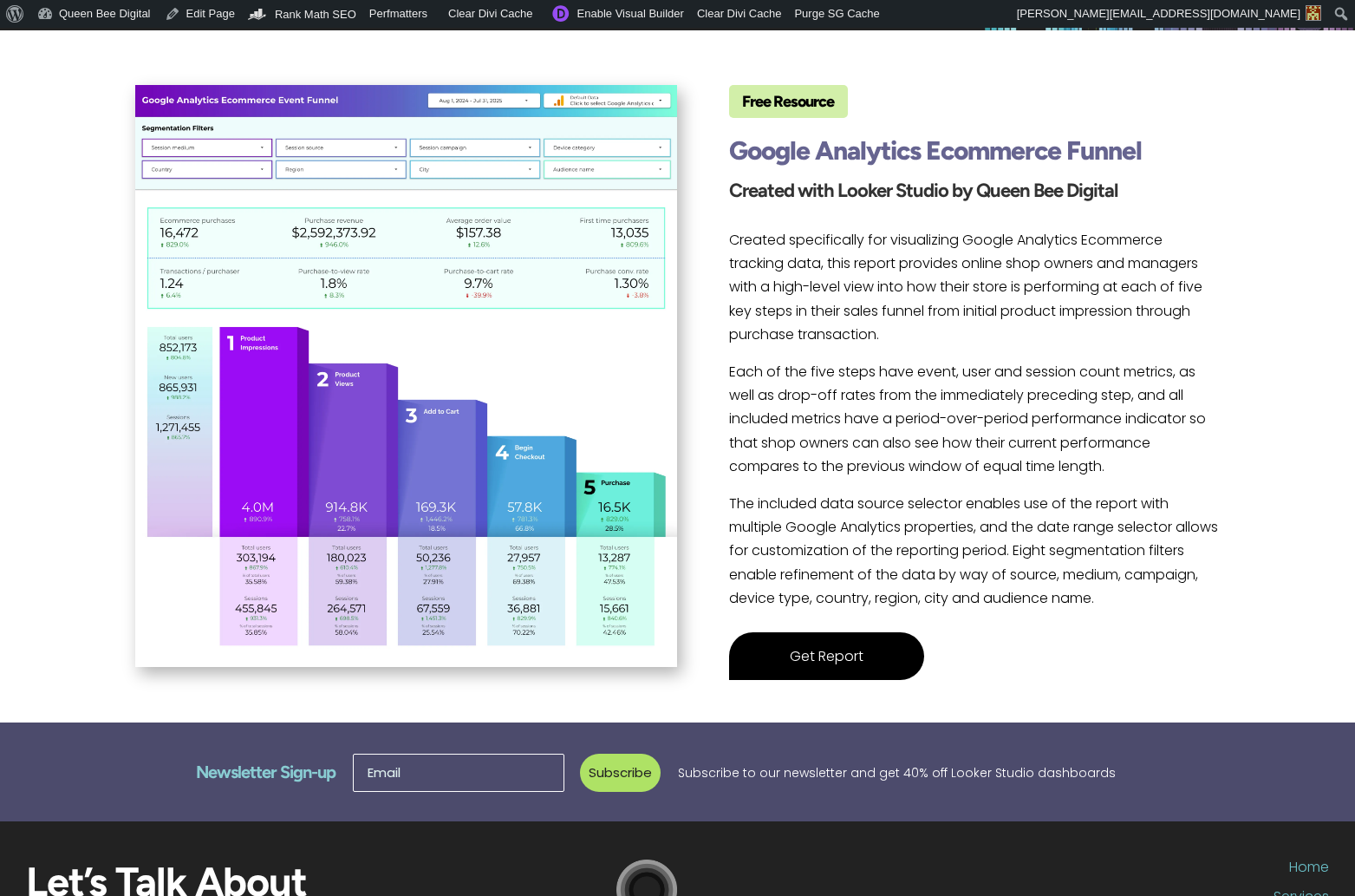
click at [820, 652] on link "Get Report" at bounding box center [826, 656] width 195 height 48
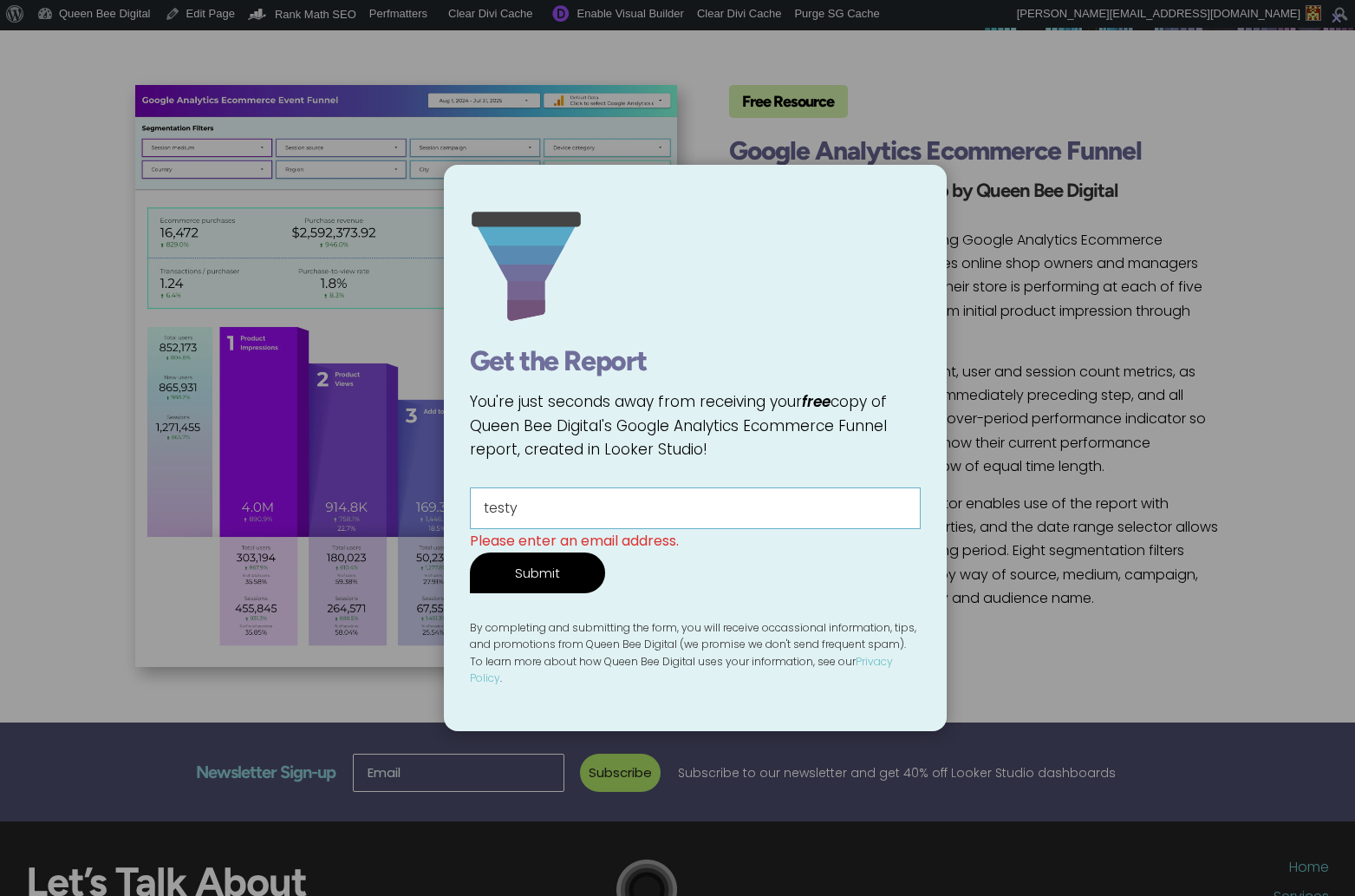
click at [575, 512] on input "testy" at bounding box center [696, 508] width 451 height 42
type input "testy@mctesterson.com"
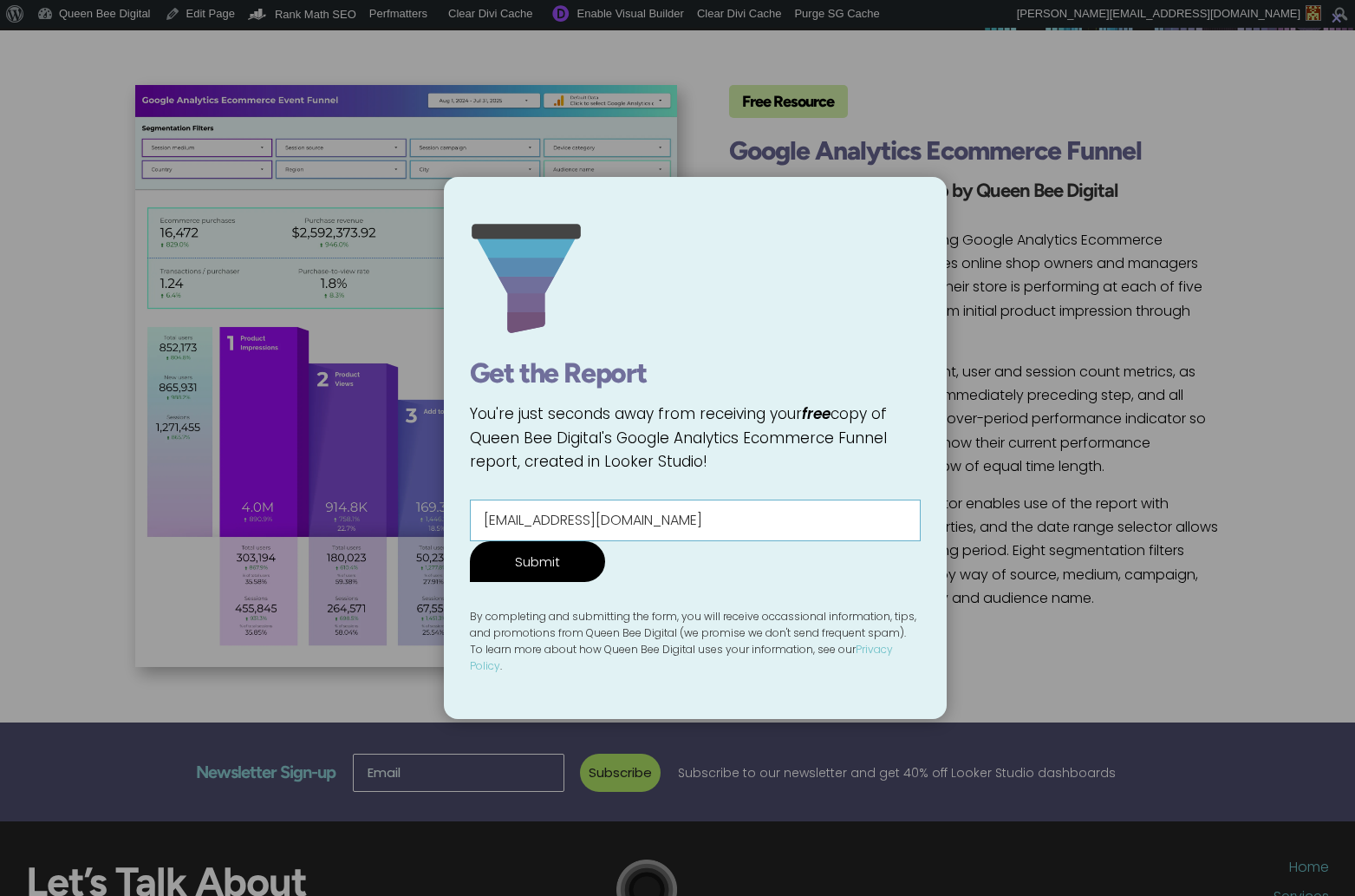
click at [552, 575] on form "testy@mctesterson.com Submit" at bounding box center [696, 540] width 451 height 82
click at [605, 541] on input "Submit" at bounding box center [537, 562] width 135 height 41
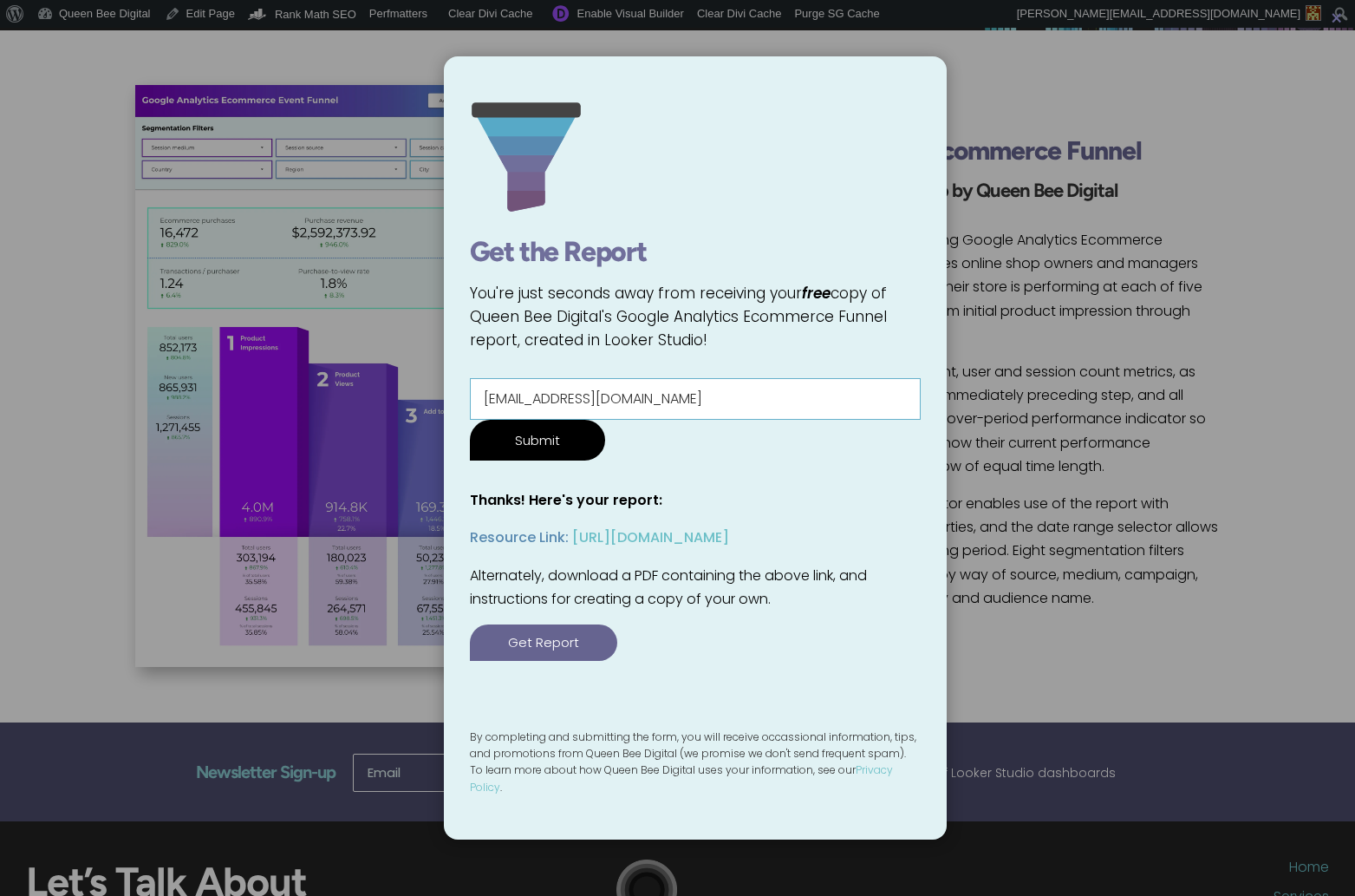
click at [1095, 238] on div "× Get the Report You're just seconds away from receiving your free copy of Quee…" at bounding box center [677, 448] width 1355 height 896
click at [1070, 356] on div "× Get the Report You're just seconds away from receiving your free copy of Quee…" at bounding box center [677, 448] width 1355 height 896
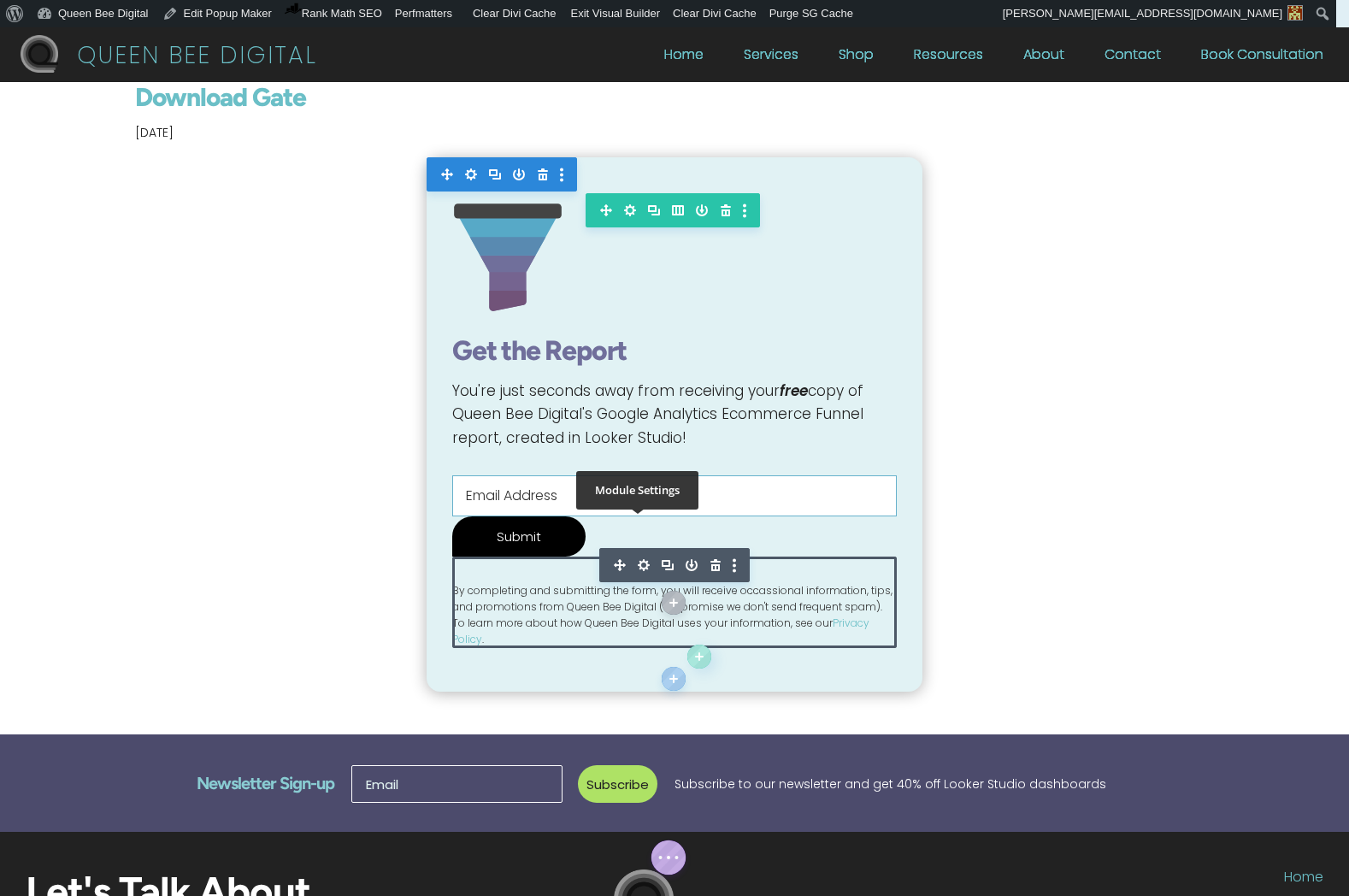
click at [638, 553] on icon "button" at bounding box center [644, 565] width 24 height 24
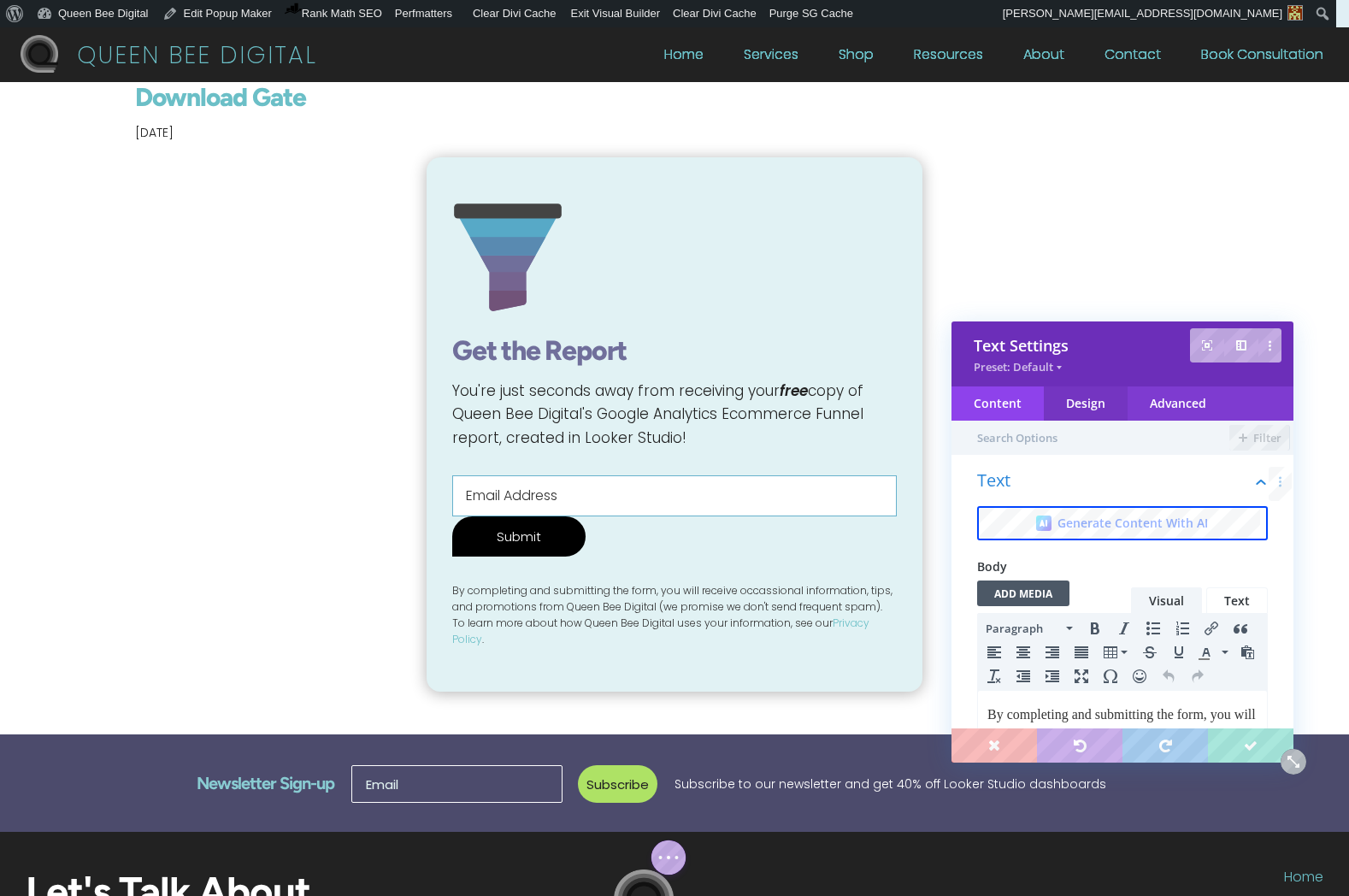
click at [1086, 408] on div "Design" at bounding box center [1085, 403] width 84 height 34
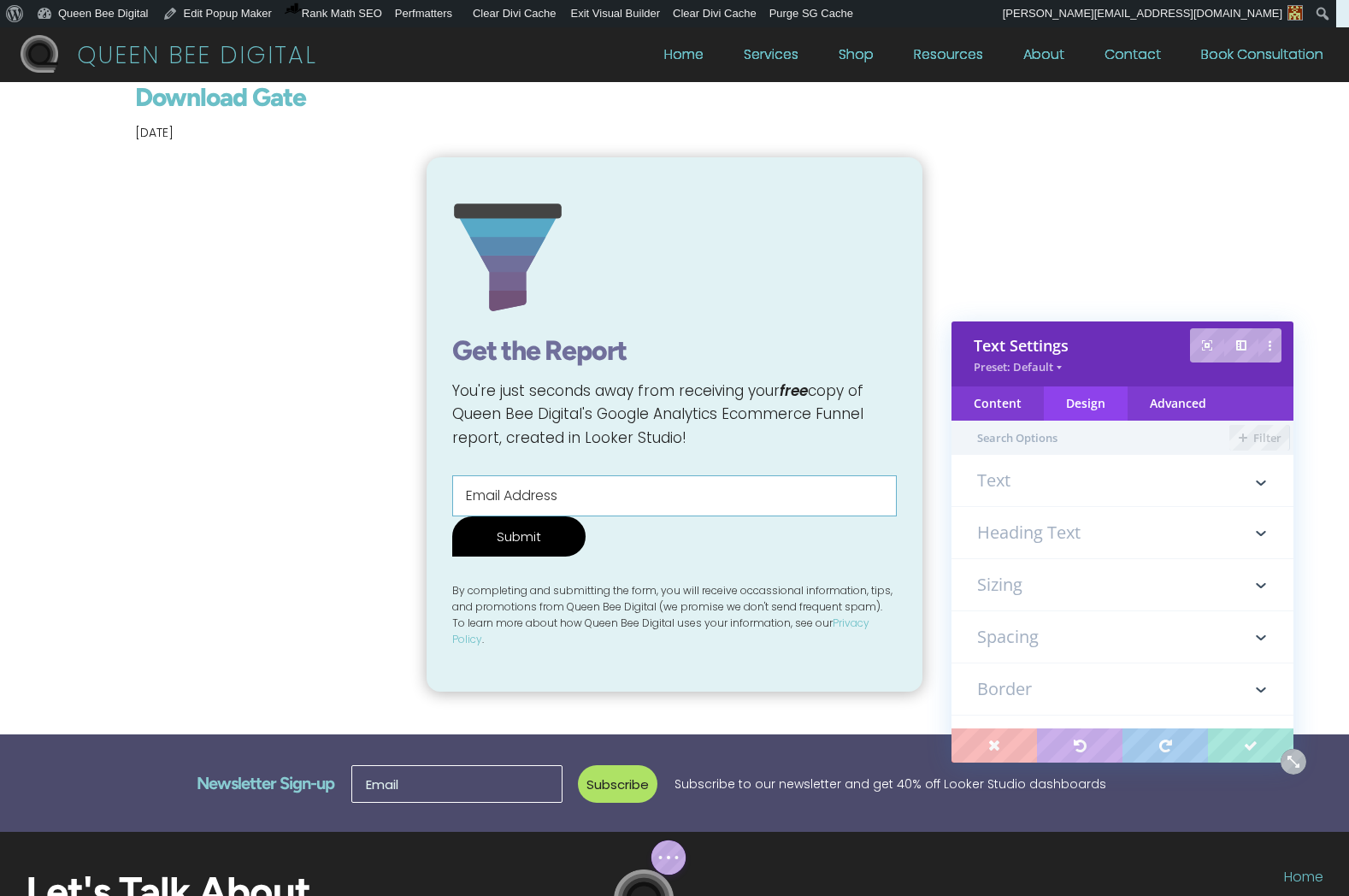
click at [1045, 627] on h3 "Spacing" at bounding box center [1122, 637] width 291 height 51
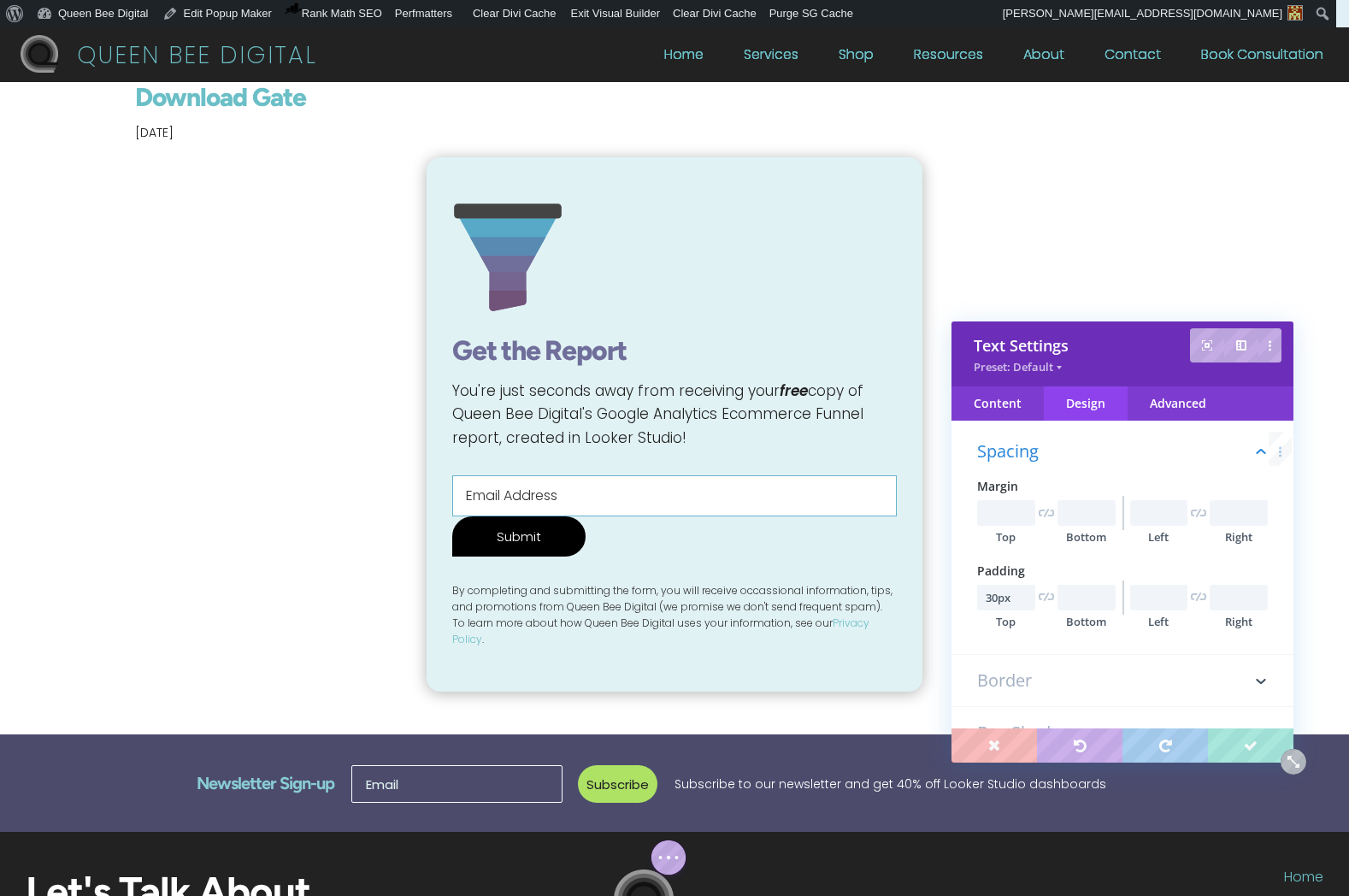
scroll to position [200, 0]
click at [987, 591] on input "30px" at bounding box center [1006, 591] width 58 height 26
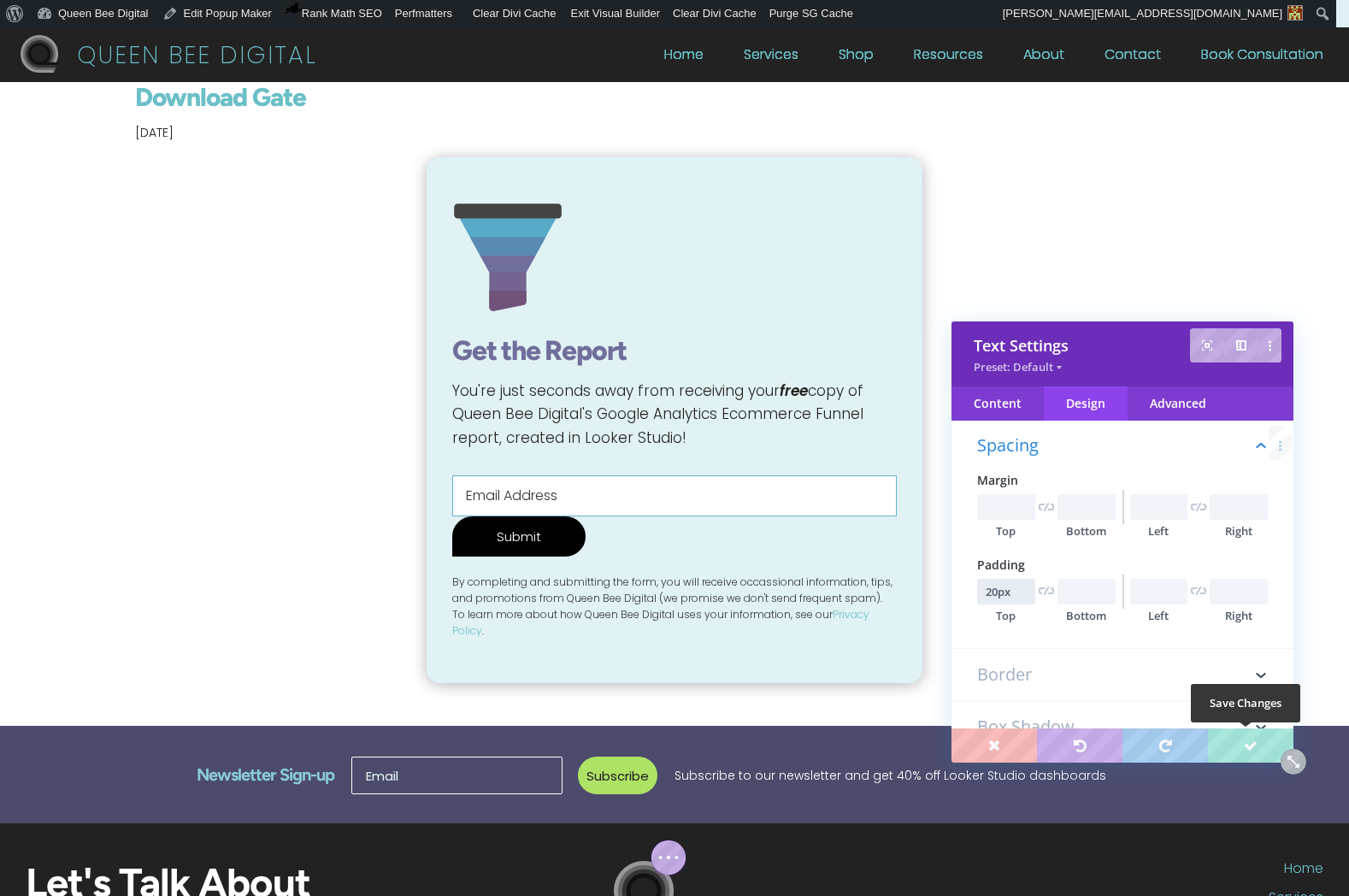
type input "20px"
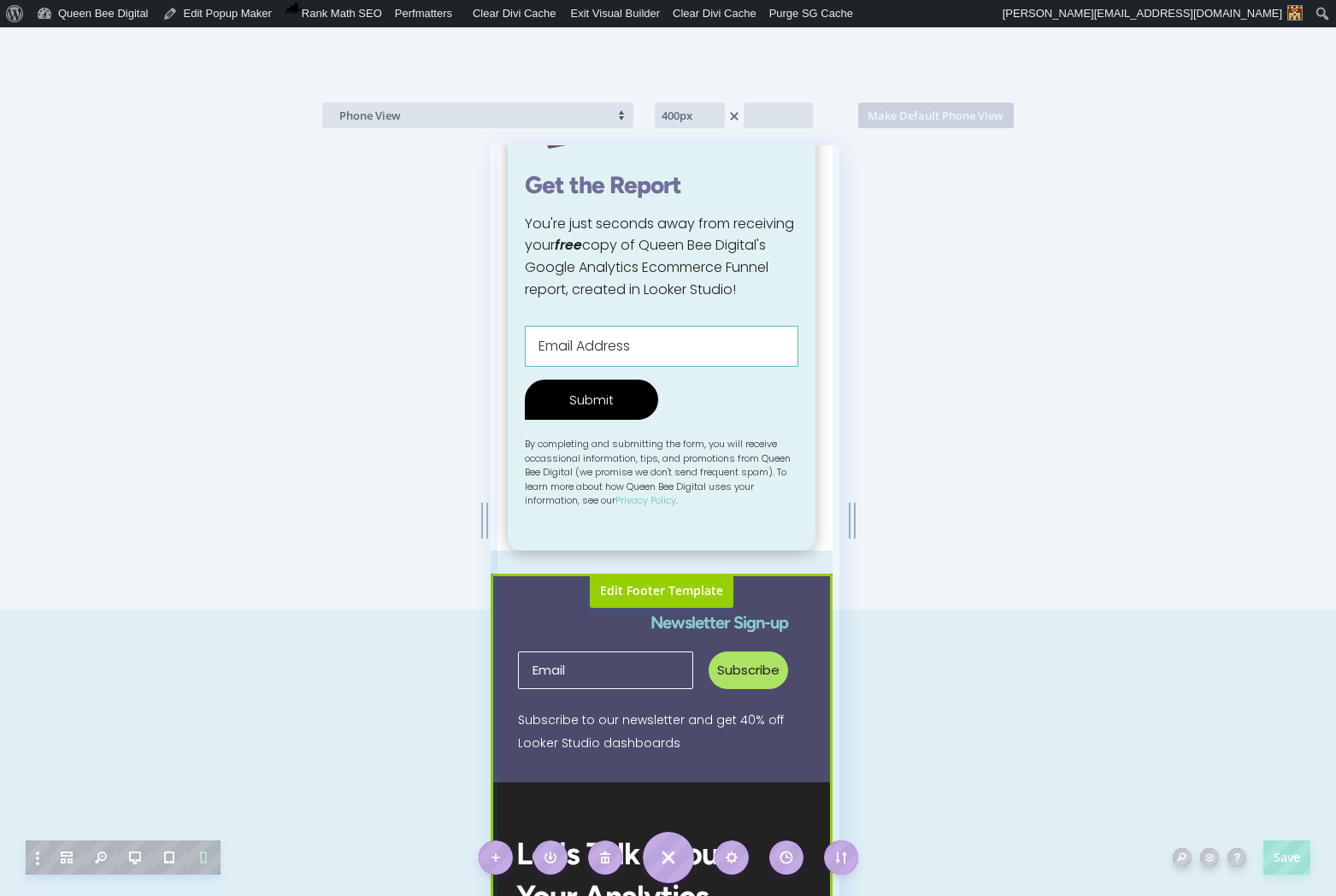
scroll to position [279, 0]
